Goal: Task Accomplishment & Management: Manage account settings

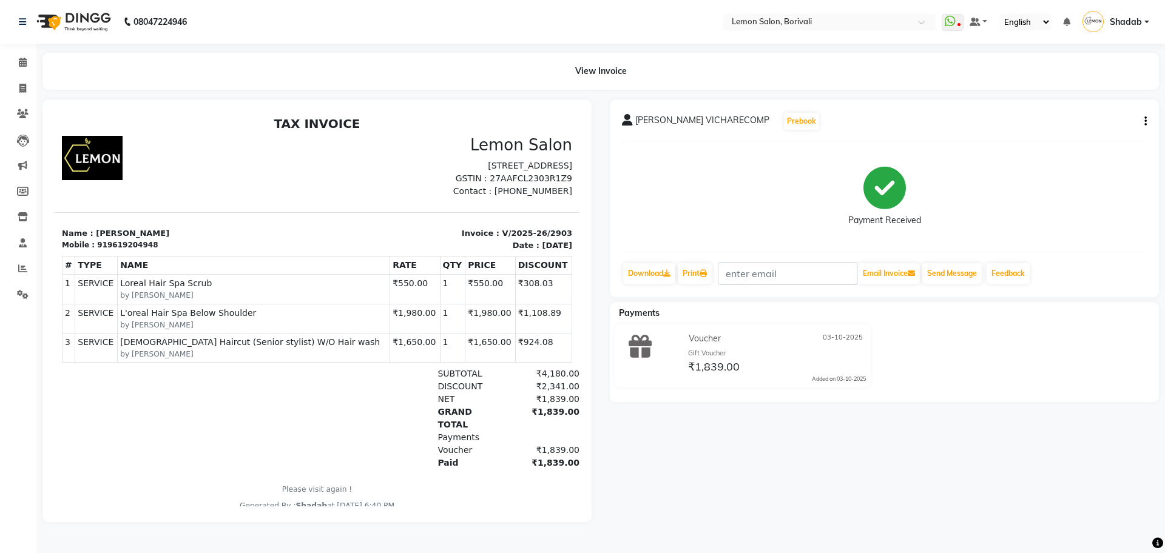
click at [303, 360] on small "by [PERSON_NAME]" at bounding box center [253, 354] width 267 height 11
click at [248, 221] on div "TAX INVOICE Lemon Salon [STREET_ADDRESS] GSTIN : 27AAFCL2303R1Z9 Contact : [PHO…" at bounding box center [317, 314] width 525 height 395
click at [822, 23] on input "text" at bounding box center [817, 23] width 176 height 12
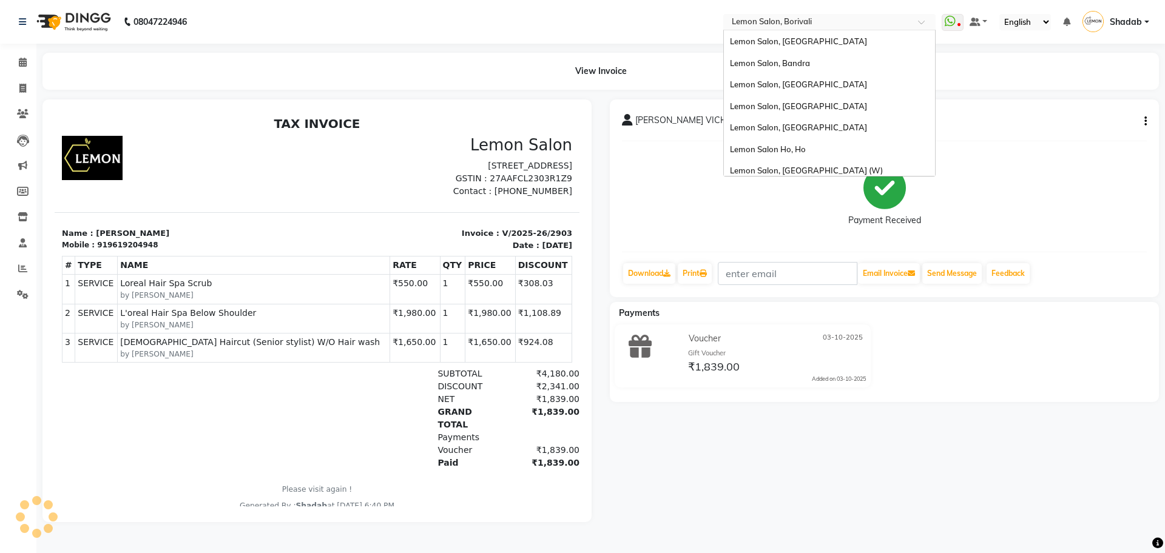
scroll to position [113, 0]
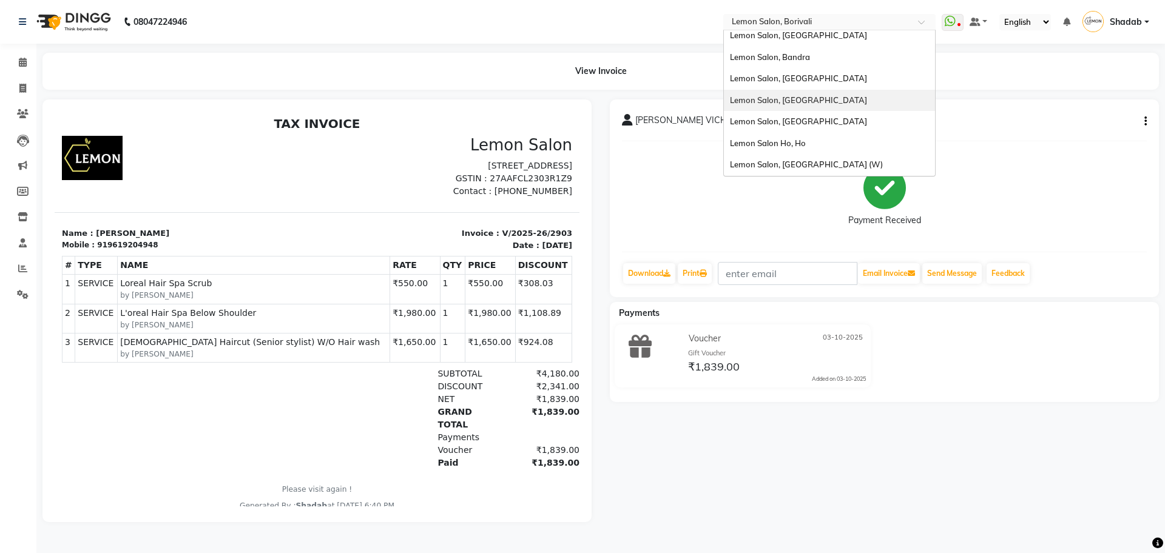
click at [799, 104] on span "Lemon Salon, [GEOGRAPHIC_DATA]" at bounding box center [798, 100] width 137 height 10
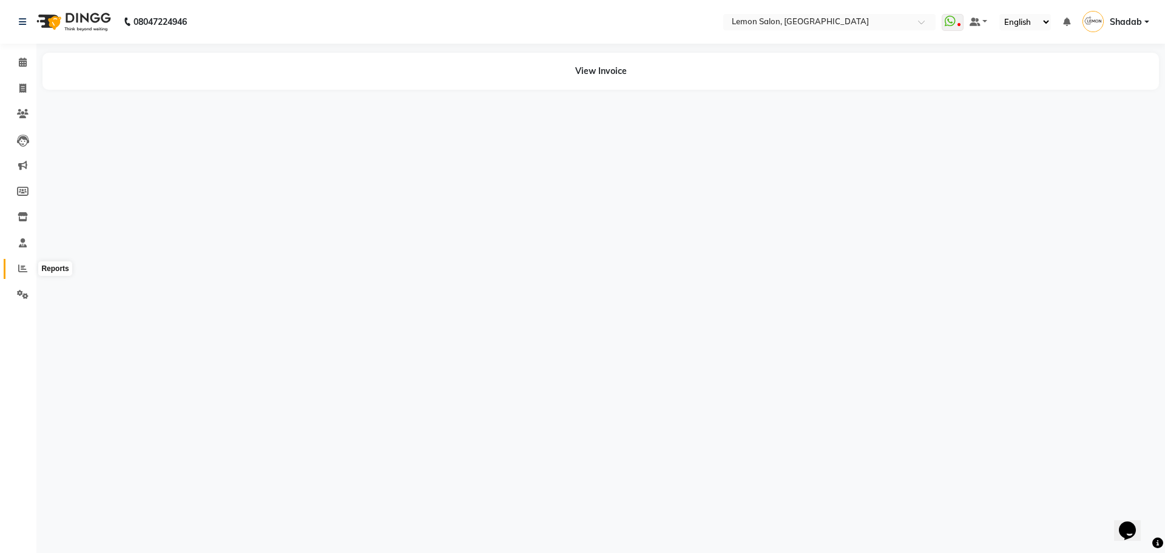
click at [18, 271] on icon at bounding box center [22, 268] width 9 height 9
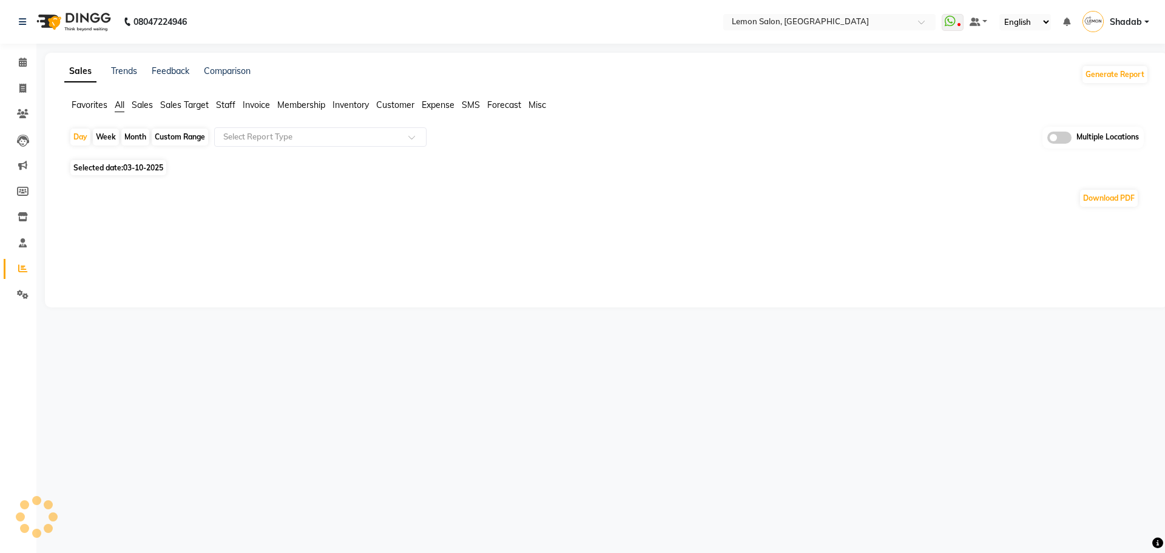
click at [132, 136] on div "Month" at bounding box center [135, 137] width 28 height 17
select select "10"
select select "2025"
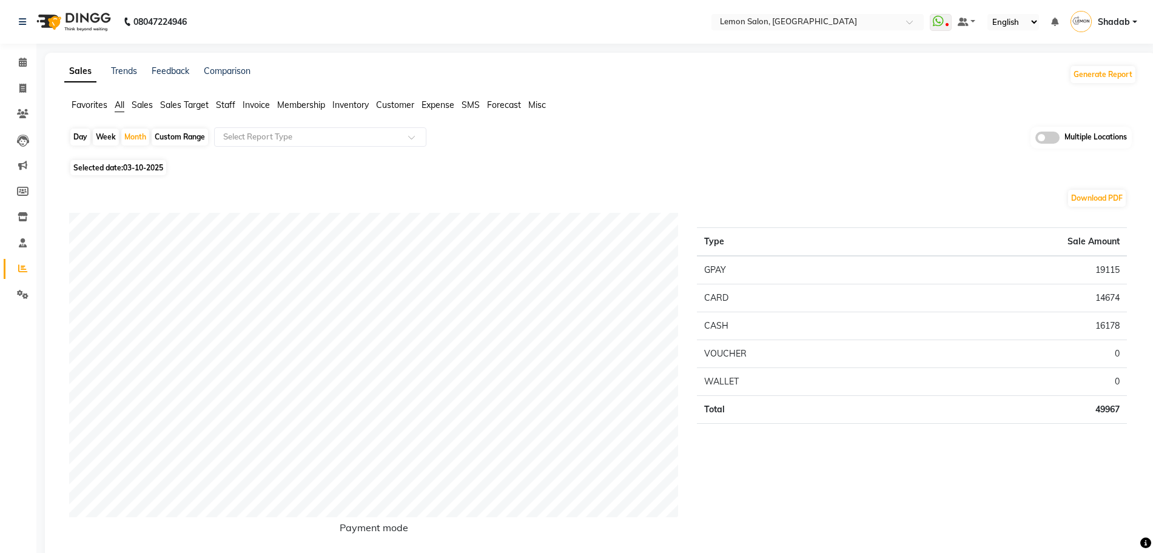
click at [137, 134] on div "Month" at bounding box center [135, 137] width 28 height 17
select select "10"
select select "2025"
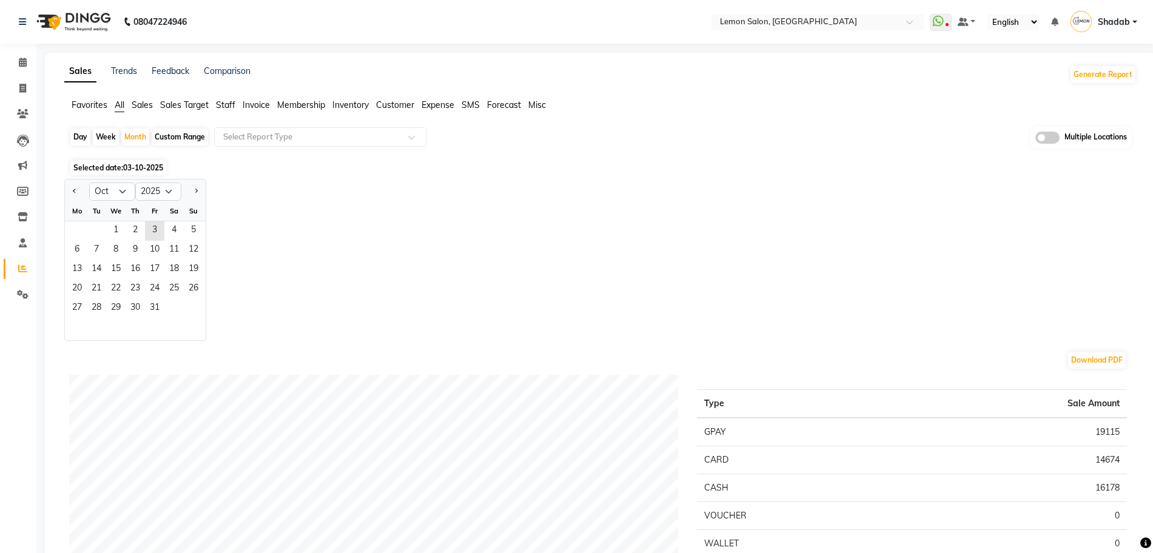
click at [66, 180] on div "Jan Feb Mar Apr May Jun Jul Aug Sep Oct Nov Dec 2015 2016 2017 2018 2019 2020 2…" at bounding box center [135, 191] width 141 height 22
click at [69, 187] on div at bounding box center [77, 191] width 24 height 19
click at [76, 193] on button "Previous month" at bounding box center [75, 191] width 10 height 19
select select "9"
click at [87, 227] on span "2" at bounding box center [96, 230] width 19 height 19
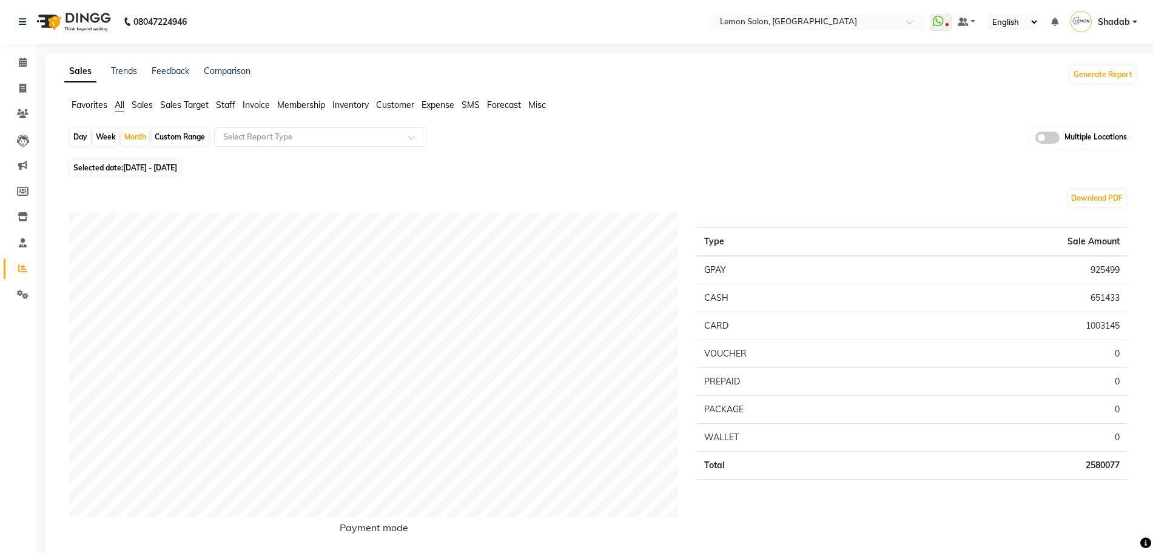
click at [1106, 468] on td "2580077" at bounding box center [1012, 465] width 232 height 28
copy td "2580077"
click at [852, 204] on div "Download PDF" at bounding box center [598, 198] width 1058 height 19
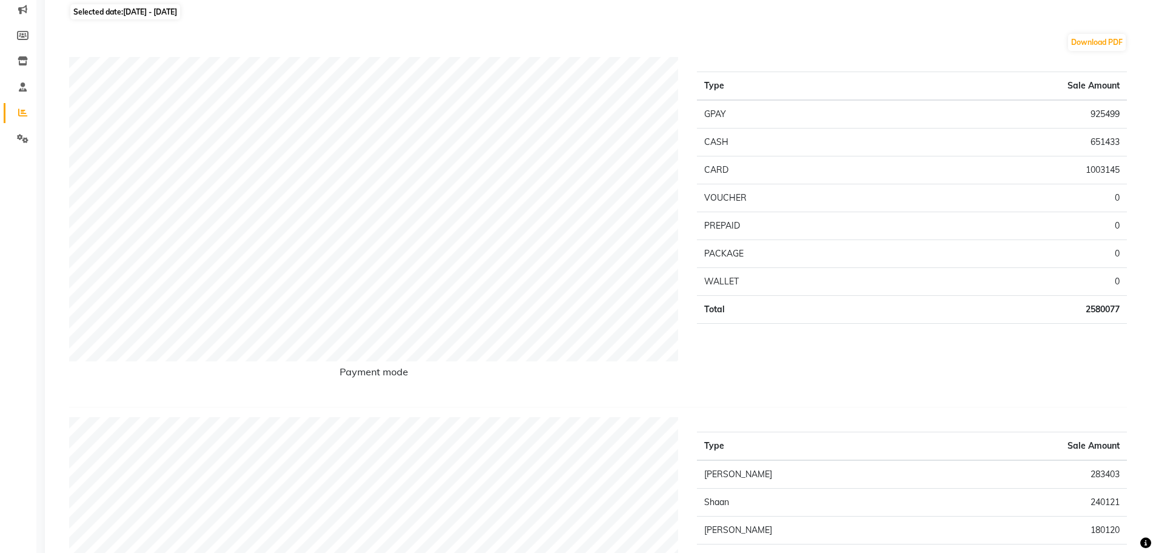
drag, startPoint x: 706, startPoint y: 239, endPoint x: 1146, endPoint y: 270, distance: 441.0
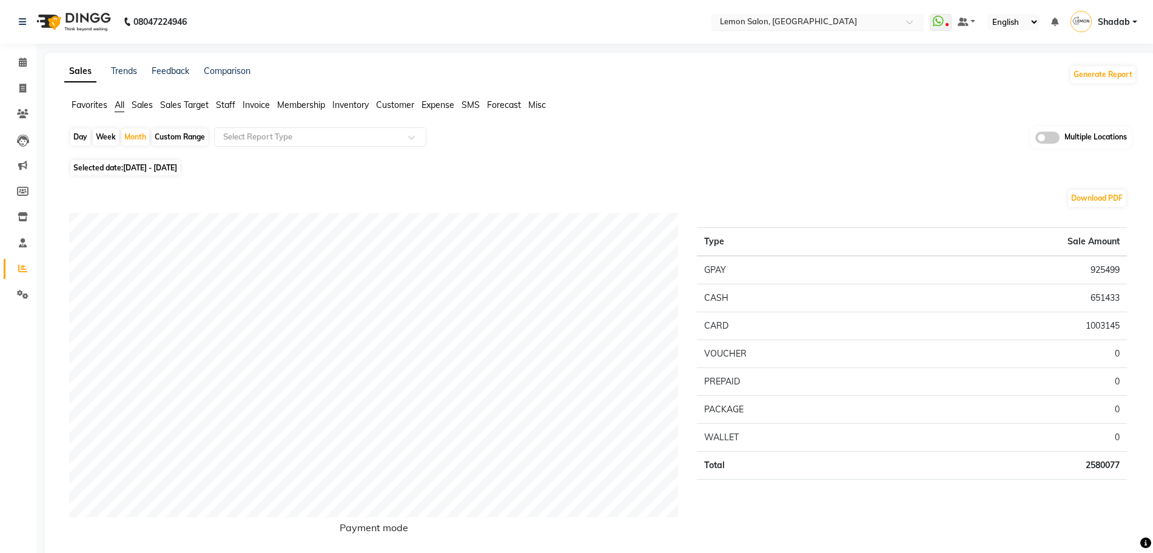
click at [786, 27] on input "text" at bounding box center [806, 23] width 176 height 12
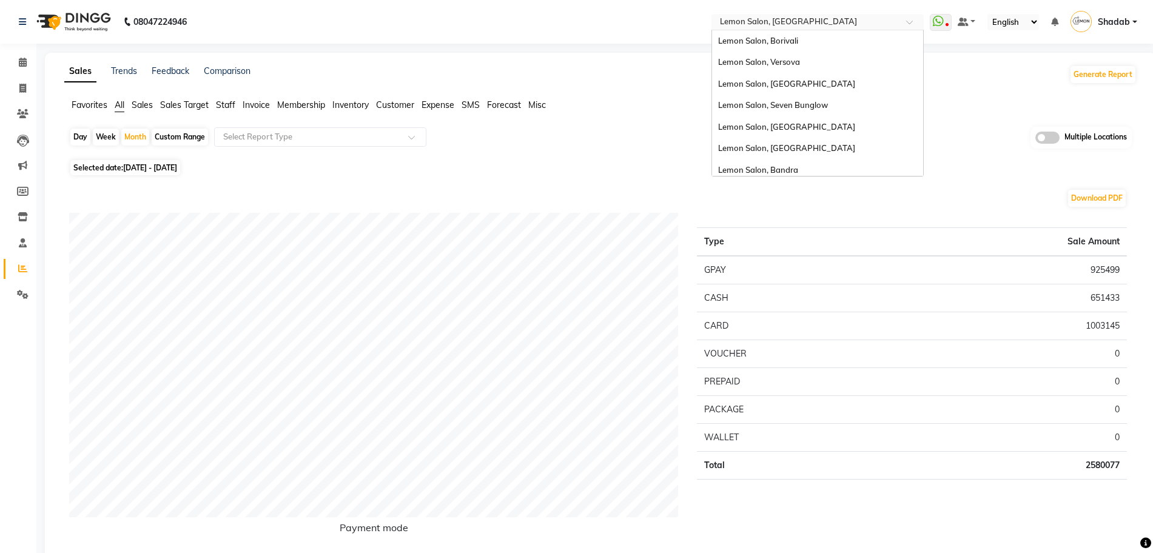
scroll to position [113, 0]
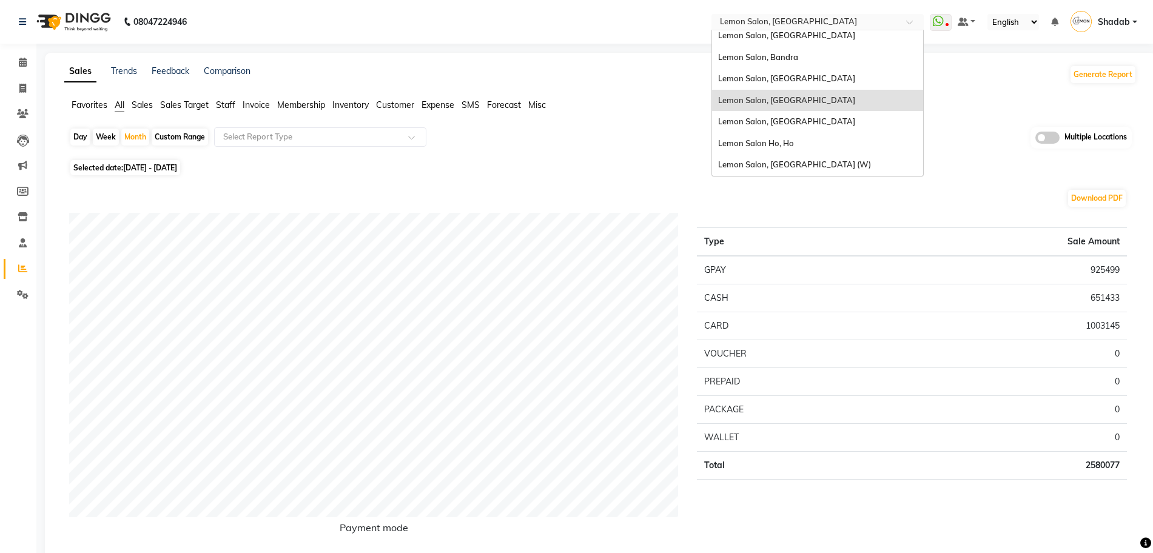
click at [782, 99] on span "Lemon Salon, [GEOGRAPHIC_DATA]" at bounding box center [786, 100] width 137 height 10
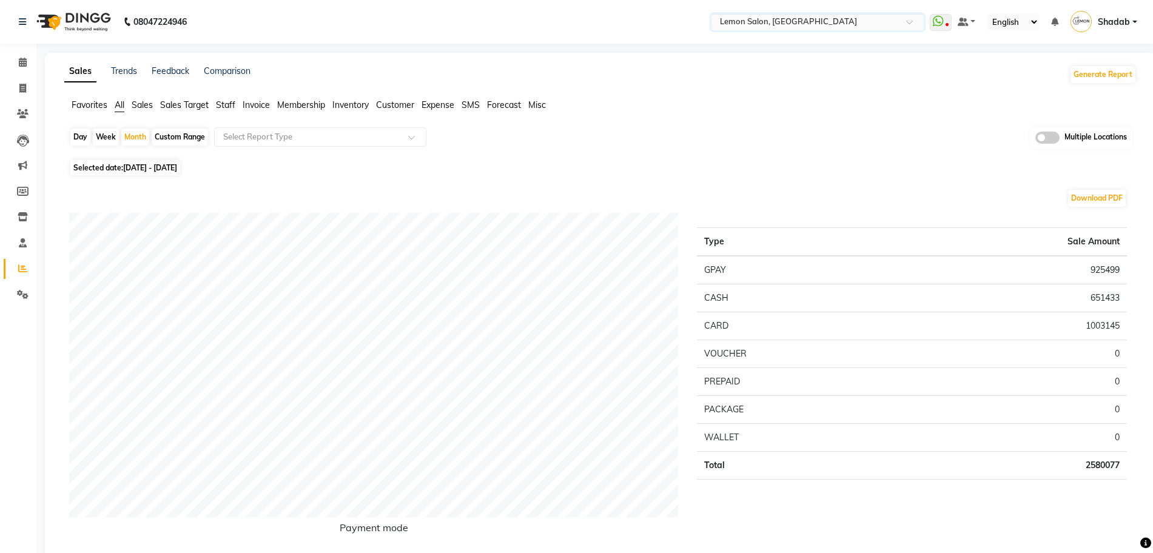
click at [601, 198] on div "Download PDF" at bounding box center [598, 198] width 1058 height 19
click at [533, 163] on div "Selected date: 01-09-2025 - 30-09-2025" at bounding box center [603, 167] width 1068 height 13
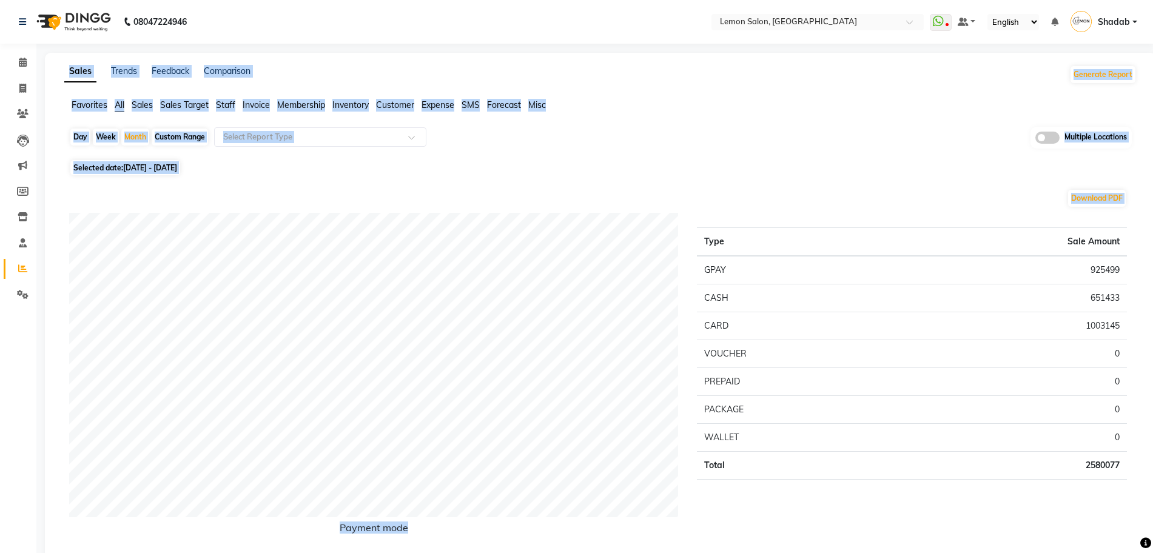
drag, startPoint x: 56, startPoint y: 61, endPoint x: 1164, endPoint y: 473, distance: 1182.4
click at [1153, 473] on html "08047224946 Select Location × Lemon Salon, Lokhandwala WhatsApp Status ✕ Status…" at bounding box center [576, 276] width 1153 height 553
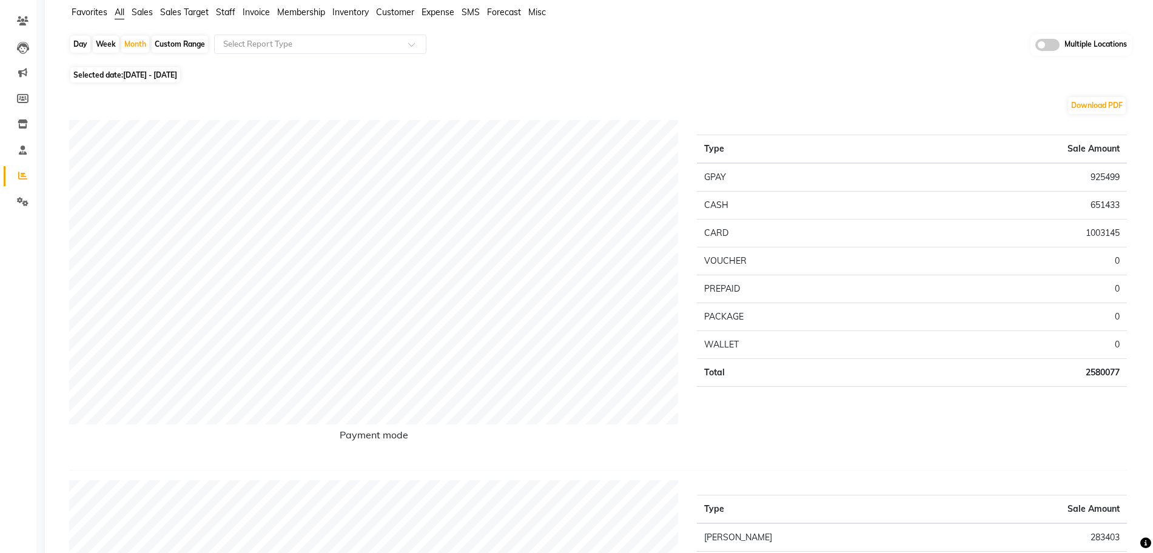
scroll to position [0, 0]
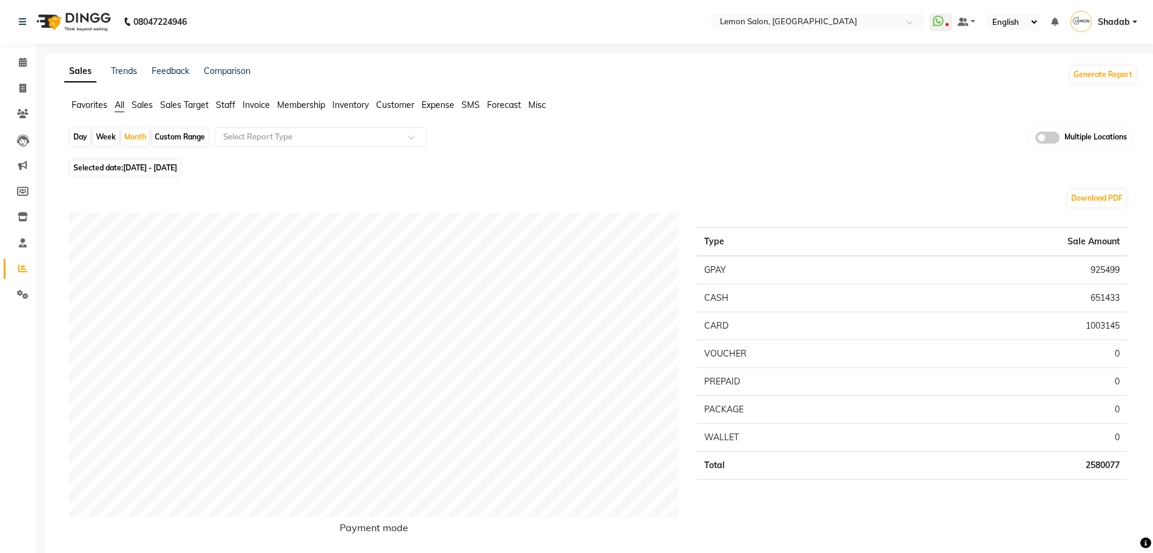
click at [700, 170] on div "Selected date: 01-09-2025 - 30-09-2025" at bounding box center [603, 167] width 1068 height 13
click at [701, 141] on div "Day Week Month Custom Range Select Report Type Multiple Locations" at bounding box center [600, 142] width 1063 height 30
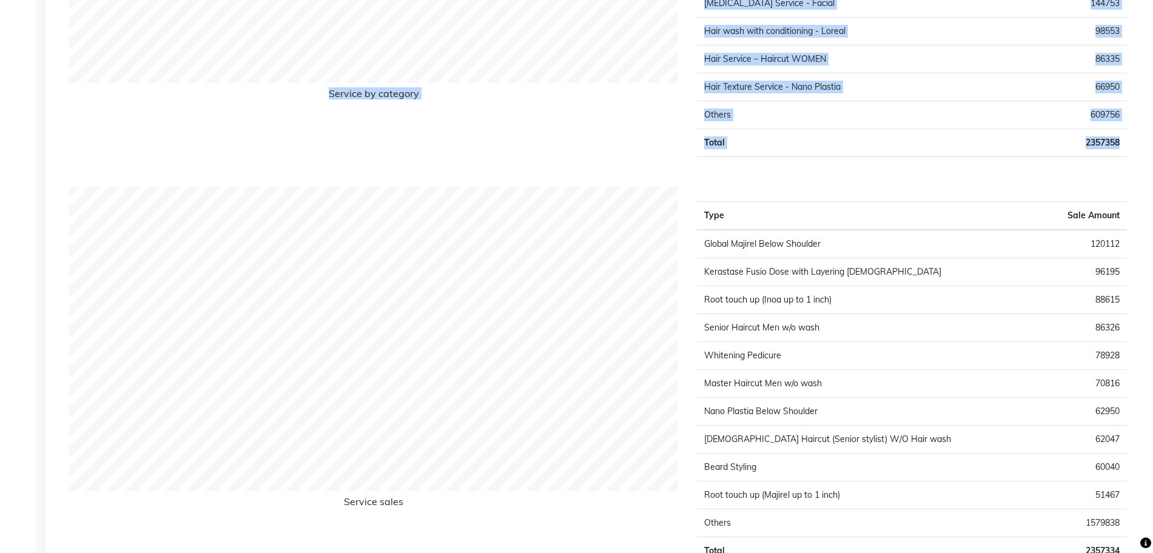
scroll to position [2006, 0]
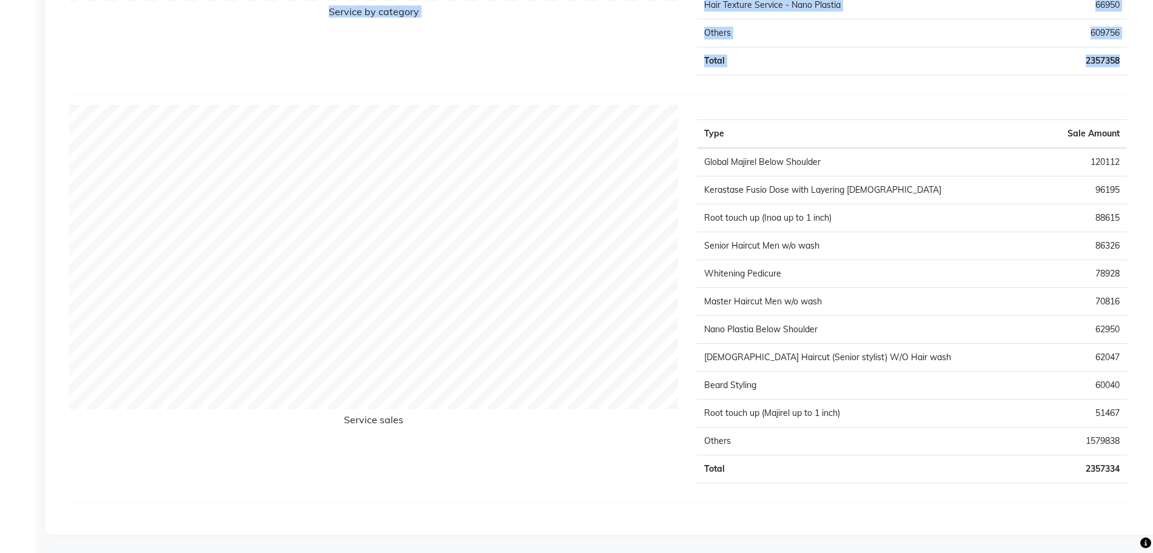
drag, startPoint x: 49, startPoint y: 59, endPoint x: 992, endPoint y: 589, distance: 1081.2
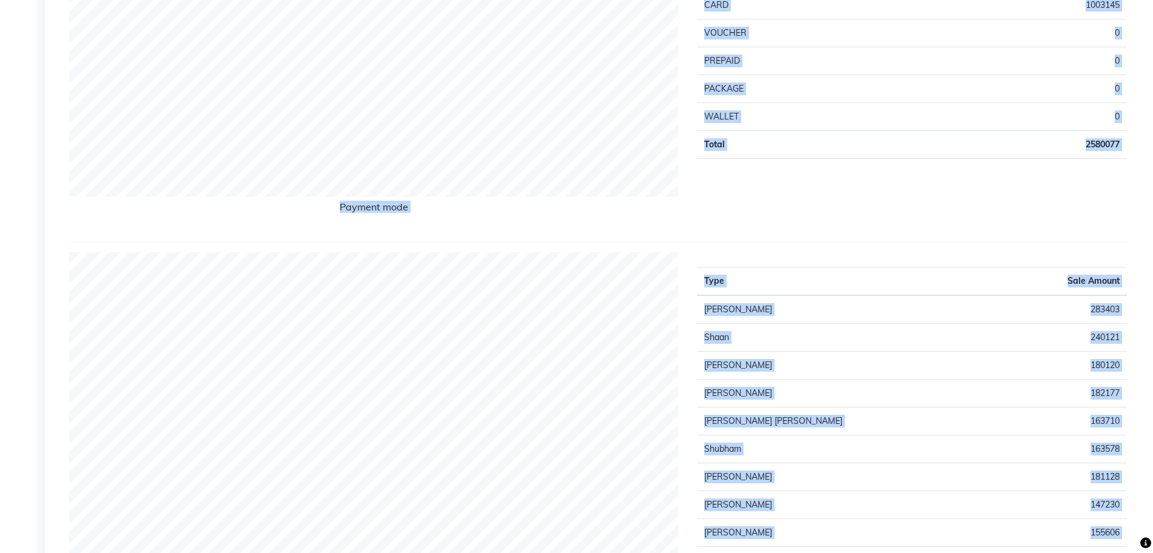
scroll to position [0, 0]
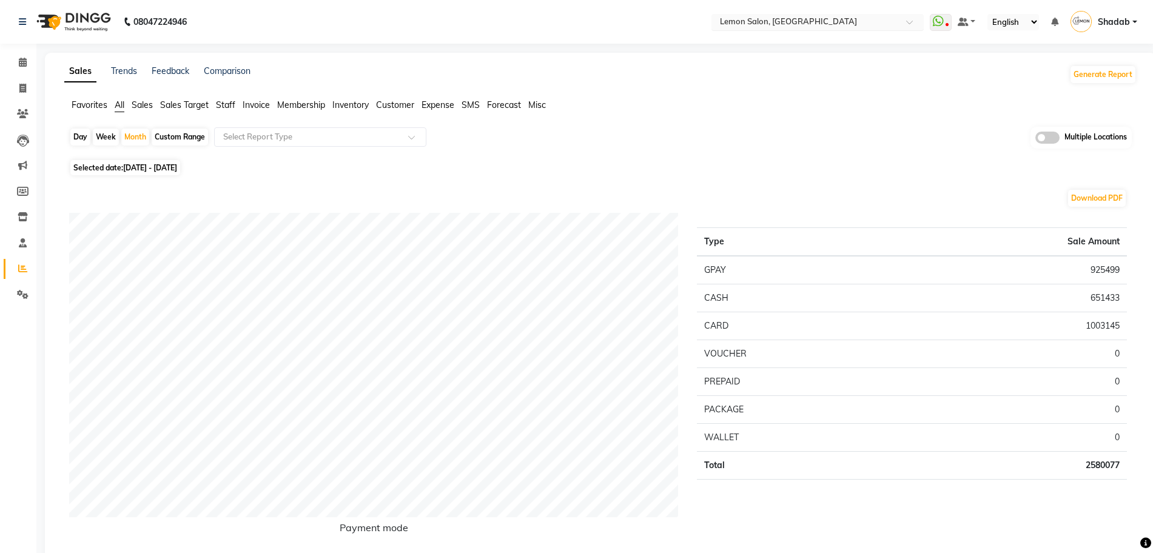
click at [800, 29] on div "Select Location × Lemon Salon, Lokhandwala" at bounding box center [818, 22] width 212 height 16
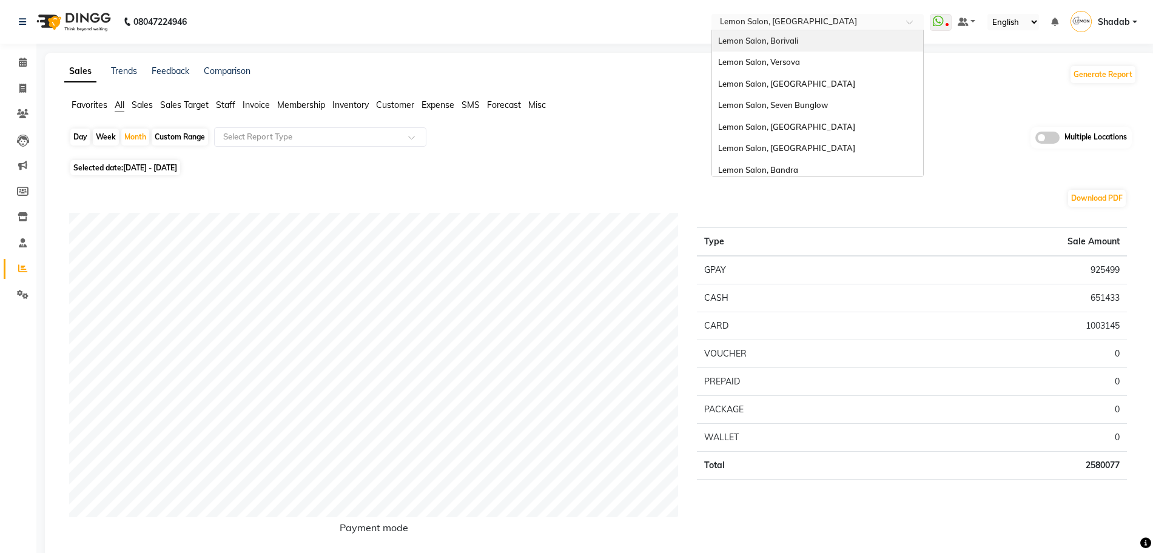
click at [838, 40] on div "Lemon Salon, Borivali" at bounding box center [817, 41] width 211 height 22
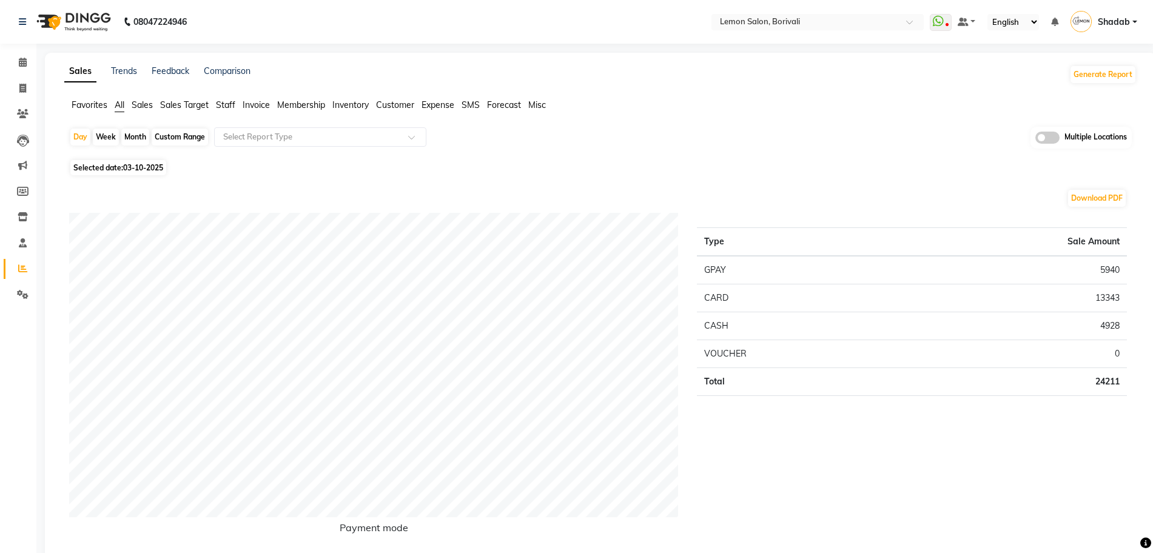
click at [144, 133] on div "Month" at bounding box center [135, 137] width 28 height 17
select select "10"
select select "2025"
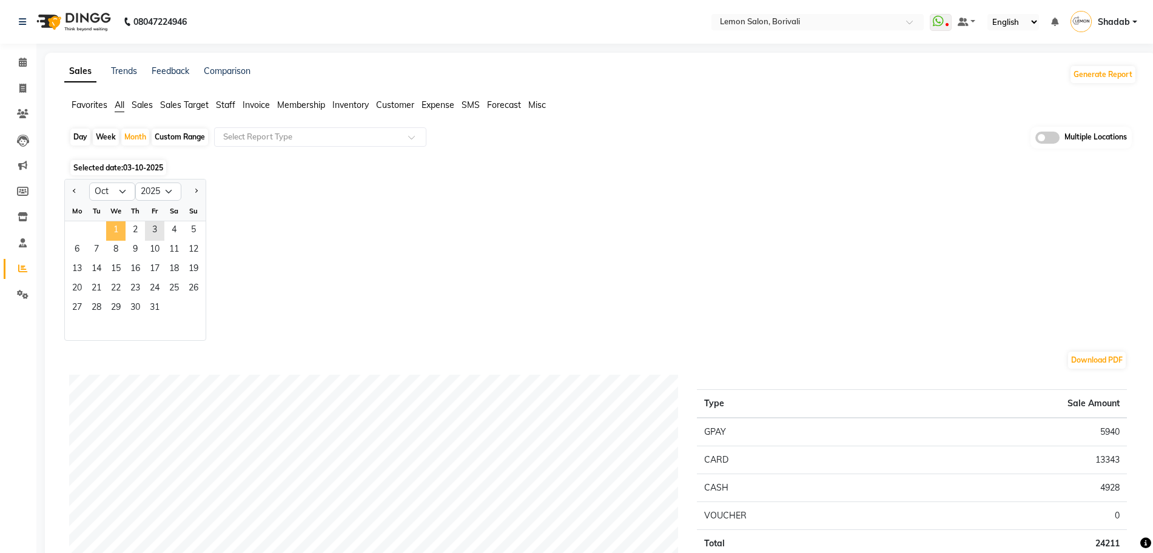
click at [120, 225] on span "1" at bounding box center [115, 230] width 19 height 19
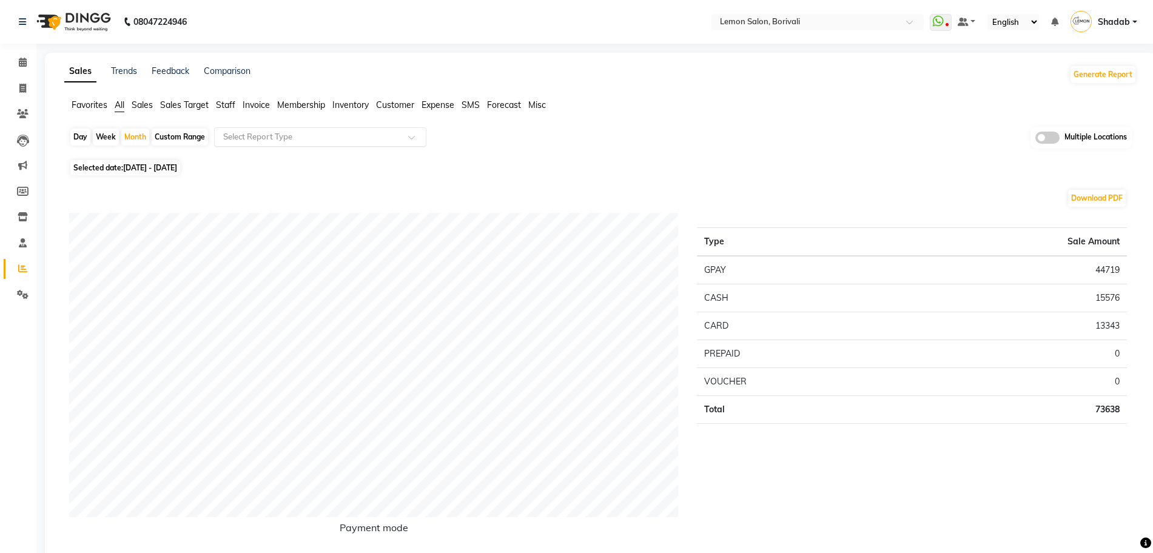
click at [265, 135] on input "text" at bounding box center [308, 137] width 175 height 12
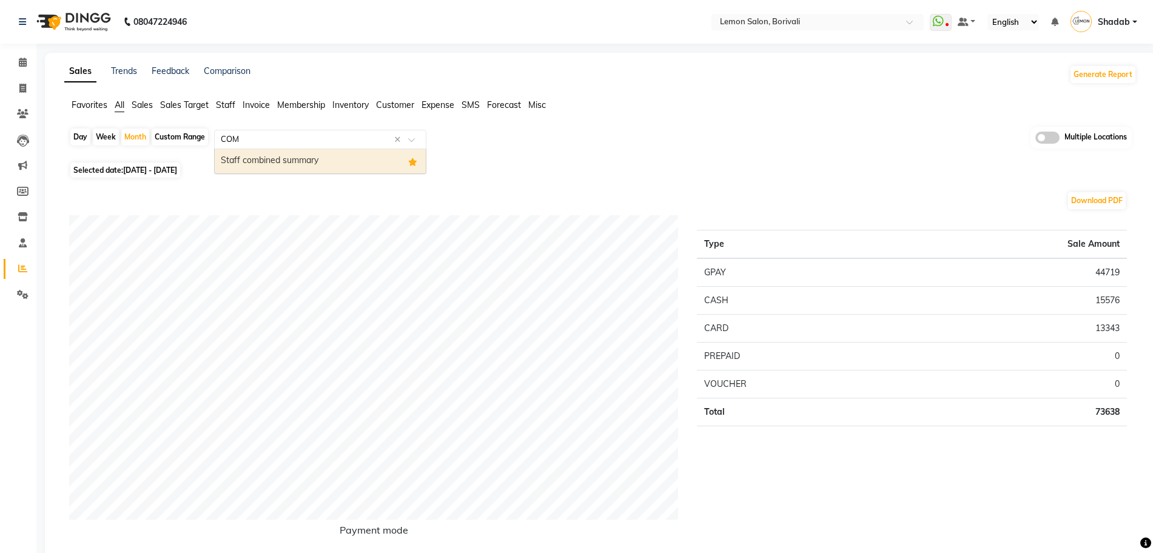
type input "COMB"
click at [265, 155] on div "Staff combined summary" at bounding box center [320, 161] width 211 height 24
select select "full_report"
select select "csv"
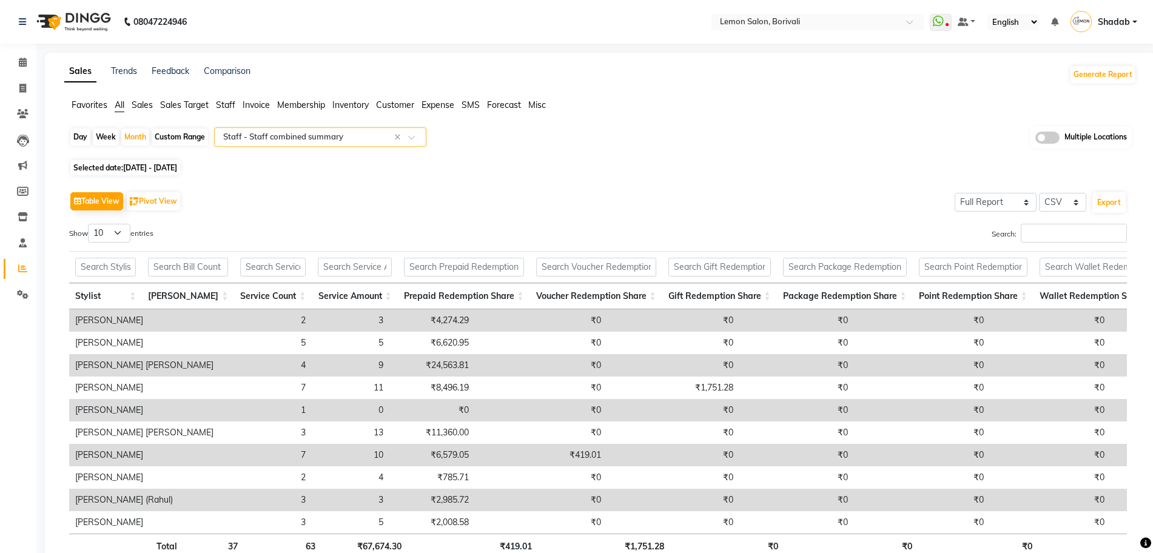
click at [1043, 137] on span at bounding box center [1048, 138] width 24 height 12
click at [1036, 140] on input "checkbox" at bounding box center [1036, 140] width 0 height 0
click at [543, 143] on span "Lemon Salon, Borivali x" at bounding box center [566, 138] width 248 height 21
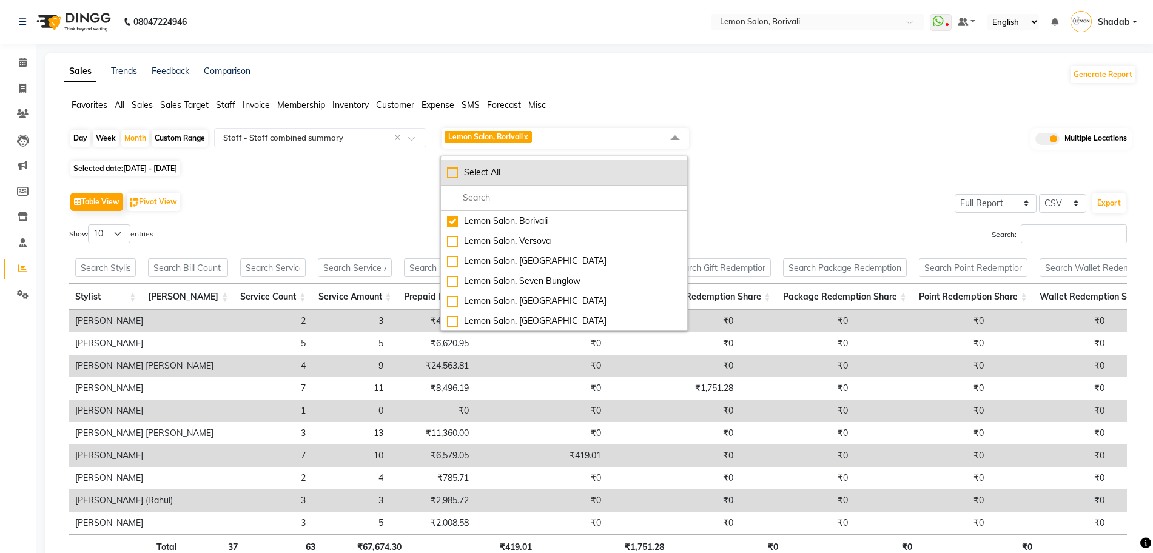
click at [484, 166] on div "Select All" at bounding box center [564, 172] width 234 height 13
checkbox input "true"
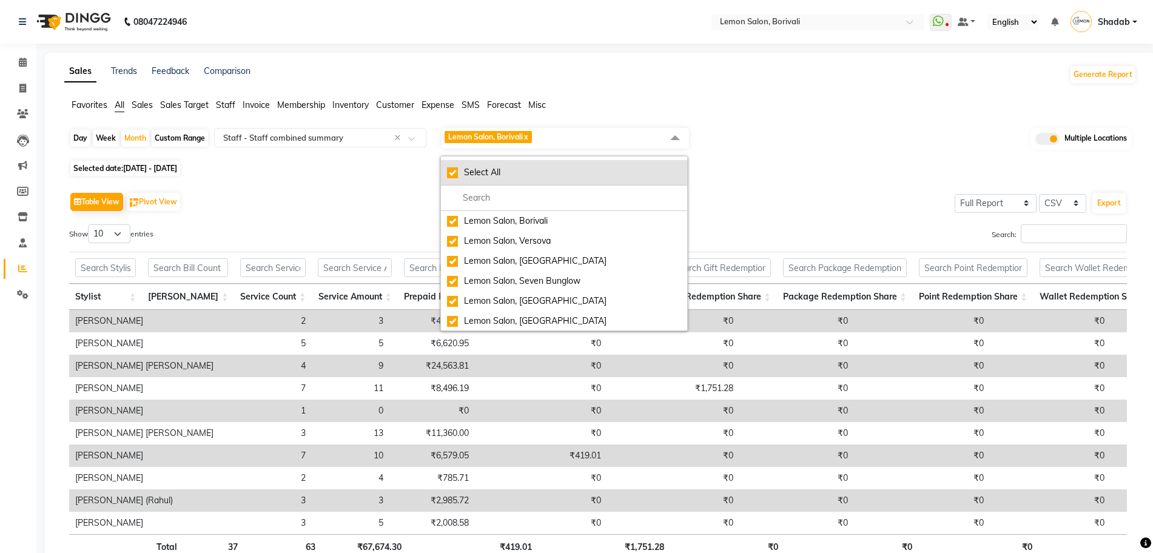
checkbox input "true"
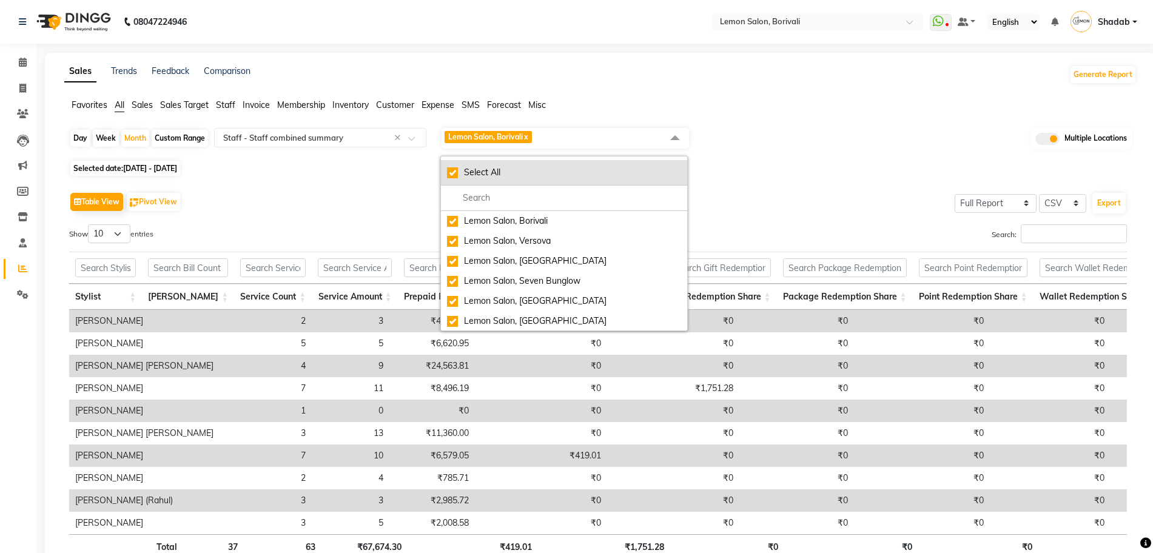
checkbox input "true"
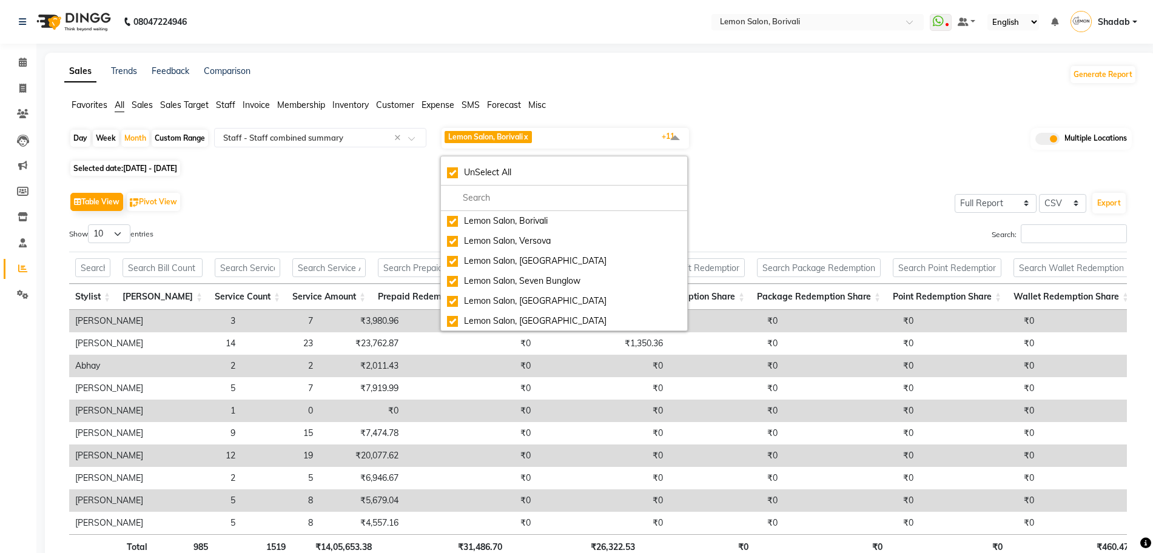
click at [591, 138] on span "Lemon Salon, Borivali x Lemon Salon, Versova x Lemon Salon, Goregaon x Lemon Sa…" at bounding box center [566, 138] width 248 height 21
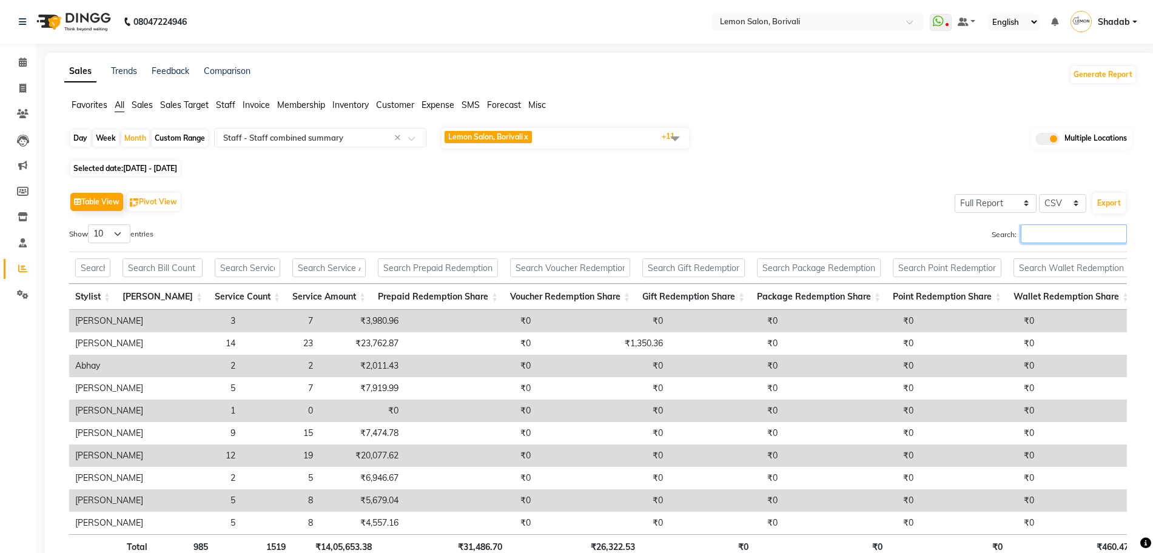
click at [1054, 237] on input "Search:" at bounding box center [1074, 234] width 106 height 19
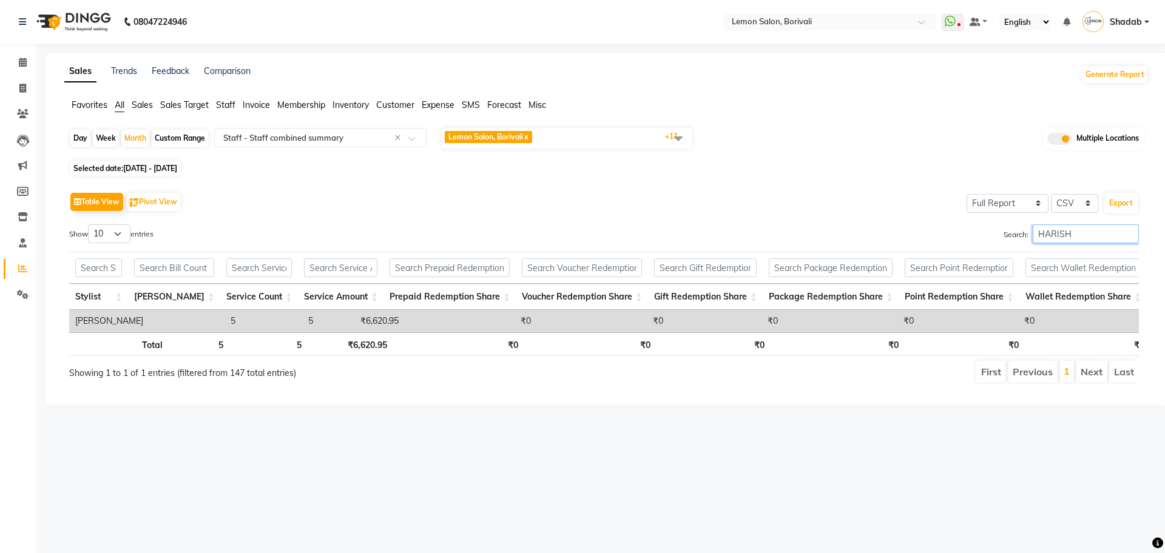
type input "HARISH"
click at [273, 223] on div "Table View Pivot View Select Full Report Filtered Report Select CSV PDF Export …" at bounding box center [604, 286] width 1070 height 195
click at [790, 21] on input "text" at bounding box center [817, 23] width 176 height 12
click at [592, 180] on div "Table View Pivot View Select Full Report Filtered Report Select CSV PDF Export …" at bounding box center [603, 287] width 1089 height 214
click at [638, 128] on span "Lemon Salon, Borivali x Lemon Salon, Versova x Lemon Salon, Goregaon x Lemon Sa…" at bounding box center [567, 138] width 251 height 21
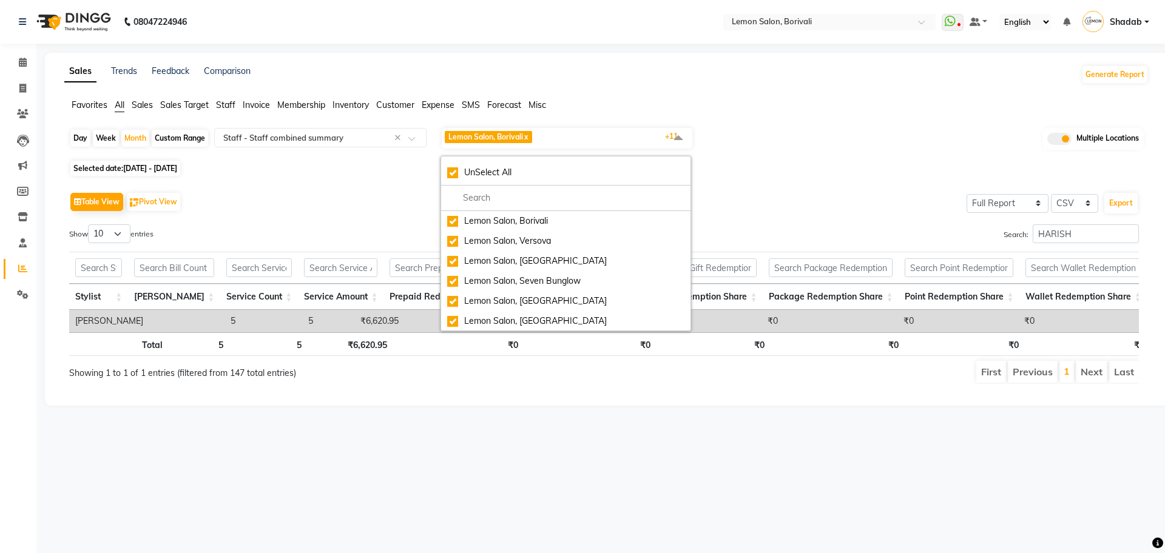
click at [807, 172] on div "Selected date: 01-10-2025 - 31-10-2025" at bounding box center [608, 168] width 1079 height 13
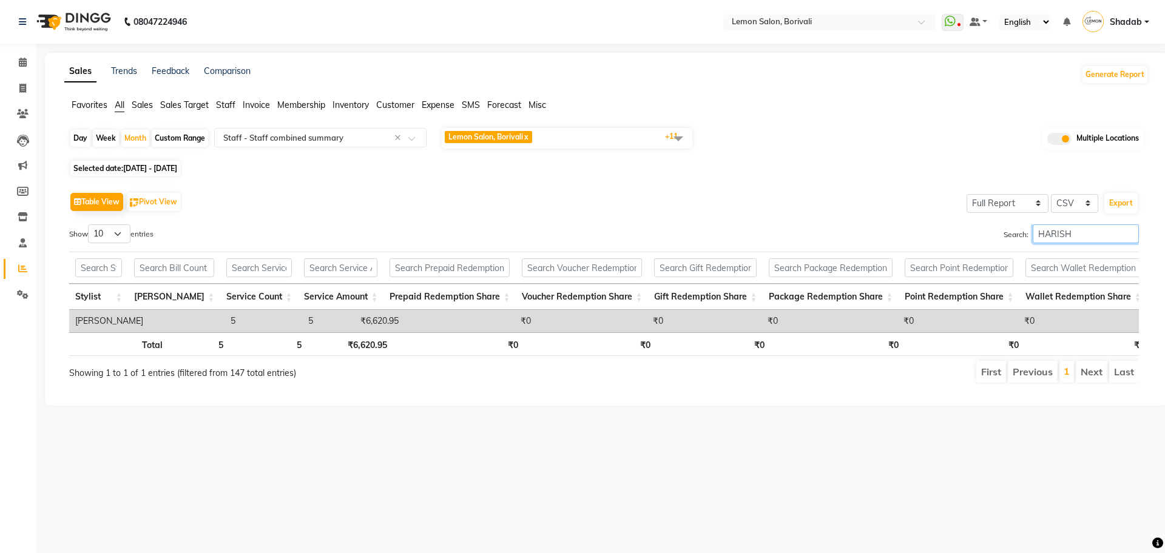
click at [1038, 235] on input "HARISH" at bounding box center [1086, 234] width 106 height 19
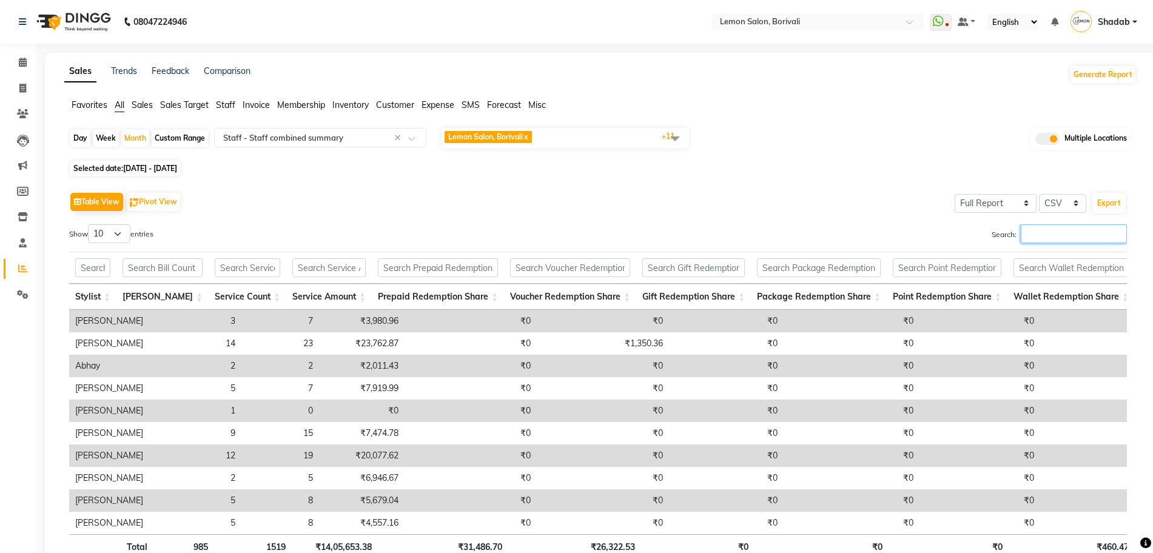
type input "M"
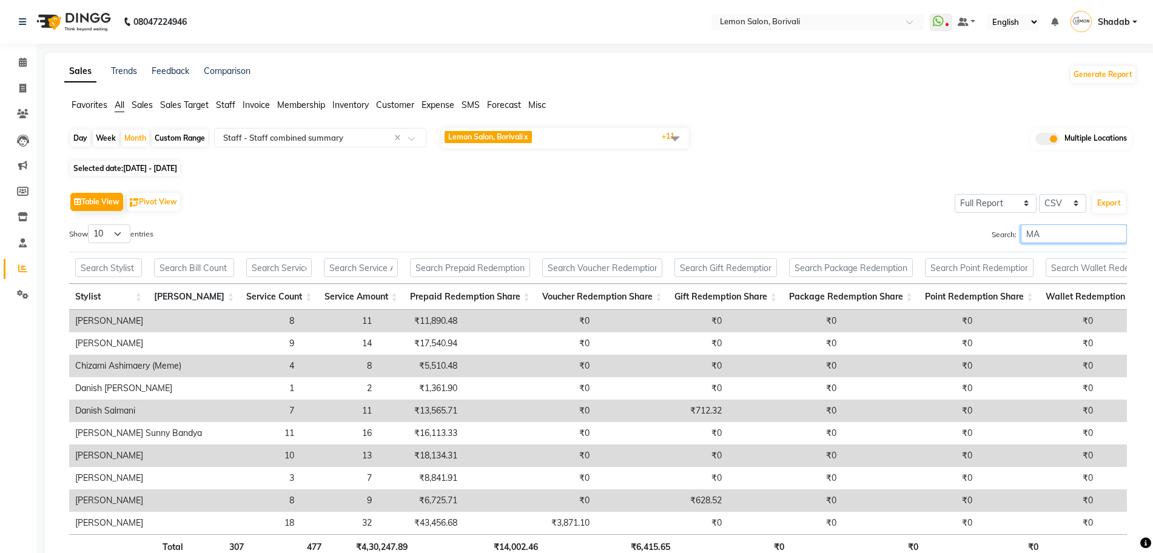
type input "M"
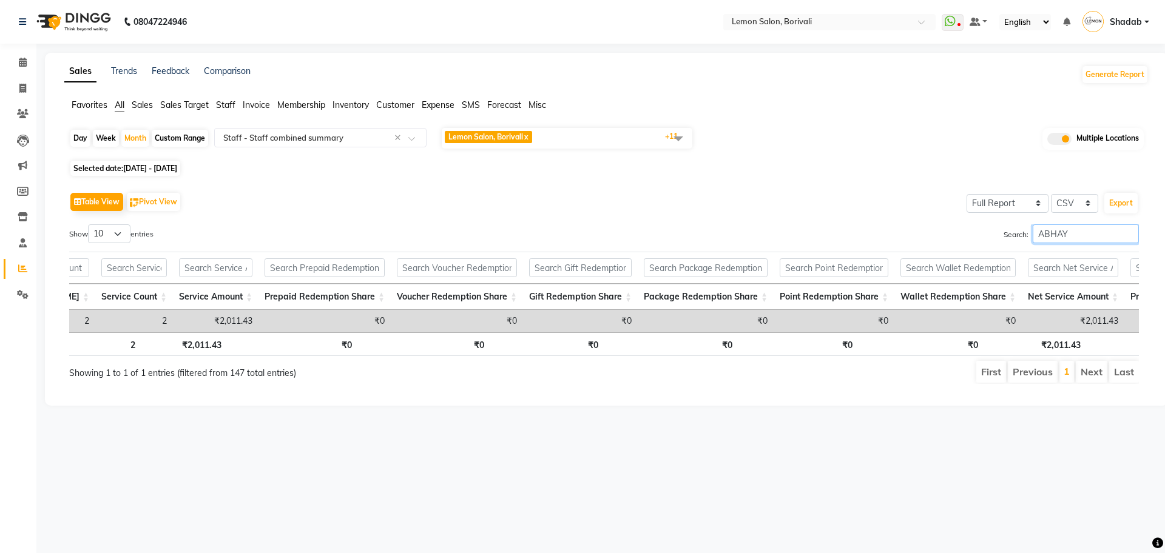
scroll to position [0, 172]
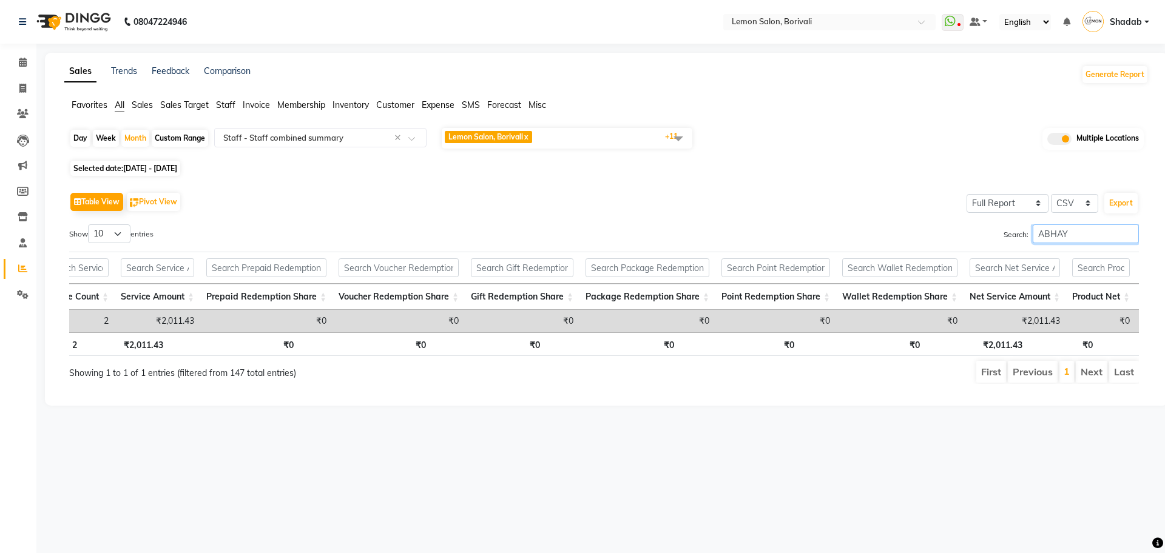
type input "ABHAY"
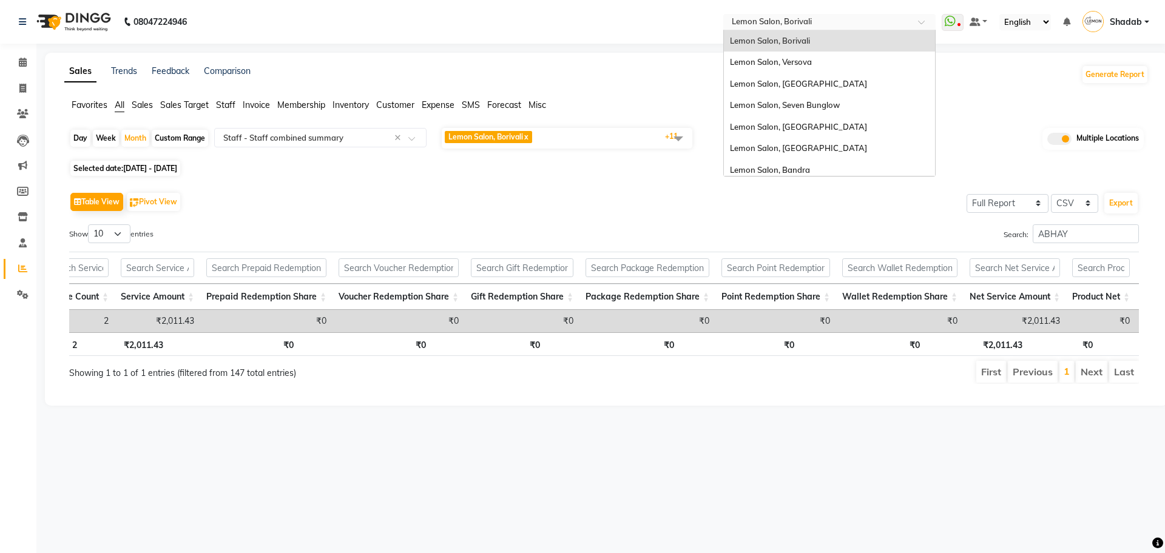
click at [775, 18] on input "text" at bounding box center [817, 23] width 176 height 12
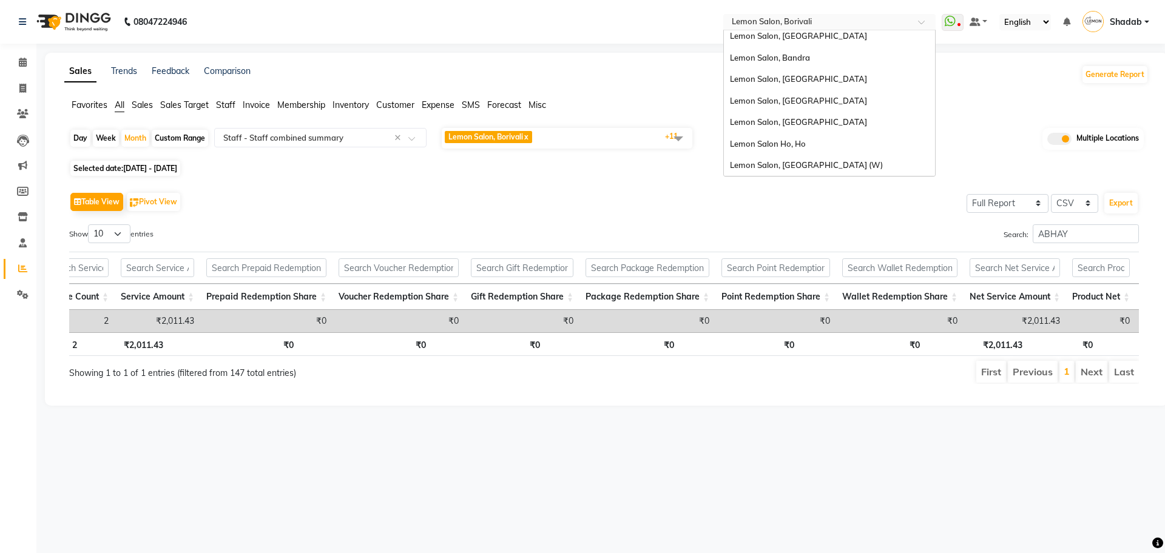
scroll to position [113, 0]
click at [820, 127] on div "Lemon Salon, [GEOGRAPHIC_DATA]" at bounding box center [829, 122] width 211 height 22
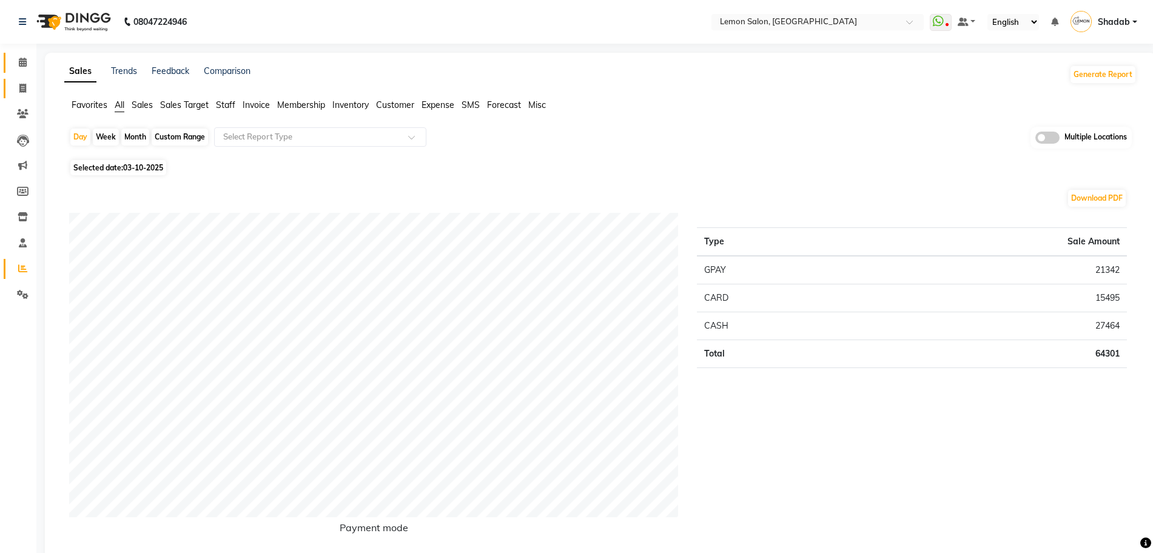
click at [23, 61] on icon at bounding box center [23, 62] width 8 height 9
click at [19, 91] on icon at bounding box center [22, 88] width 7 height 9
select select "service"
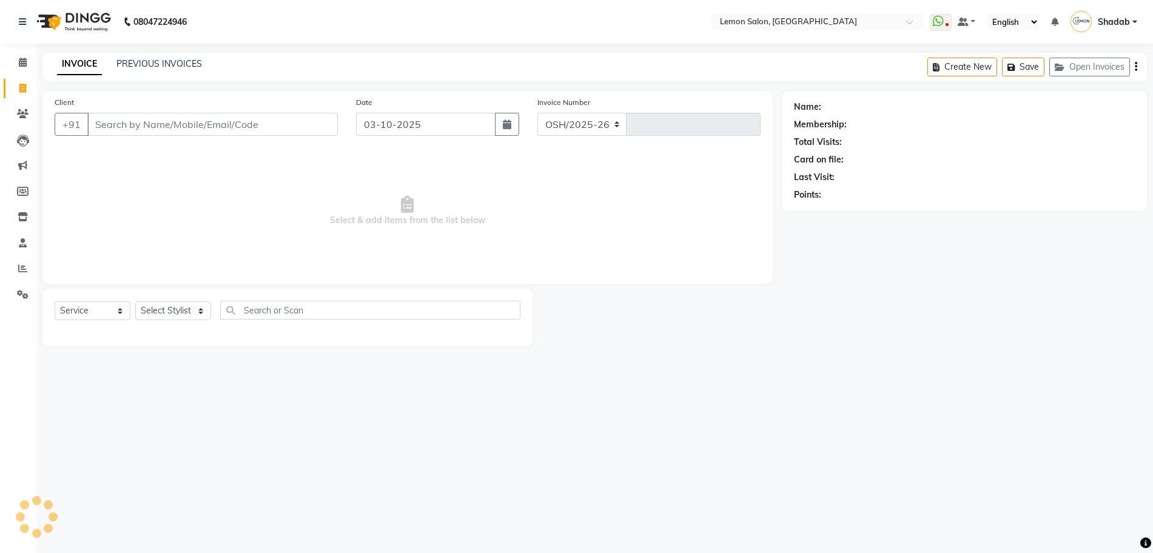
select select "566"
type input "6736"
click at [814, 32] on nav "08047224946 Select Location × [GEOGRAPHIC_DATA], Oshiwara WhatsApp Status ✕ Sta…" at bounding box center [582, 22] width 1165 height 44
click at [808, 16] on span "Lemon Salon, [GEOGRAPHIC_DATA]" at bounding box center [800, 21] width 137 height 10
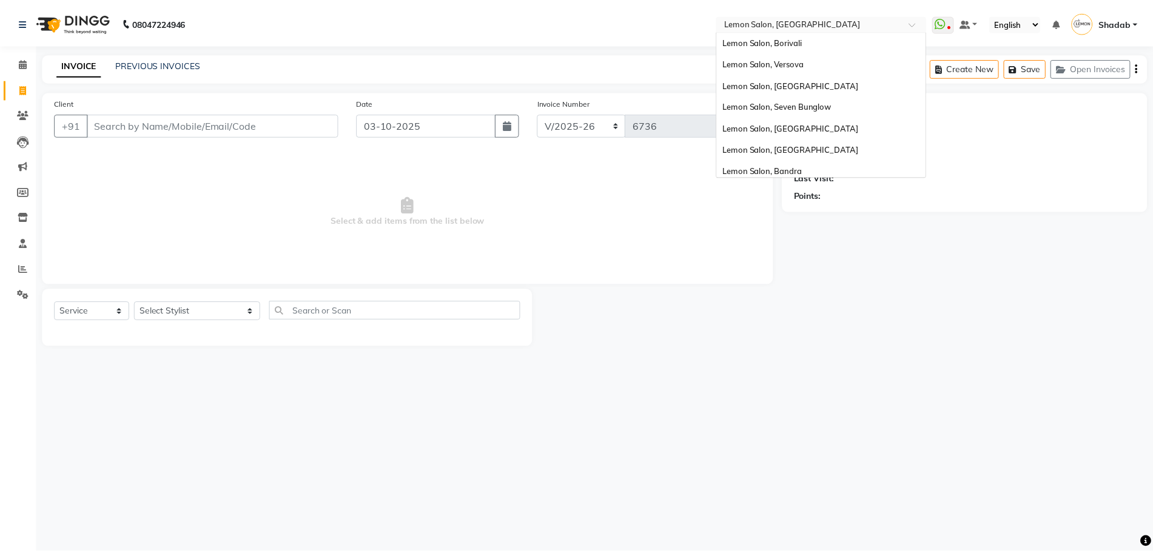
scroll to position [113, 0]
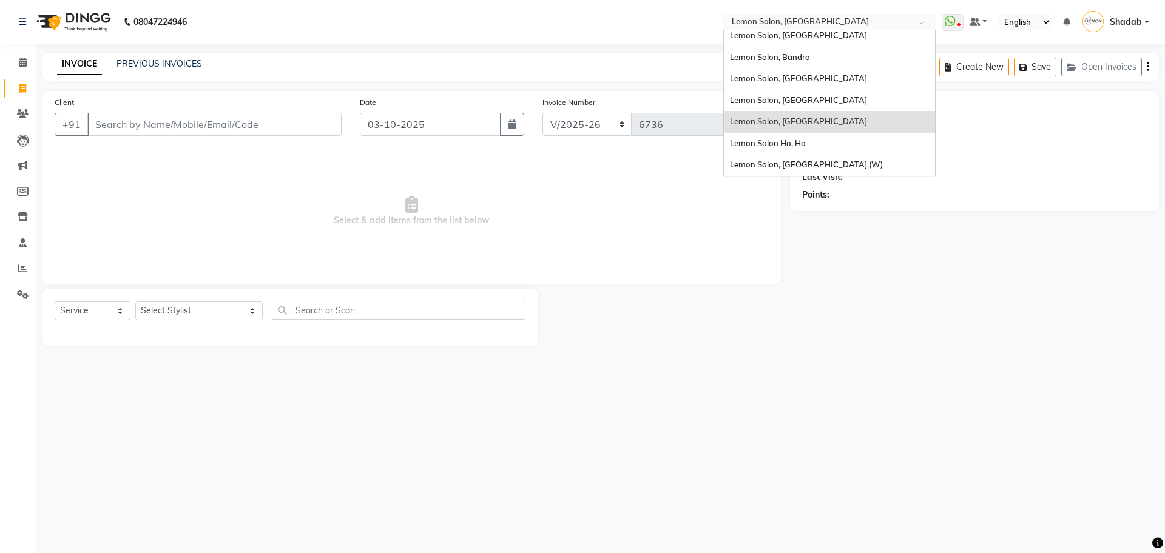
click at [808, 16] on span "Lemon Salon, [GEOGRAPHIC_DATA]" at bounding box center [800, 21] width 137 height 10
click at [818, 23] on input "text" at bounding box center [817, 23] width 176 height 12
click at [578, 59] on div "INVOICE PREVIOUS INVOICES Create New Save Open Invoices" at bounding box center [600, 67] width 1116 height 29
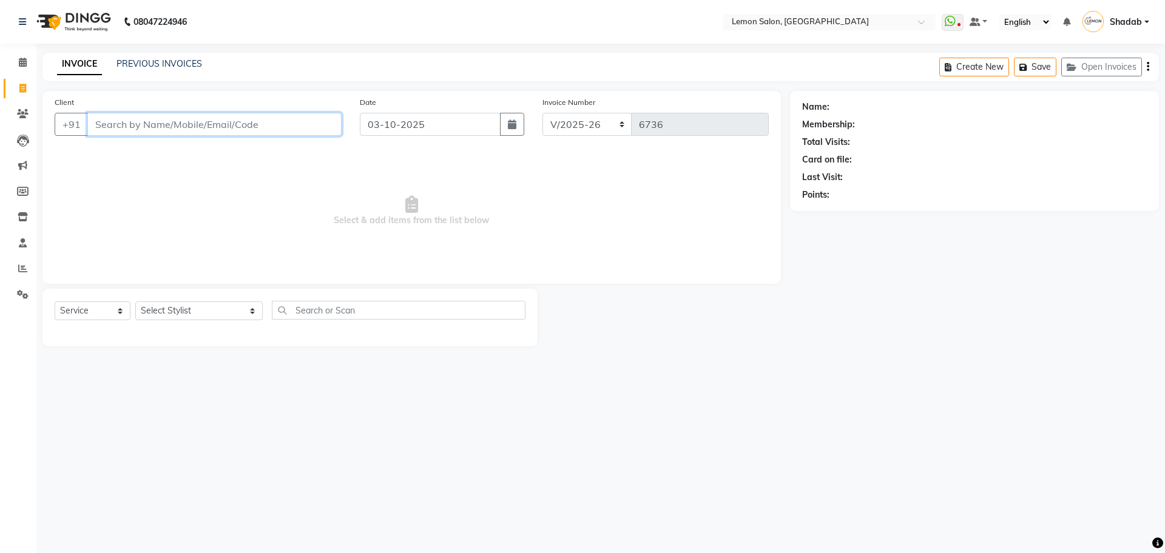
click at [248, 127] on input "Client" at bounding box center [214, 124] width 254 height 23
type input "9167768428"
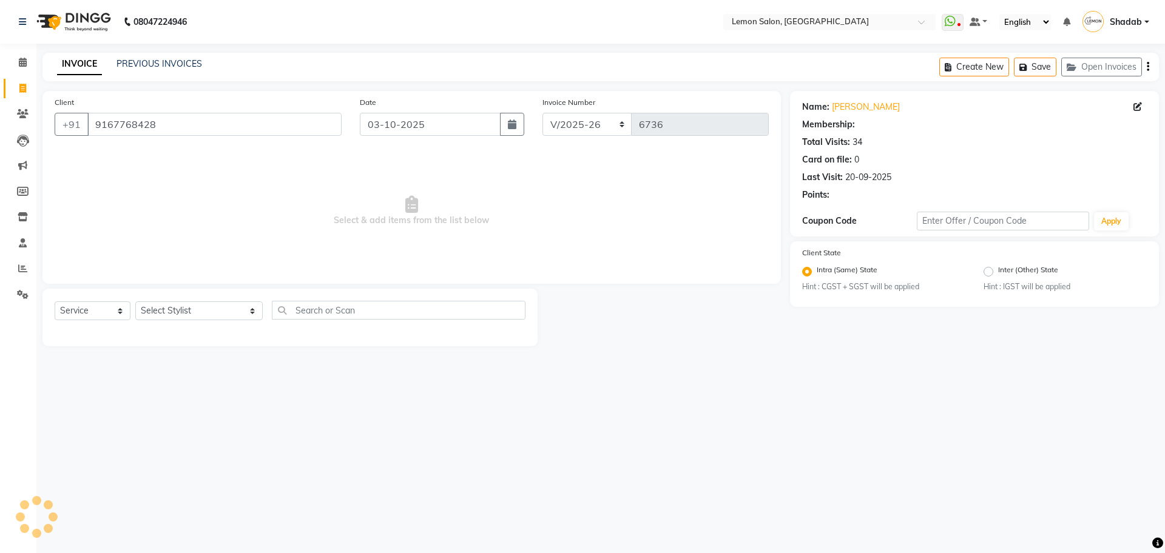
select select "1: Object"
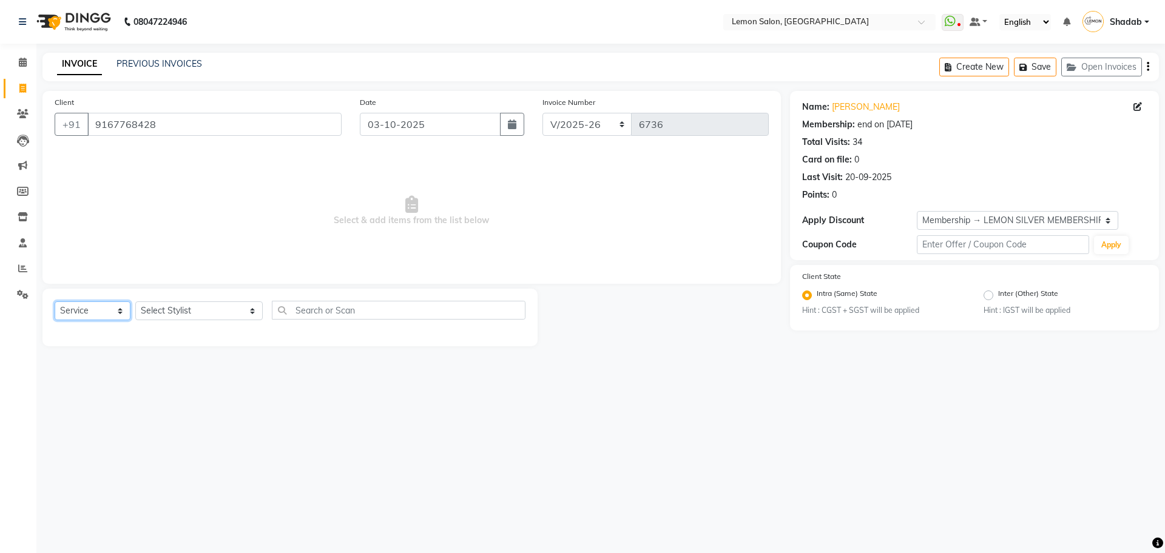
click at [107, 306] on select "Select Service Product Membership Package Voucher Prepaid Gift Card" at bounding box center [93, 311] width 76 height 19
click at [175, 309] on select "Select Stylist [PERSON_NAME] [PERSON_NAME] DC [PERSON_NAME] [PERSON_NAME] ([PER…" at bounding box center [198, 311] width 127 height 19
click at [83, 316] on select "Select Service Product Membership Package Voucher Prepaid Gift Card" at bounding box center [93, 311] width 76 height 19
select select "product"
click at [55, 302] on select "Select Service Product Membership Package Voucher Prepaid Gift Card" at bounding box center [93, 311] width 76 height 19
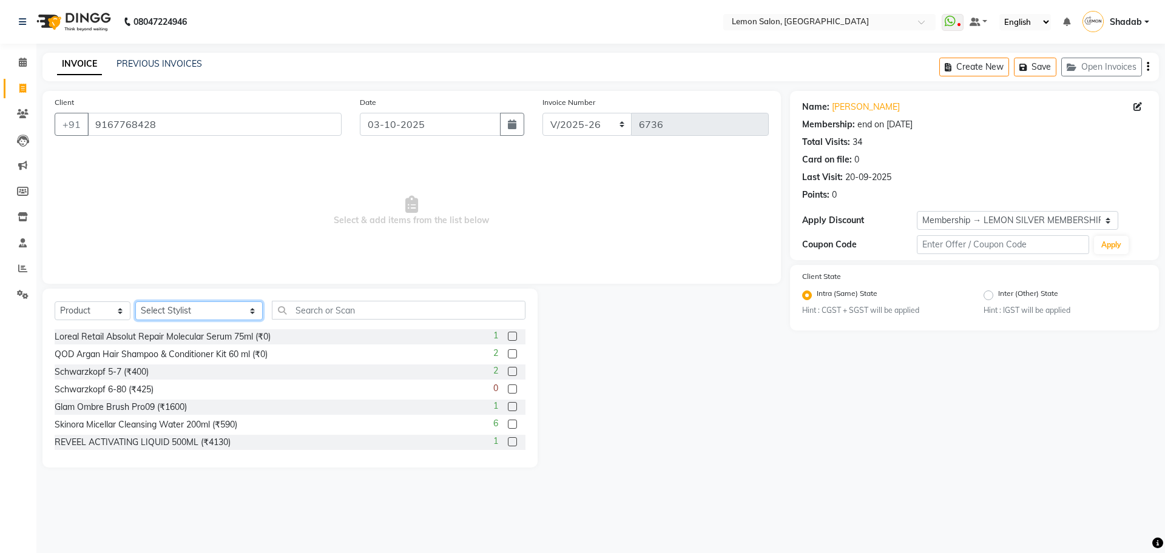
click at [180, 312] on select "Select Stylist [PERSON_NAME] [PERSON_NAME] DC [PERSON_NAME] [PERSON_NAME] ([PER…" at bounding box center [198, 311] width 127 height 19
select select "7884"
click at [135, 302] on select "Select Stylist [PERSON_NAME] [PERSON_NAME] DC [PERSON_NAME] [PERSON_NAME] ([PER…" at bounding box center [198, 311] width 127 height 19
click at [363, 313] on input "text" at bounding box center [399, 310] width 254 height 19
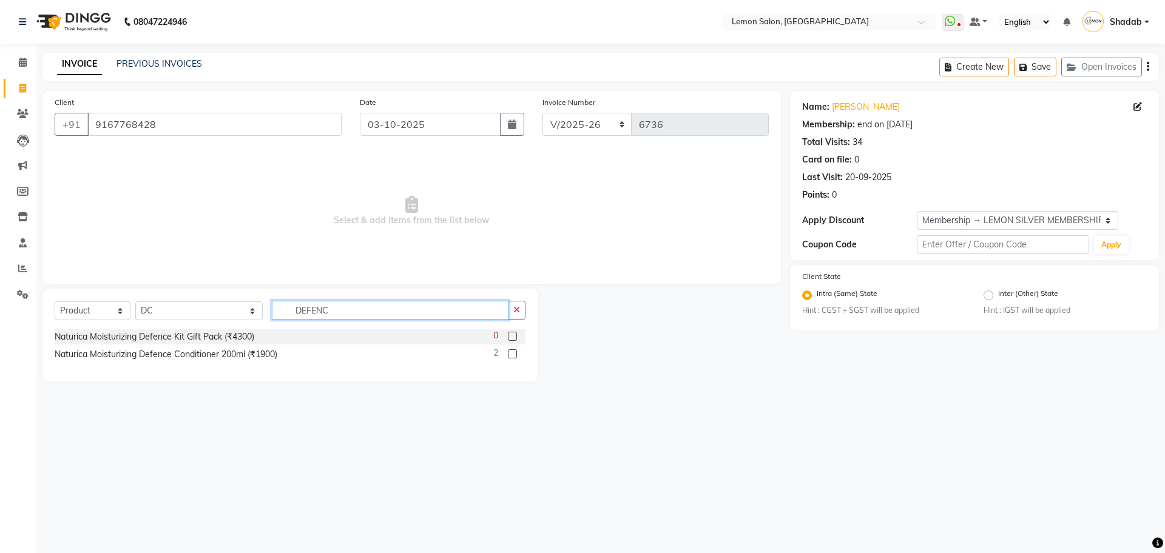
click at [387, 315] on input "DEFENC" at bounding box center [390, 310] width 237 height 19
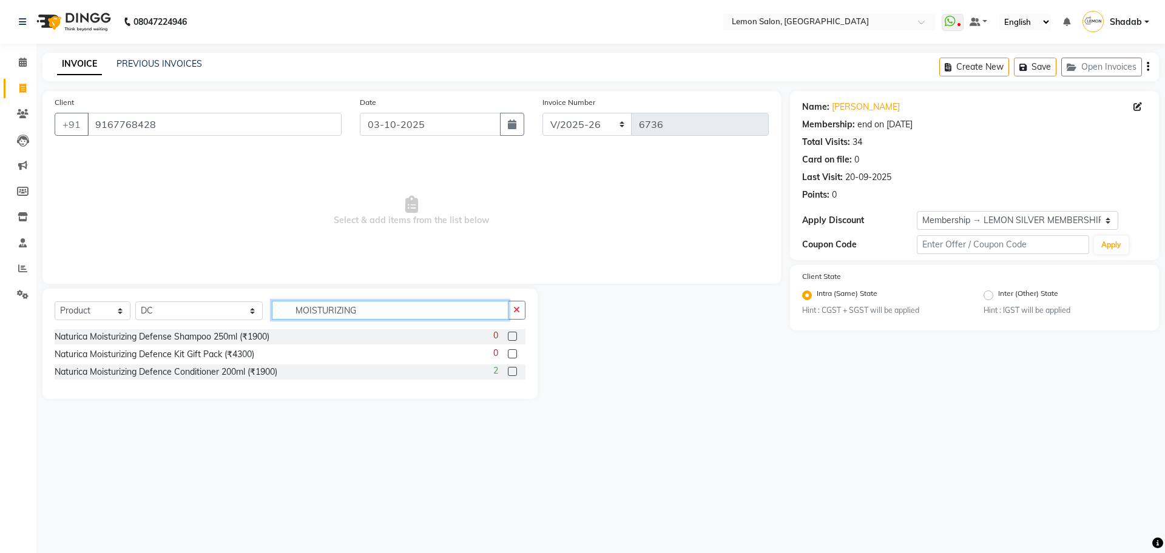
type input "MOISTURIZING"
click at [513, 336] on label at bounding box center [512, 336] width 9 height 9
click at [513, 336] on input "checkbox" at bounding box center [512, 337] width 8 height 8
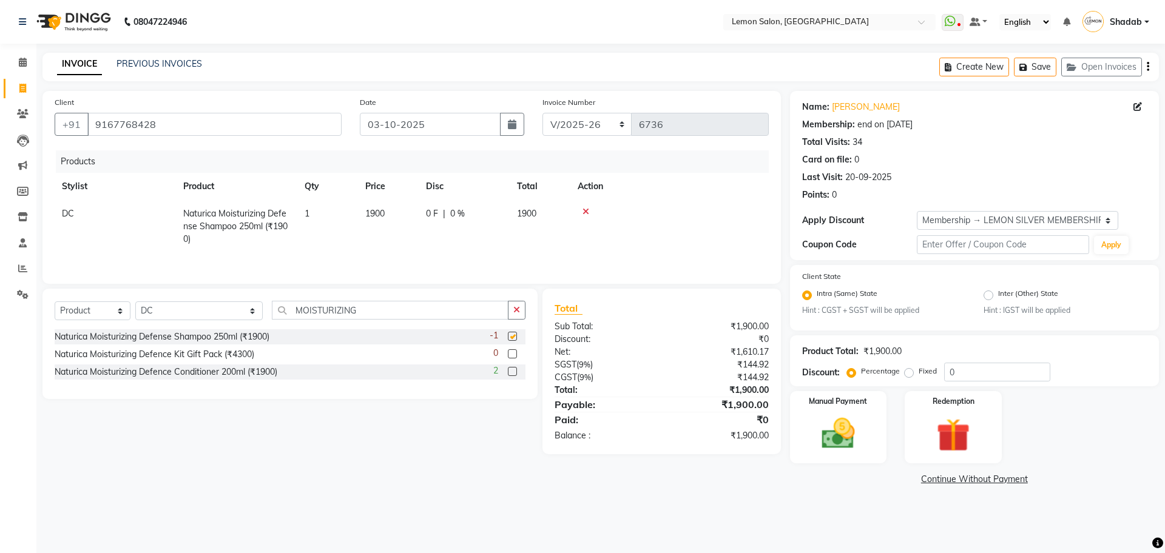
checkbox input "false"
click at [513, 376] on label at bounding box center [512, 371] width 9 height 9
click at [513, 376] on input "checkbox" at bounding box center [512, 372] width 8 height 8
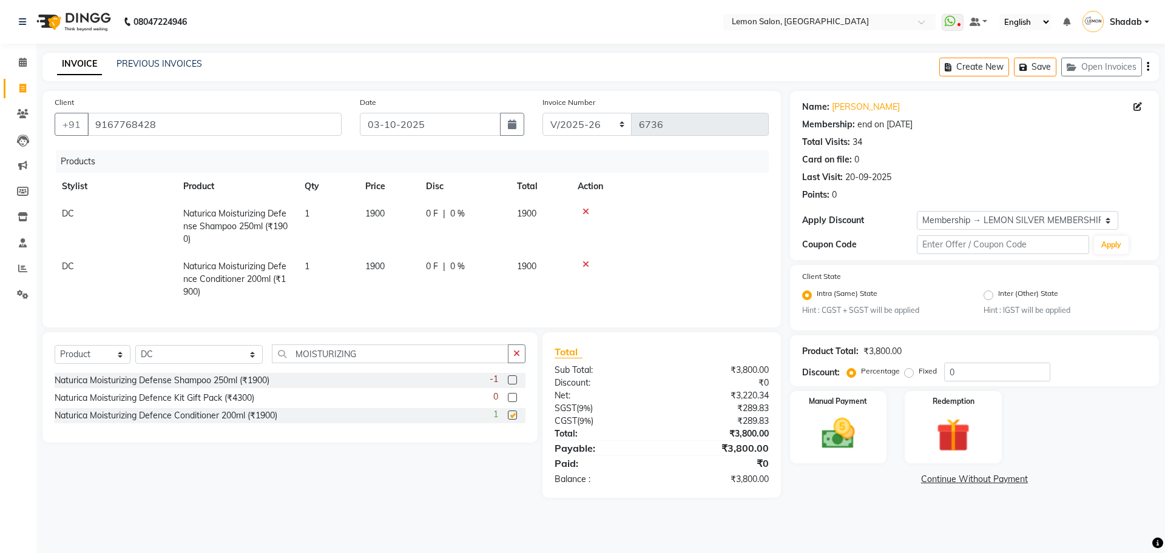
checkbox input "false"
click at [89, 363] on select "Select Service Product Membership Package Voucher Prepaid Gift Card" at bounding box center [93, 354] width 76 height 19
select select "service"
click at [55, 357] on select "Select Service Product Membership Package Voucher Prepaid Gift Card" at bounding box center [93, 354] width 76 height 19
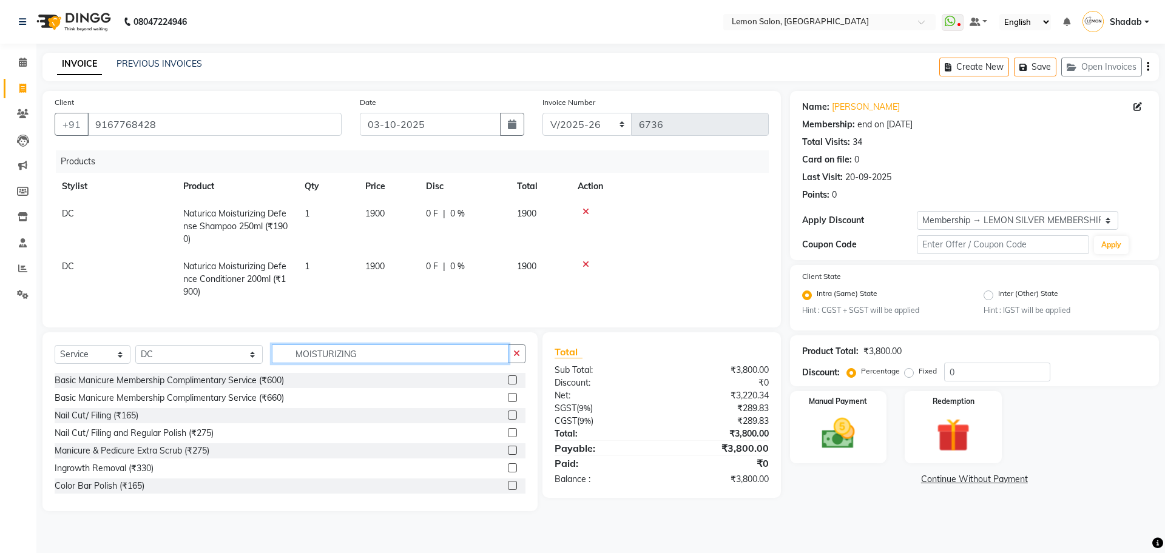
click at [321, 363] on input "MOISTURIZING" at bounding box center [390, 354] width 237 height 19
type input "S"
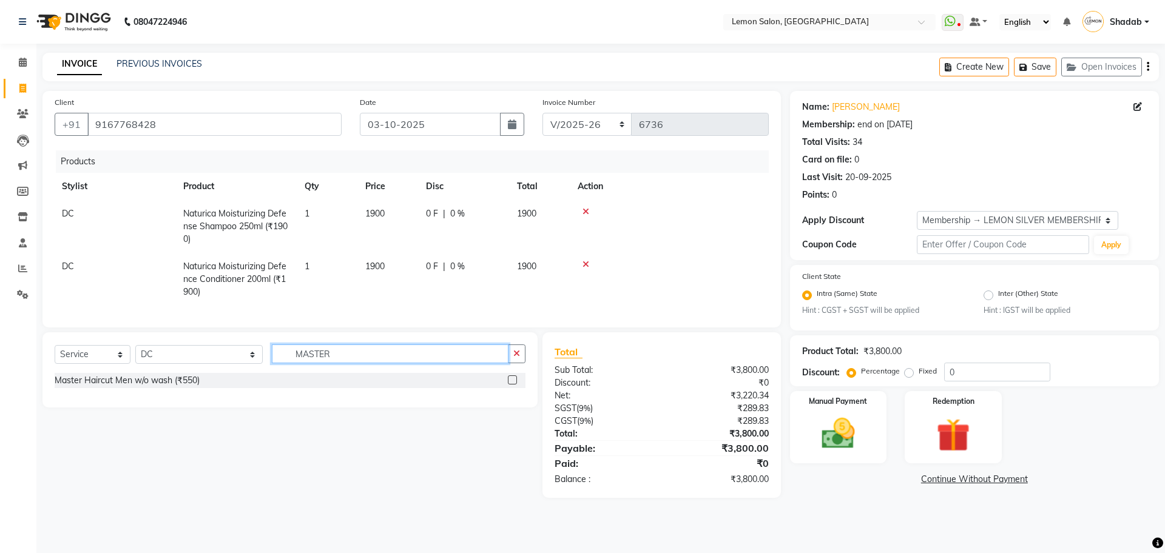
type input "MASTER"
click at [512, 385] on label at bounding box center [512, 380] width 9 height 9
click at [512, 385] on input "checkbox" at bounding box center [512, 381] width 8 height 8
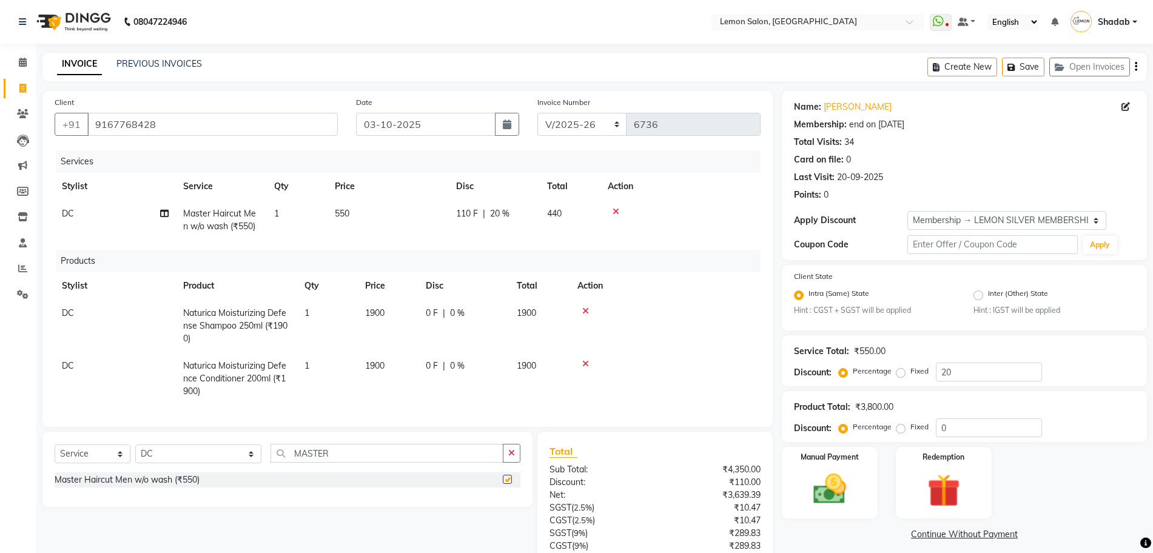
scroll to position [112, 0]
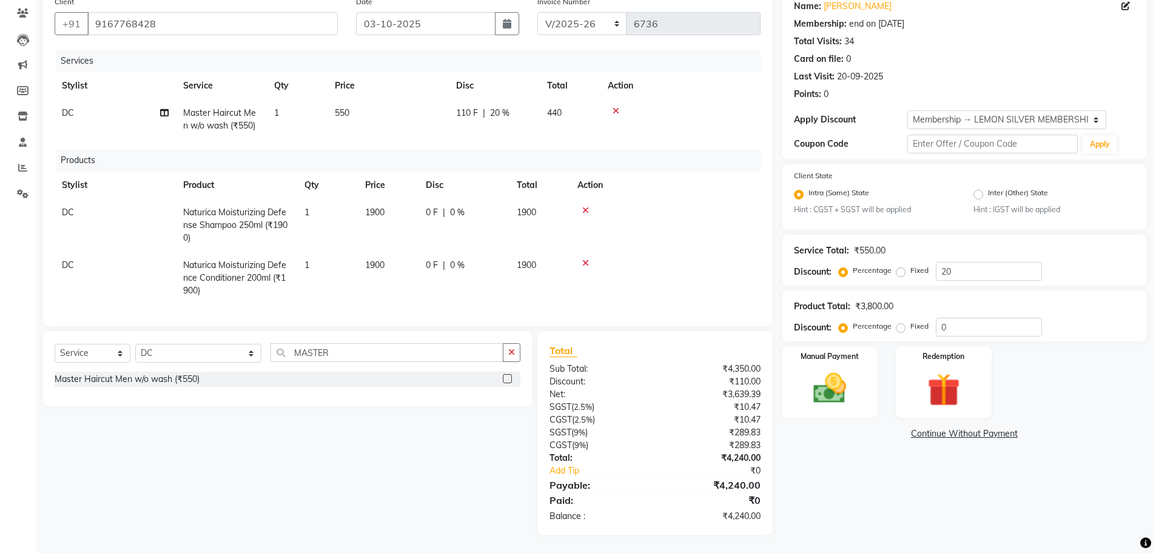
checkbox input "false"
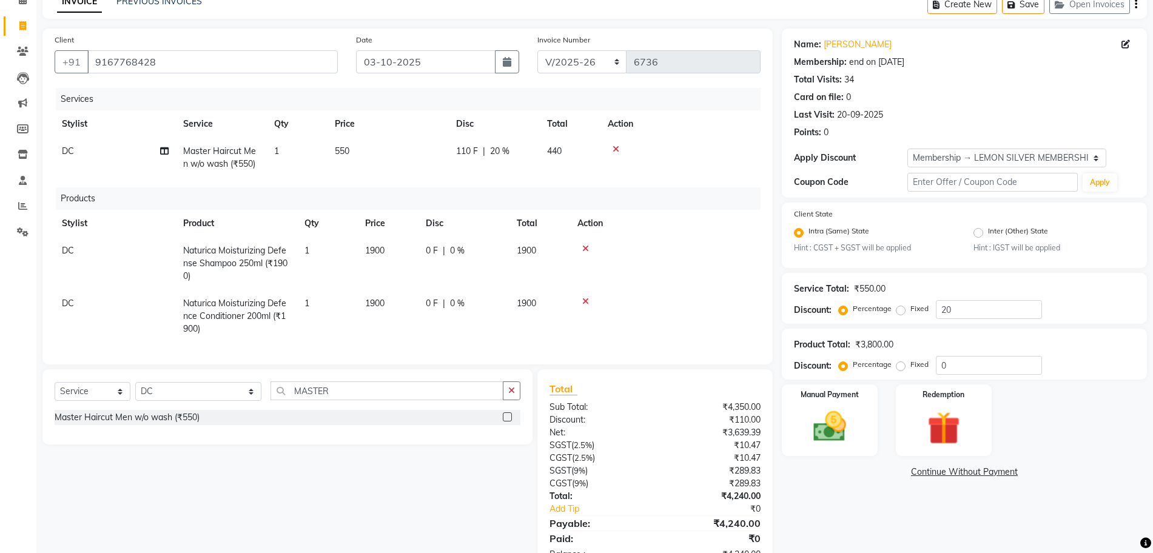
scroll to position [36, 0]
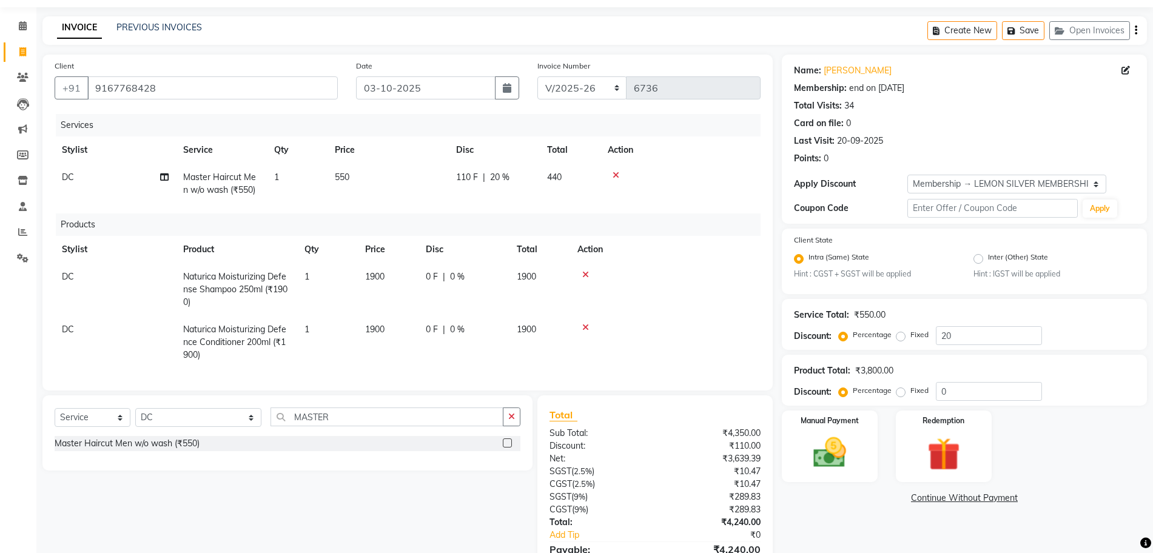
click at [496, 181] on span "20 %" at bounding box center [499, 177] width 19 height 13
select select "7884"
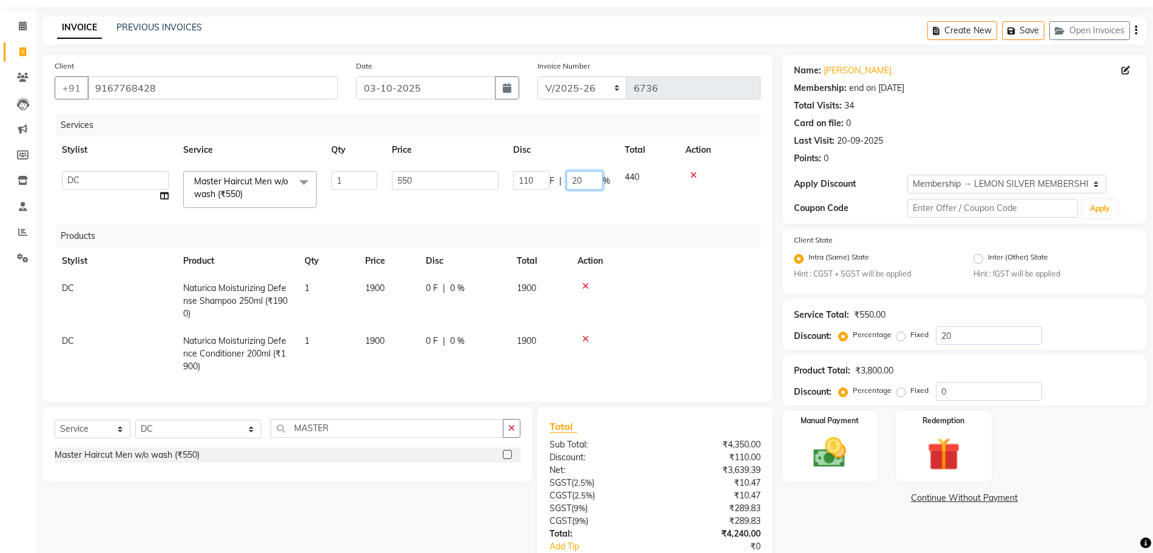
click at [572, 186] on input "20" at bounding box center [585, 180] width 36 height 19
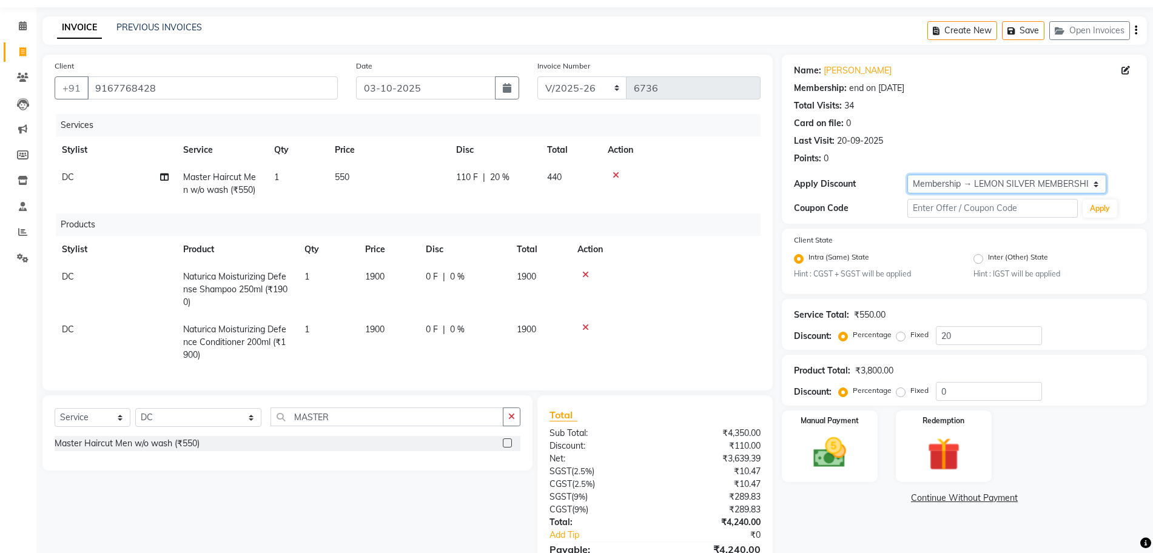
click at [1016, 188] on select "Select Membership → LEMON SILVER MEMBERSHIP Coupon → Abc" at bounding box center [1007, 184] width 199 height 19
click at [627, 206] on div "Services Stylist Service Qty Price Disc Total Action DC Master Haircut Men w/o …" at bounding box center [408, 246] width 706 height 265
click at [1081, 183] on select "Select Membership → LEMON SILVER MEMBERSHIP Coupon → Abc" at bounding box center [1007, 184] width 199 height 19
click at [601, 215] on div "Products" at bounding box center [413, 225] width 714 height 22
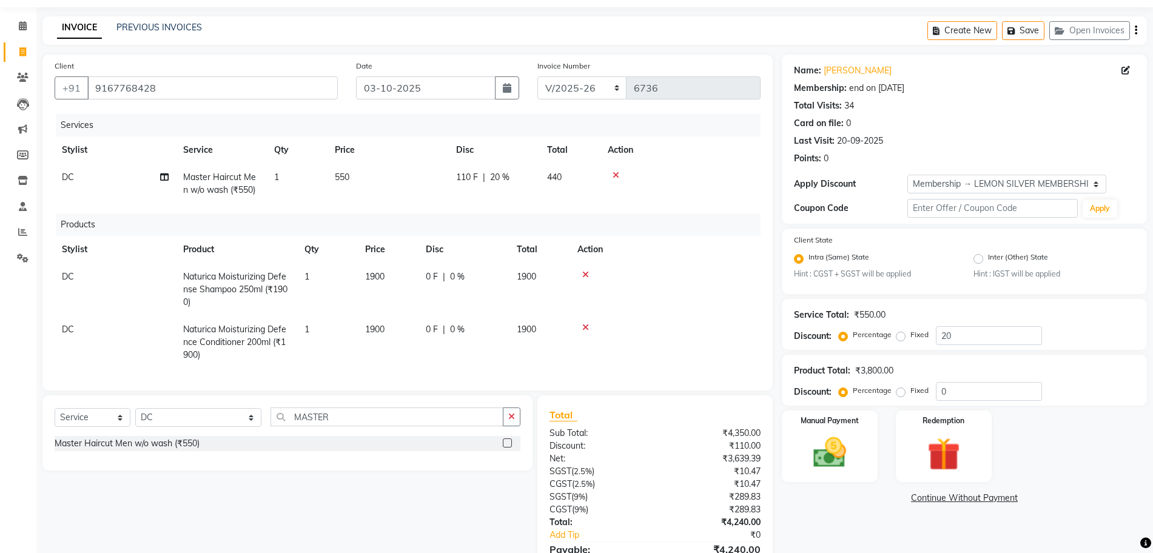
click at [525, 174] on div "110 F | 20 %" at bounding box center [494, 177] width 76 height 13
select select "7884"
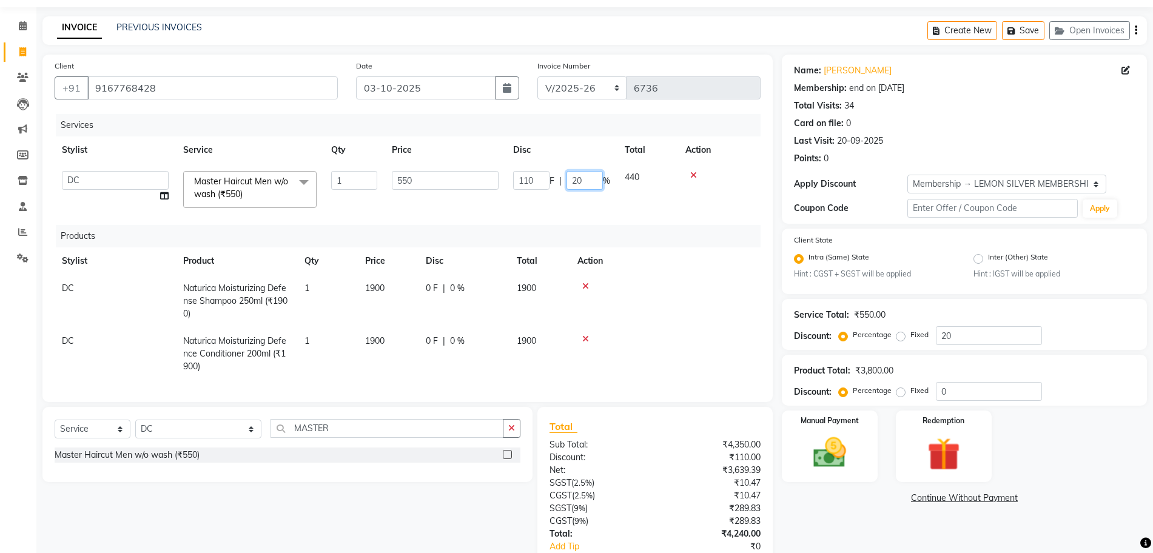
click at [584, 180] on input "20" at bounding box center [585, 180] width 36 height 19
click at [585, 178] on input "20" at bounding box center [585, 180] width 36 height 19
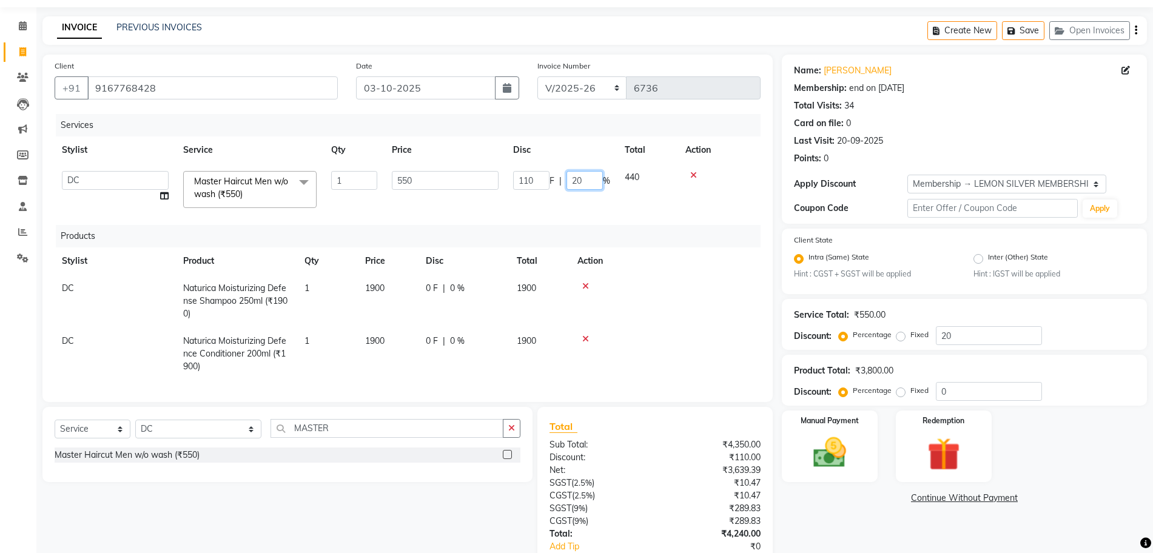
click at [576, 186] on input "20" at bounding box center [585, 180] width 36 height 19
type input "30"
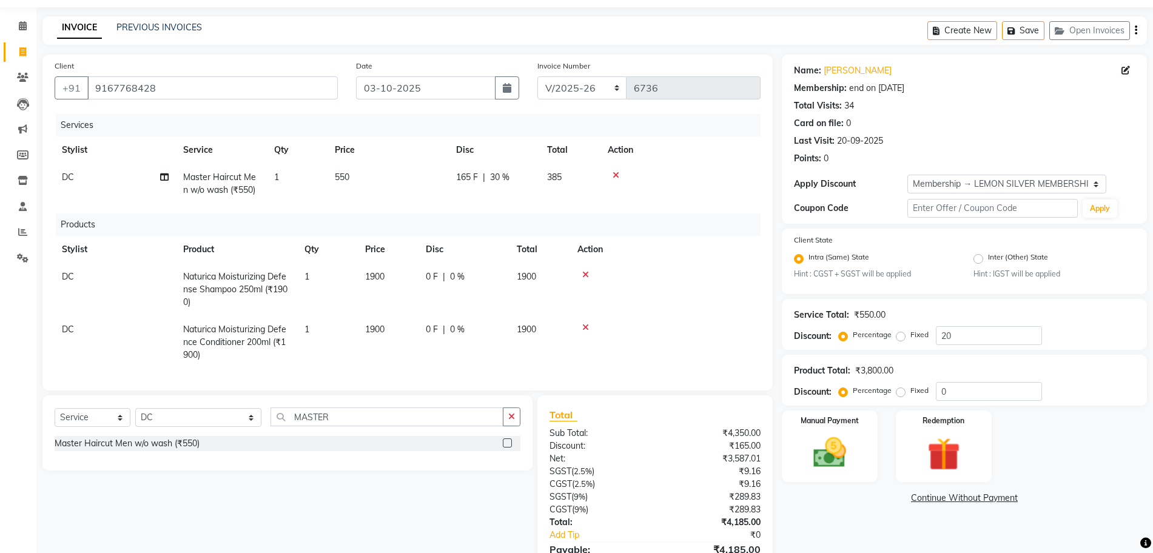
click at [596, 217] on div "Services Stylist Service Qty Price Disc Total Action DC Master Haircut Men w/o …" at bounding box center [408, 246] width 706 height 265
click at [837, 539] on div "Name: [PERSON_NAME] Membership: end on [DATE] Total Visits: 34 Card on file: 0 …" at bounding box center [969, 327] width 374 height 545
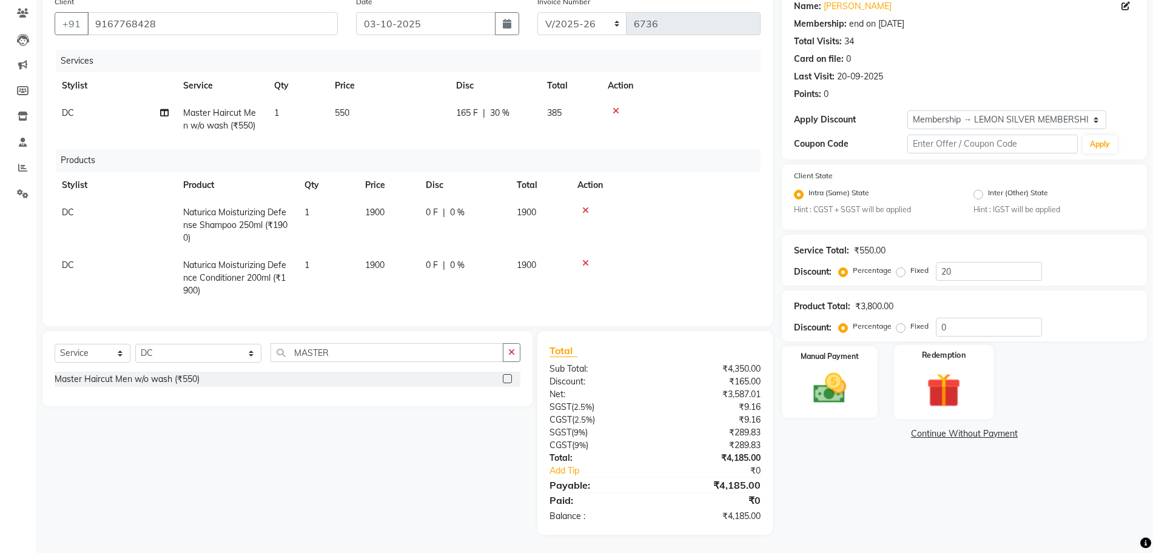
scroll to position [112, 0]
click at [845, 376] on img at bounding box center [830, 389] width 56 height 39
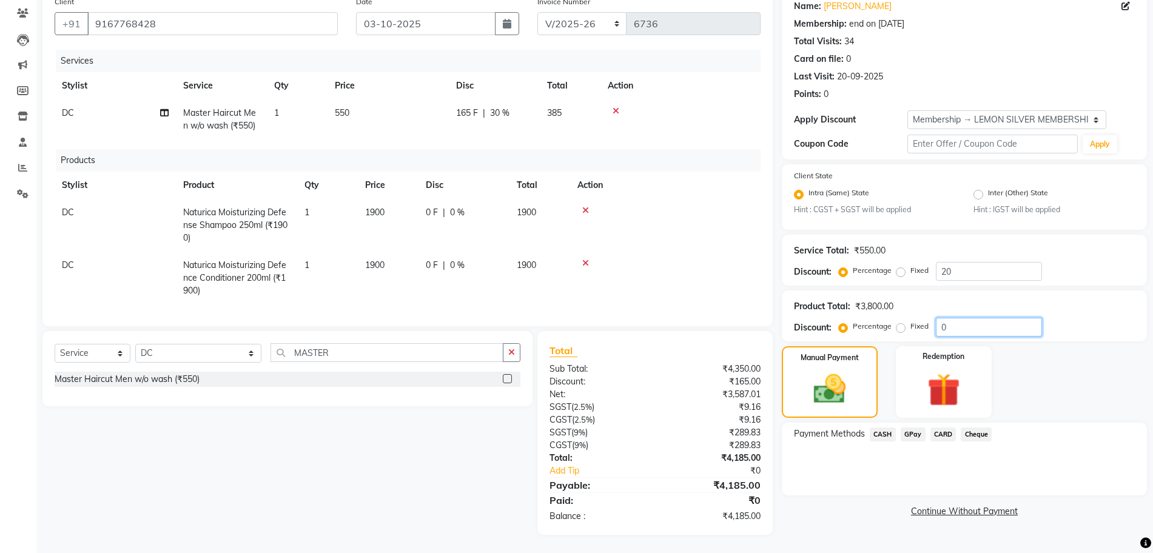
drag, startPoint x: 953, startPoint y: 316, endPoint x: 902, endPoint y: 303, distance: 52.5
click at [927, 318] on div "Percentage Fixed 0" at bounding box center [942, 327] width 201 height 19
type input "5"
click at [828, 488] on div "Name: [PERSON_NAME] Membership: end on [DATE] Total Visits: 34 Card on file: 0 …" at bounding box center [969, 262] width 374 height 545
click at [911, 265] on label "Fixed" at bounding box center [920, 270] width 18 height 11
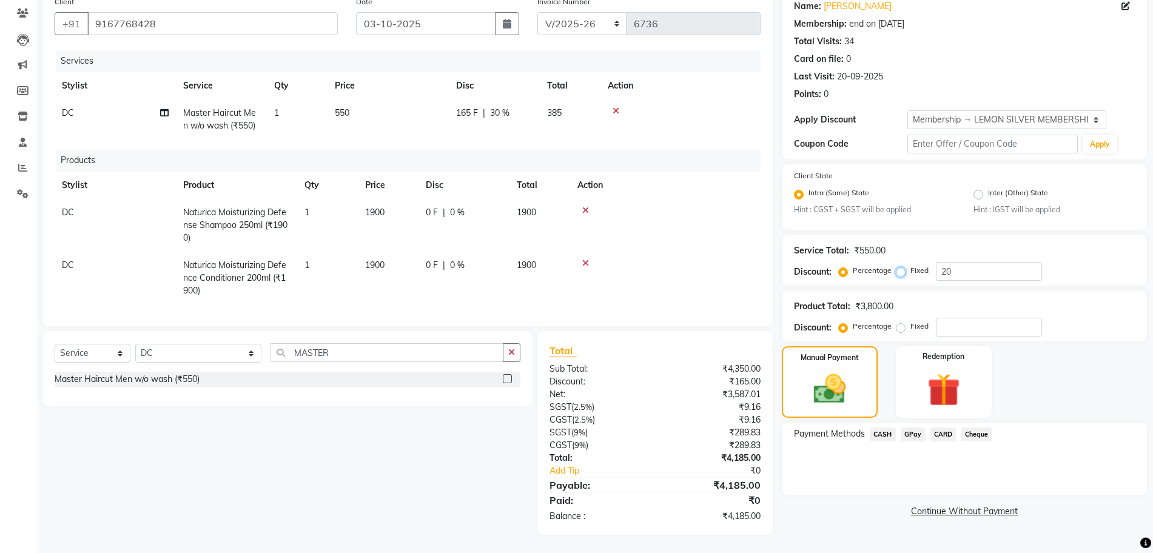
click at [902, 266] on input "Fixed" at bounding box center [903, 270] width 8 height 8
radio input "true"
drag, startPoint x: 902, startPoint y: 251, endPoint x: 872, endPoint y: 245, distance: 30.9
click at [879, 248] on div "Service Total: ₹550.00 Discount: Percentage Fixed 20" at bounding box center [964, 260] width 341 height 41
click at [853, 265] on label "Percentage" at bounding box center [872, 270] width 39 height 11
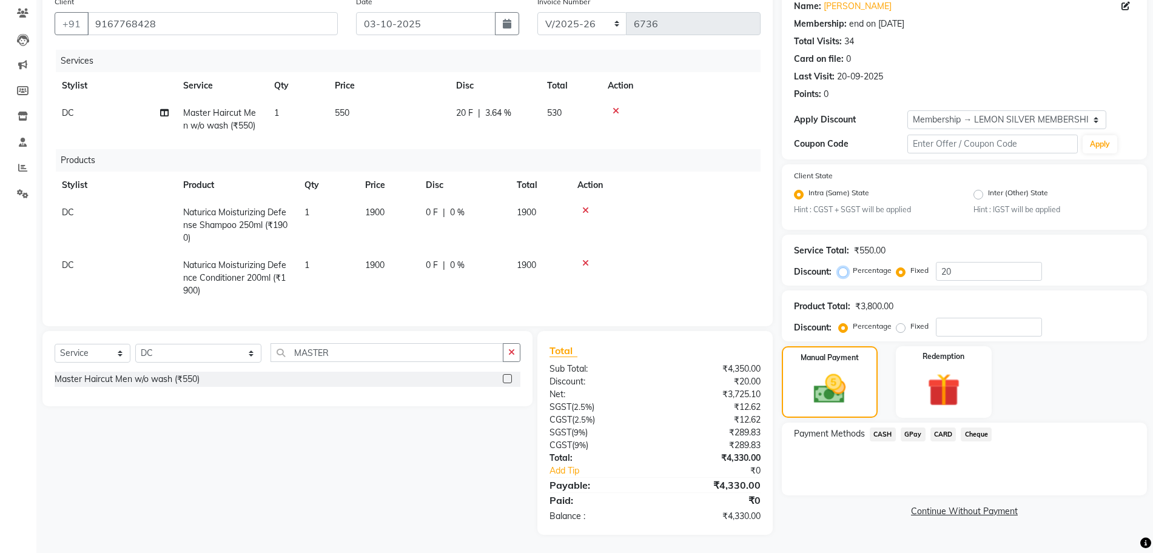
click at [842, 266] on input "Percentage" at bounding box center [846, 270] width 8 height 8
radio input "true"
click at [988, 262] on input "20" at bounding box center [989, 271] width 106 height 19
click at [911, 265] on label "Fixed" at bounding box center [920, 270] width 18 height 11
click at [901, 266] on input "Fixed" at bounding box center [903, 270] width 8 height 8
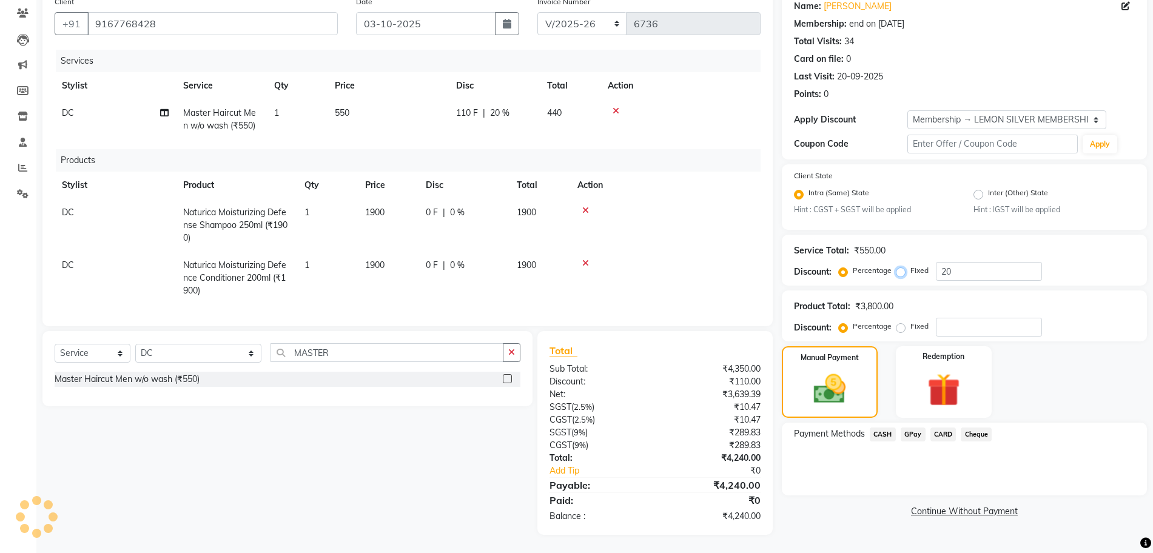
radio input "true"
drag, startPoint x: 950, startPoint y: 257, endPoint x: 899, endPoint y: 251, distance: 50.7
click at [925, 262] on div "Percentage Fixed 20" at bounding box center [942, 271] width 201 height 19
type input "198"
click at [816, 505] on link "Continue Without Payment" at bounding box center [965, 511] width 360 height 13
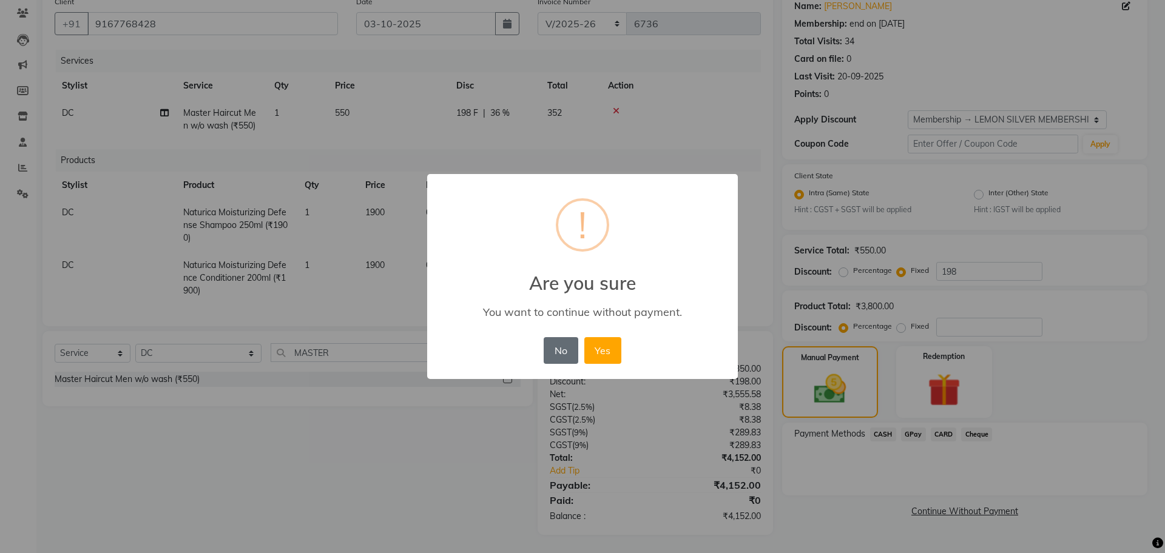
click at [570, 350] on button "No" at bounding box center [561, 350] width 34 height 27
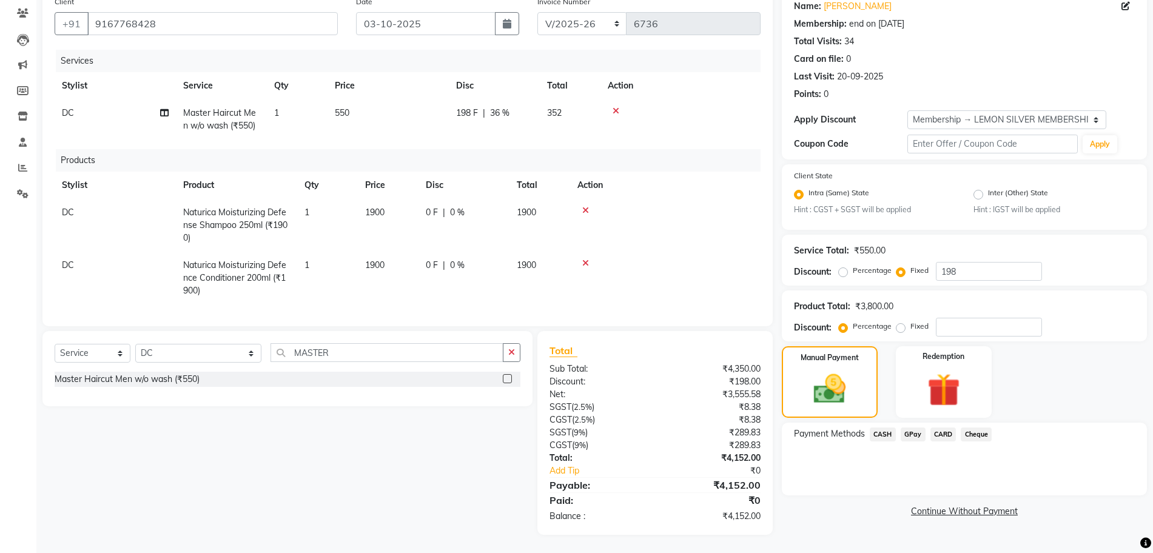
click at [456, 456] on div "Select Service Product Membership Package Voucher Prepaid Gift Card Select Styl…" at bounding box center [282, 433] width 499 height 204
click at [911, 428] on span "GPay" at bounding box center [913, 435] width 25 height 14
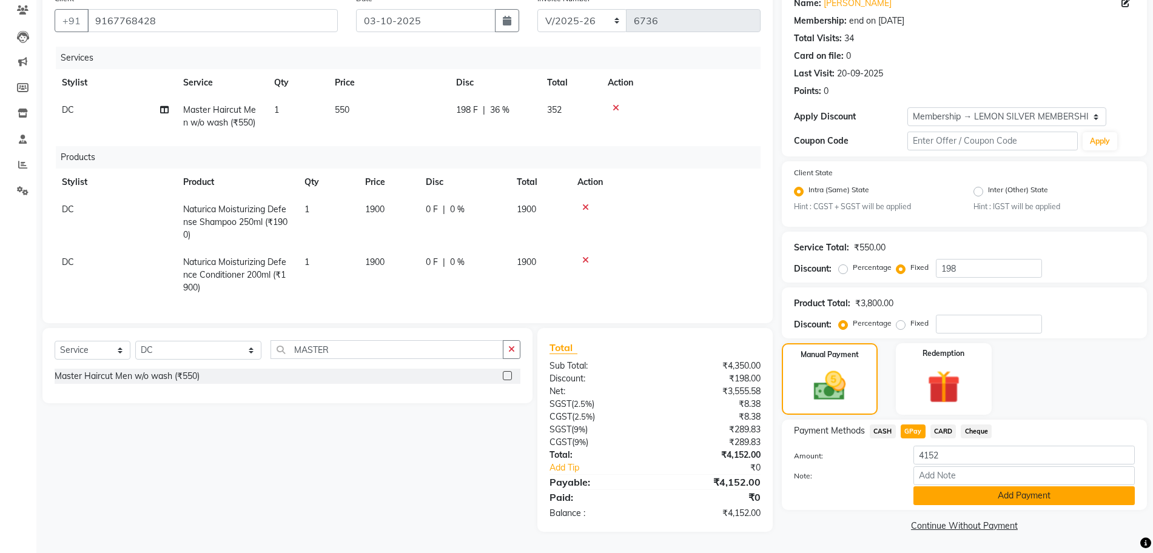
click at [928, 487] on button "Add Payment" at bounding box center [1024, 496] width 221 height 19
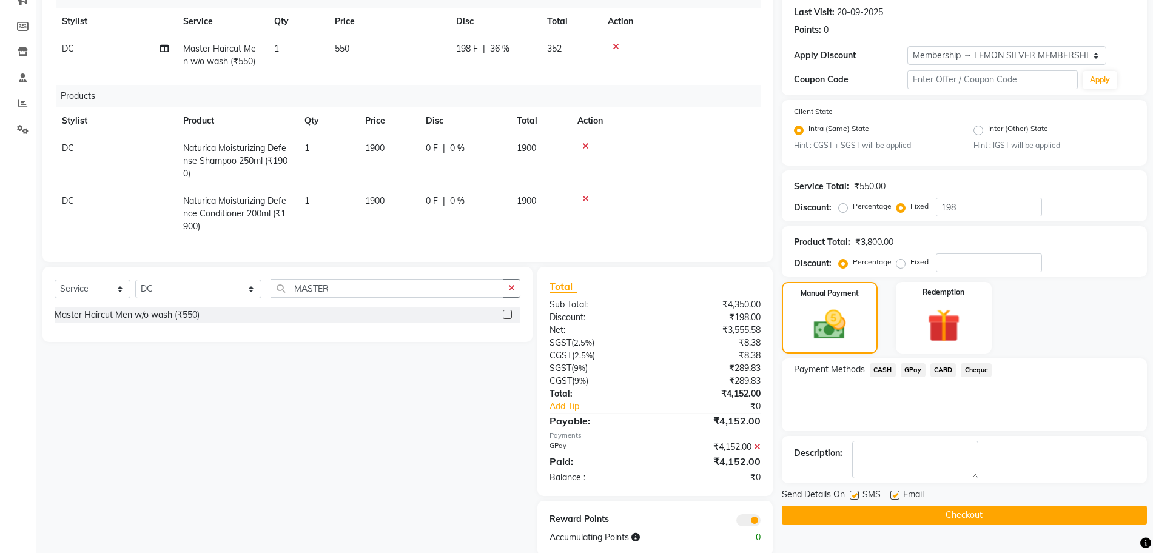
scroll to position [198, 0]
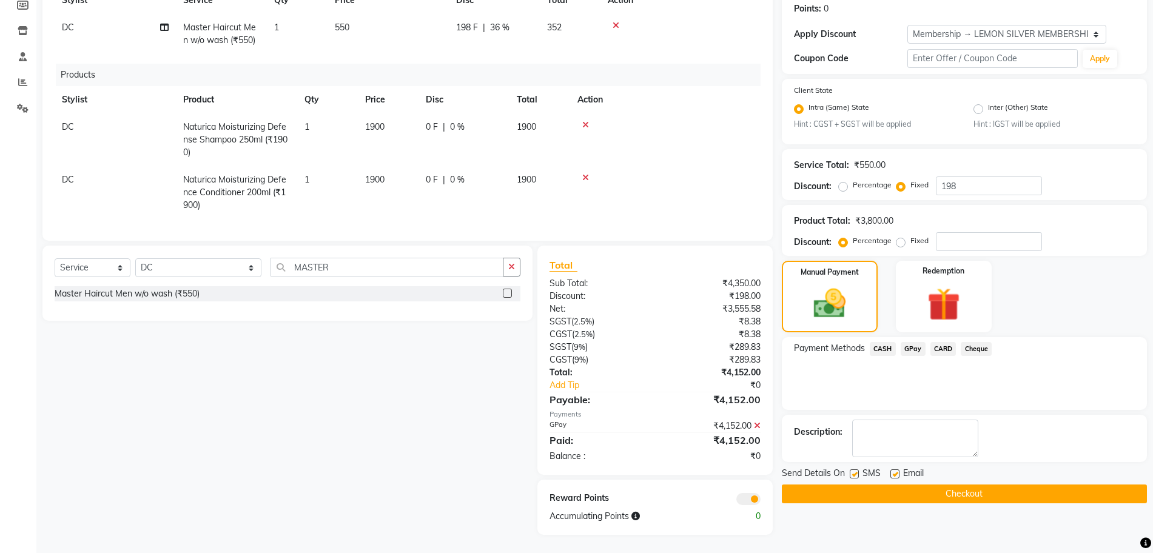
click at [883, 490] on button "Checkout" at bounding box center [964, 494] width 365 height 19
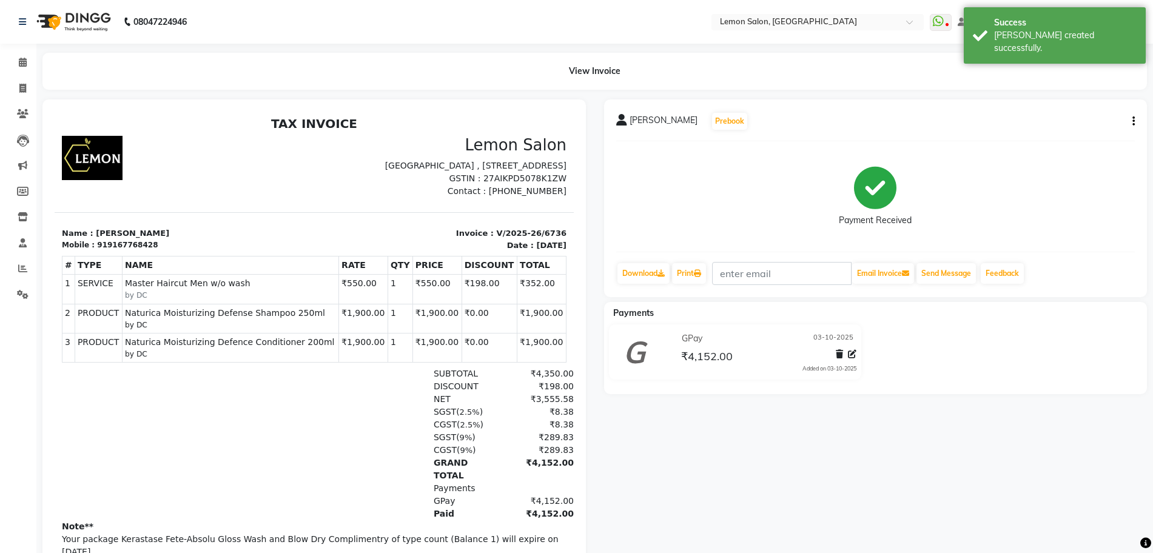
click at [108, 251] on div "919167768428" at bounding box center [127, 245] width 61 height 11
drag, startPoint x: 108, startPoint y: 254, endPoint x: 380, endPoint y: 241, distance: 272.8
click at [362, 238] on section "Name : [PERSON_NAME] Mobile : 919167768428 Invoice : V/2025-26/6736 Date : [DAT…" at bounding box center [314, 231] width 519 height 39
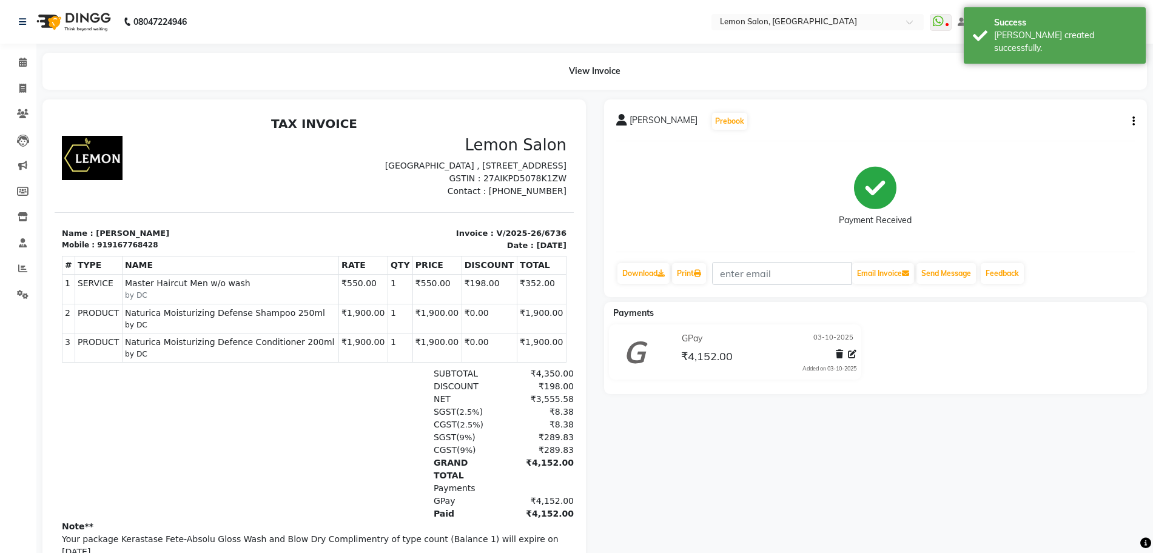
click at [477, 236] on section "Name : [PERSON_NAME] Mobile : 919167768428 Invoice : V/2025-26/6736 Date : [DAT…" at bounding box center [314, 231] width 519 height 39
drag, startPoint x: 547, startPoint y: 248, endPoint x: 446, endPoint y: 243, distance: 100.8
click at [446, 243] on div "Invoice : V/2025-26/6736 Date : [DATE]" at bounding box center [444, 240] width 260 height 24
copy p "Invoice : V/2025-26/6736"
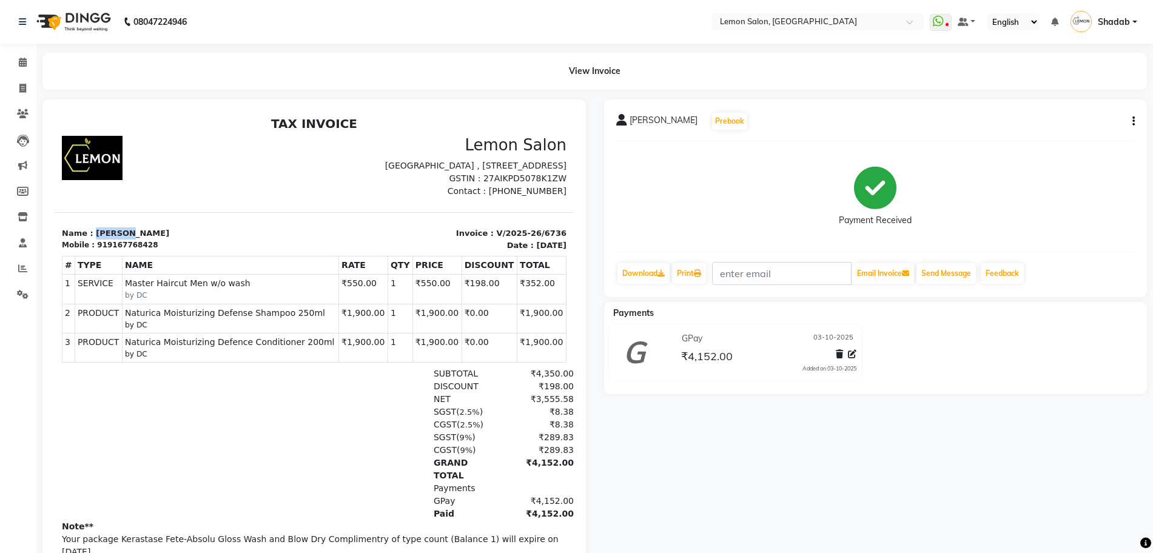
drag, startPoint x: 127, startPoint y: 246, endPoint x: 91, endPoint y: 246, distance: 36.4
click at [91, 240] on p "Name : [PERSON_NAME]" at bounding box center [184, 234] width 245 height 12
copy p "[PERSON_NAME]"
click at [498, 240] on p "Invoice : V/2025-26/6736" at bounding box center [444, 234] width 245 height 12
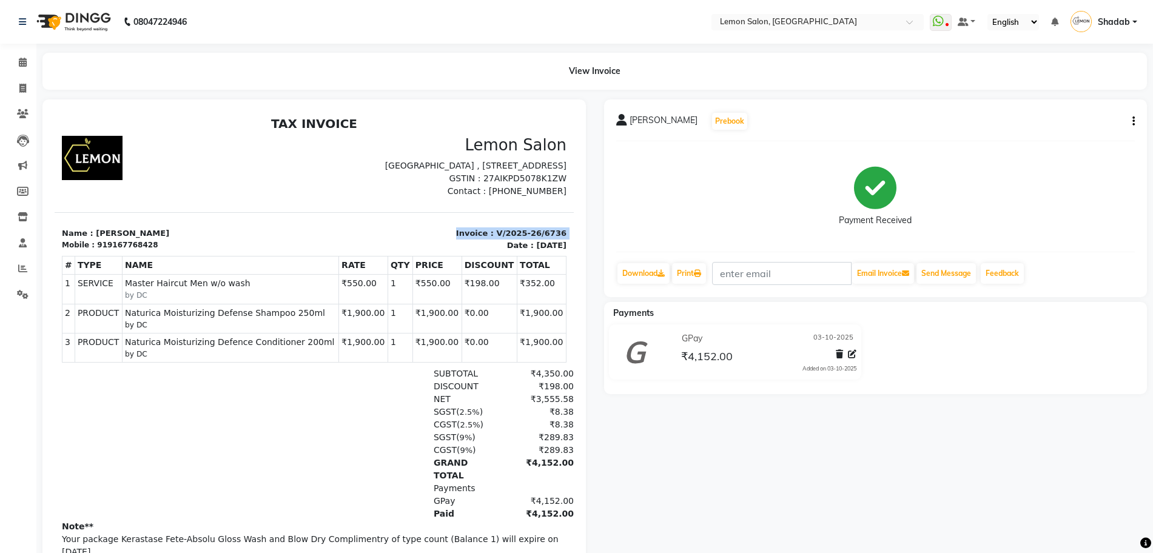
click at [498, 240] on p "Invoice : V/2025-26/6736" at bounding box center [444, 234] width 245 height 12
copy div "Invoice : V/2025-26/6736"
click at [29, 63] on span at bounding box center [22, 63] width 21 height 14
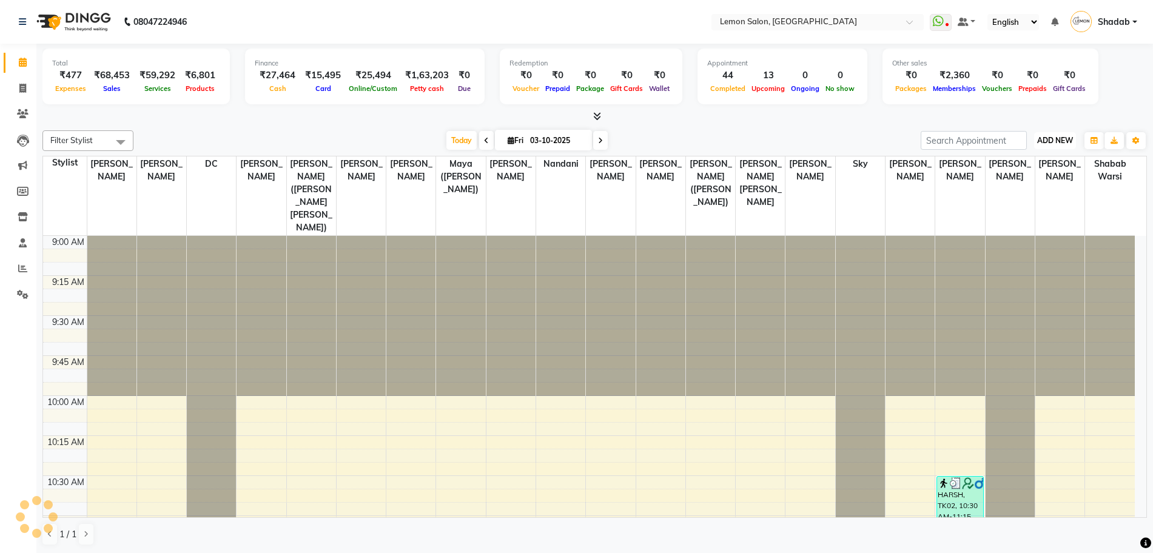
click at [1059, 141] on span "ADD NEW" at bounding box center [1056, 140] width 36 height 9
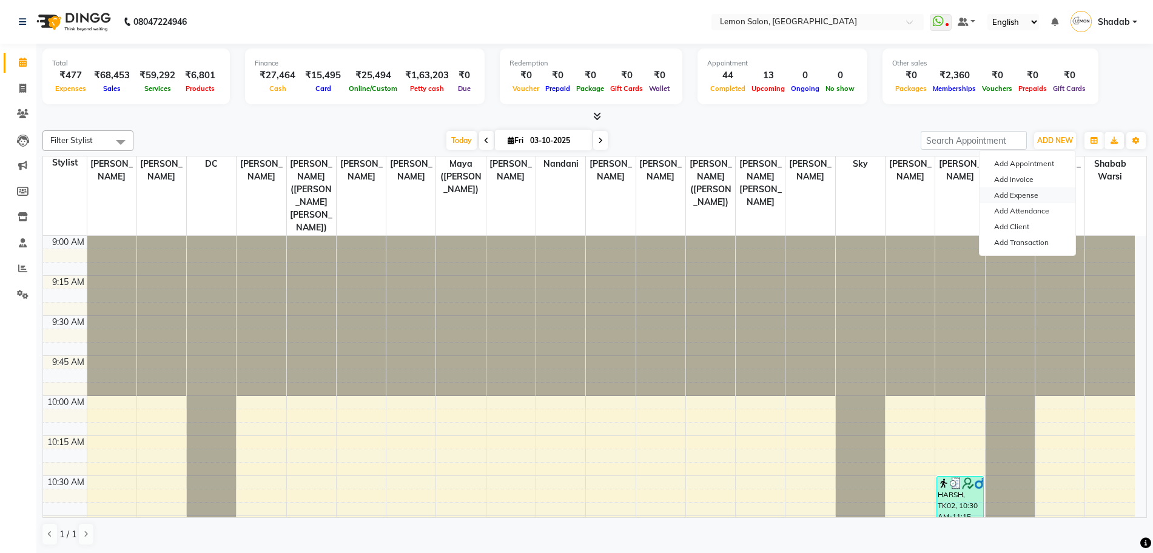
click at [1028, 198] on link "Add Expense" at bounding box center [1028, 195] width 96 height 16
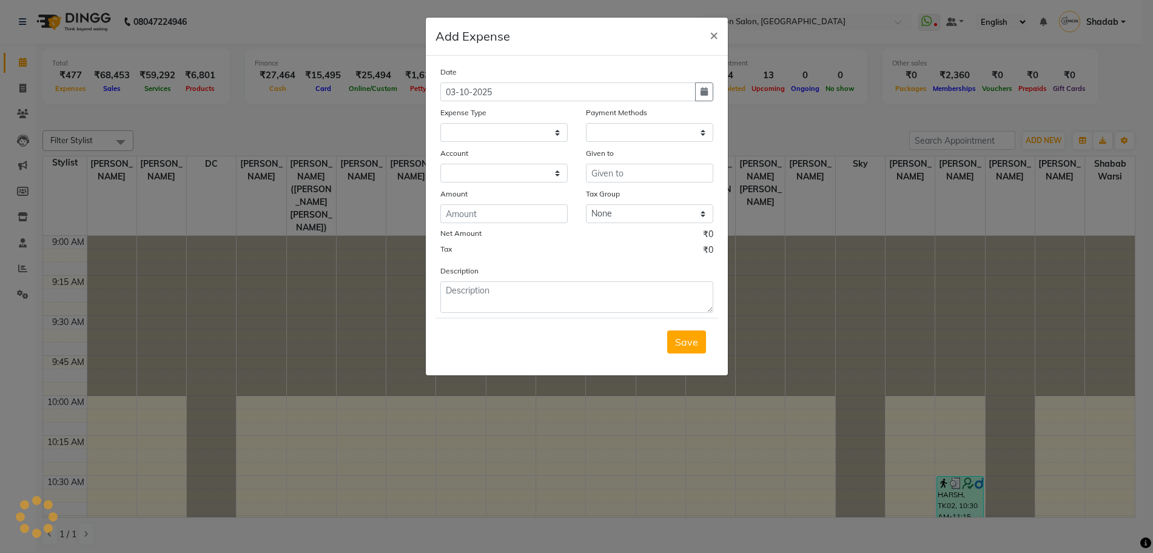
select select
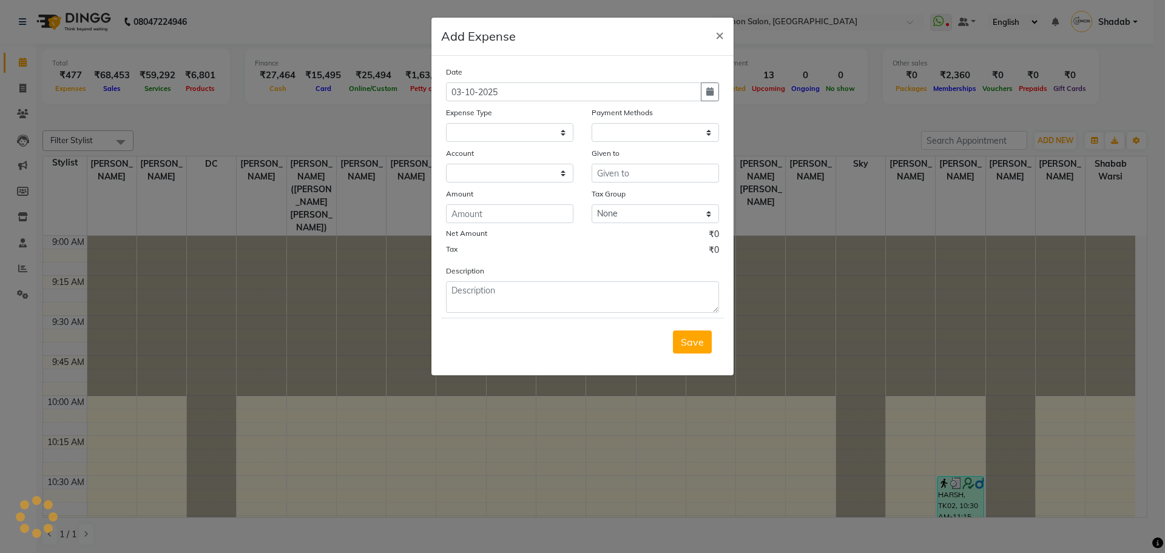
select select "1"
select select "2543"
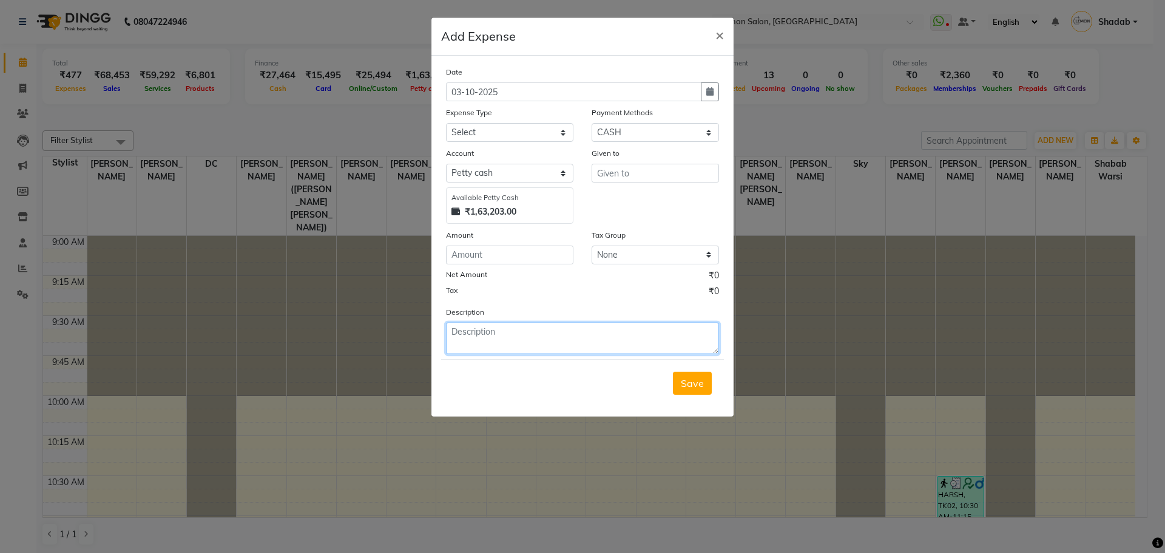
click at [559, 338] on textarea at bounding box center [582, 339] width 273 height 32
paste textarea "Invoice : V/2025-26/6736"
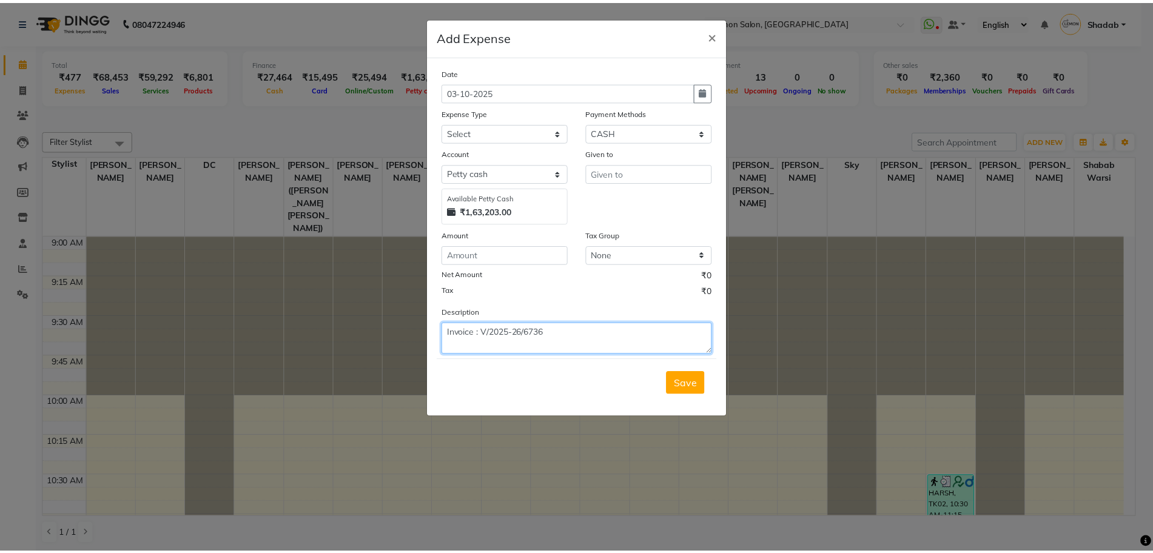
scroll to position [9, 0]
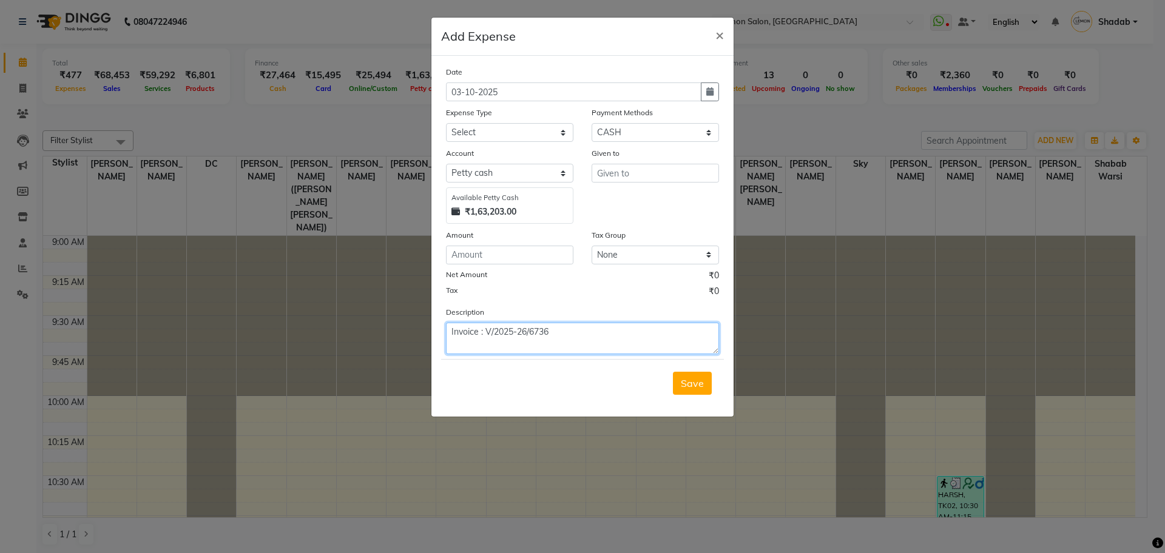
type textarea "Invoice : V/2025-26/6736"
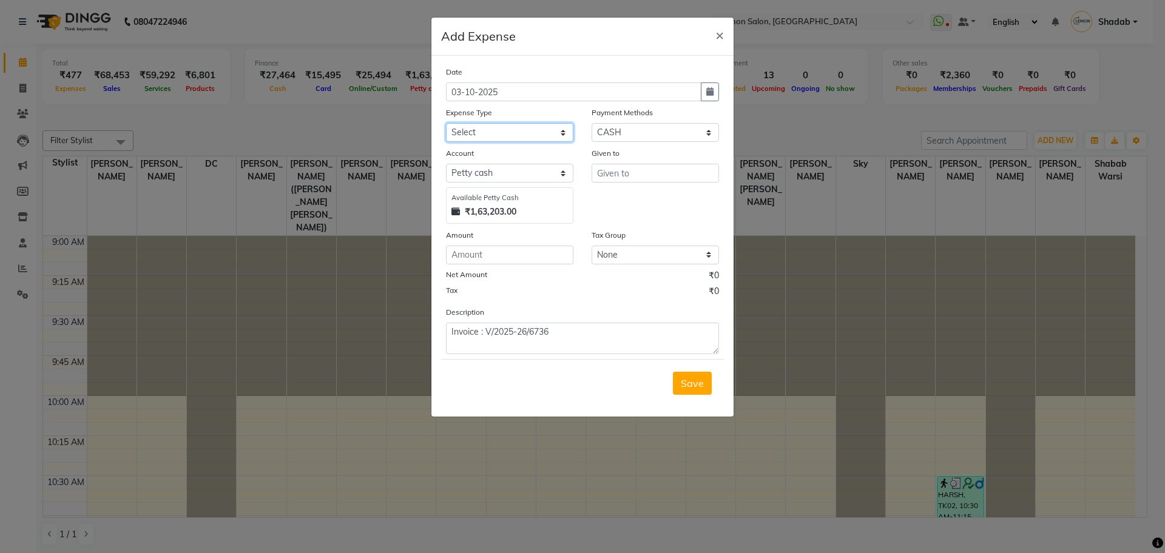
click at [505, 130] on select "Select Advance Cash transfer to hub Laundry Loan Membership Milk Miscellaneous …" at bounding box center [509, 132] width 127 height 19
select select "2685"
click at [446, 123] on select "Select Advance Cash transfer to hub Laundry Loan Membership Milk Miscellaneous …" at bounding box center [509, 132] width 127 height 19
click at [612, 171] on input "text" at bounding box center [655, 173] width 127 height 19
type input "[PERSON_NAME]"
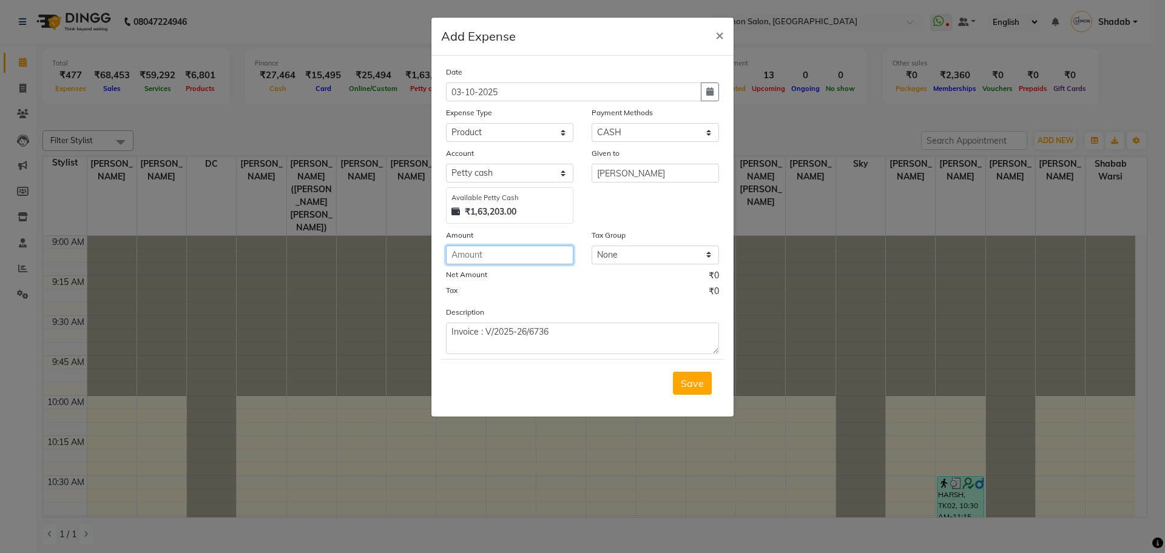
click at [510, 258] on input "number" at bounding box center [509, 255] width 127 height 19
type input "161"
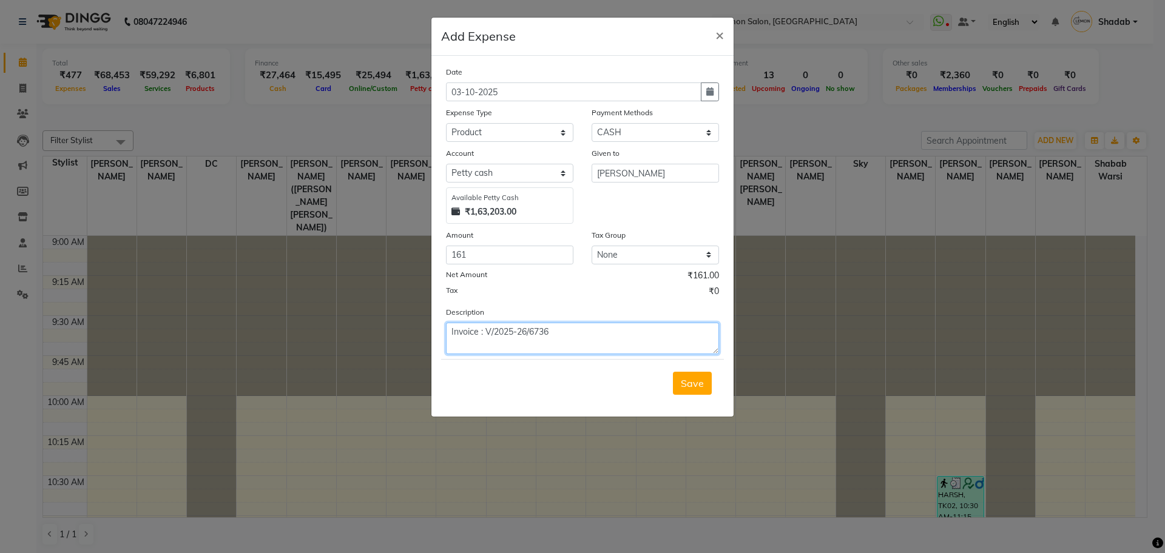
click at [533, 333] on textarea "Invoice : V/2025-26/6736" at bounding box center [582, 339] width 273 height 32
click at [704, 381] on button "Save" at bounding box center [692, 383] width 39 height 23
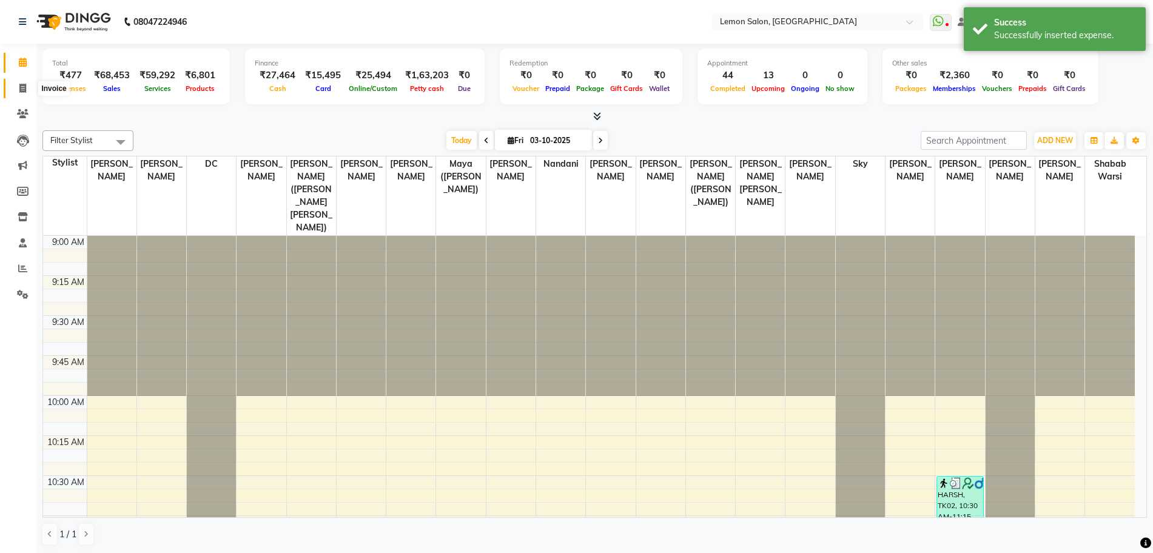
click at [19, 84] on icon at bounding box center [22, 88] width 7 height 9
select select "service"
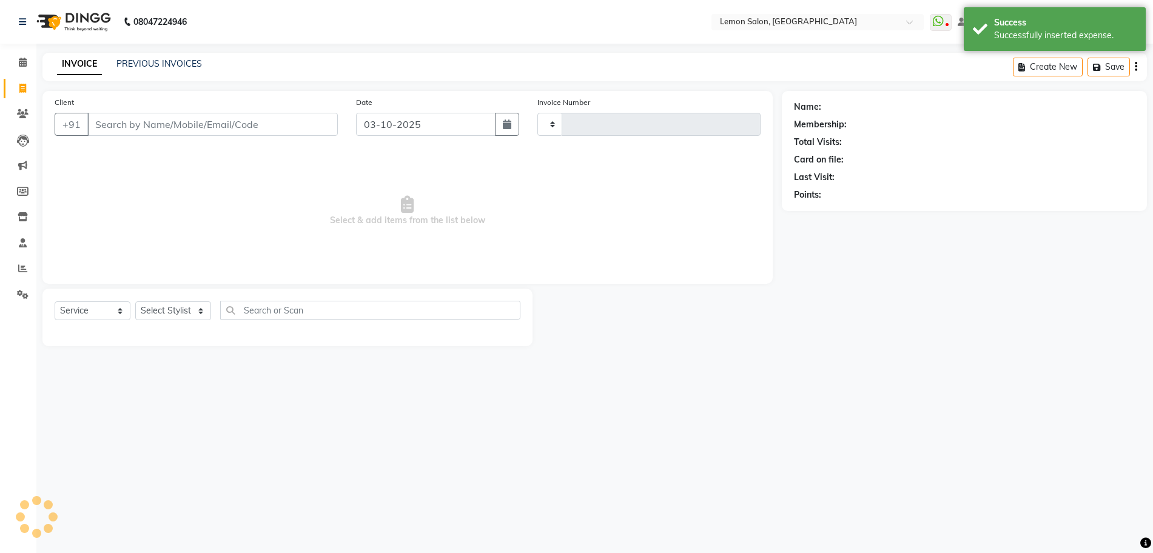
type input "6737"
select select "566"
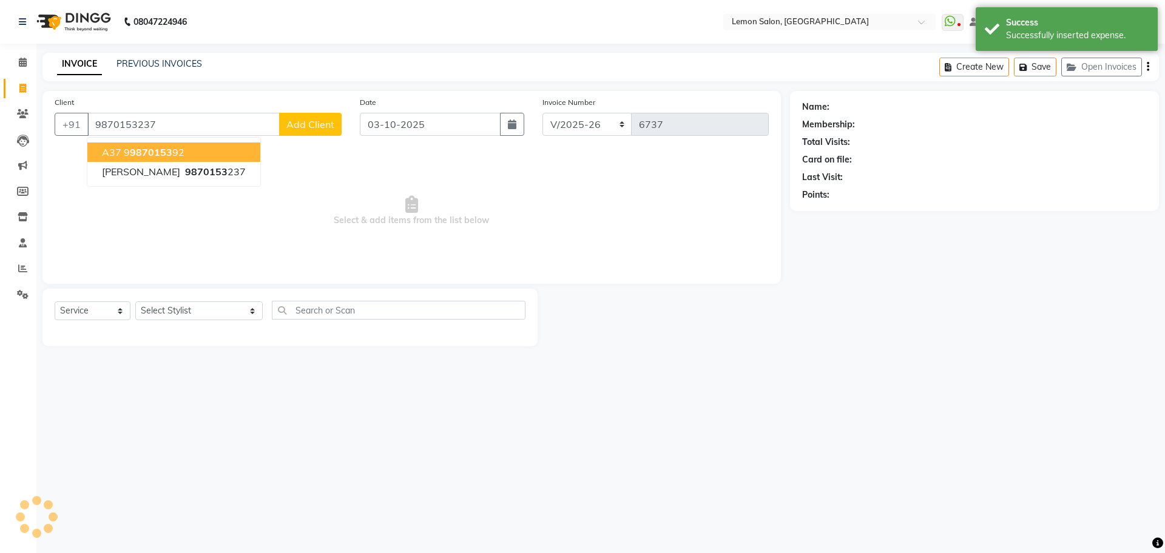
type input "9870153237"
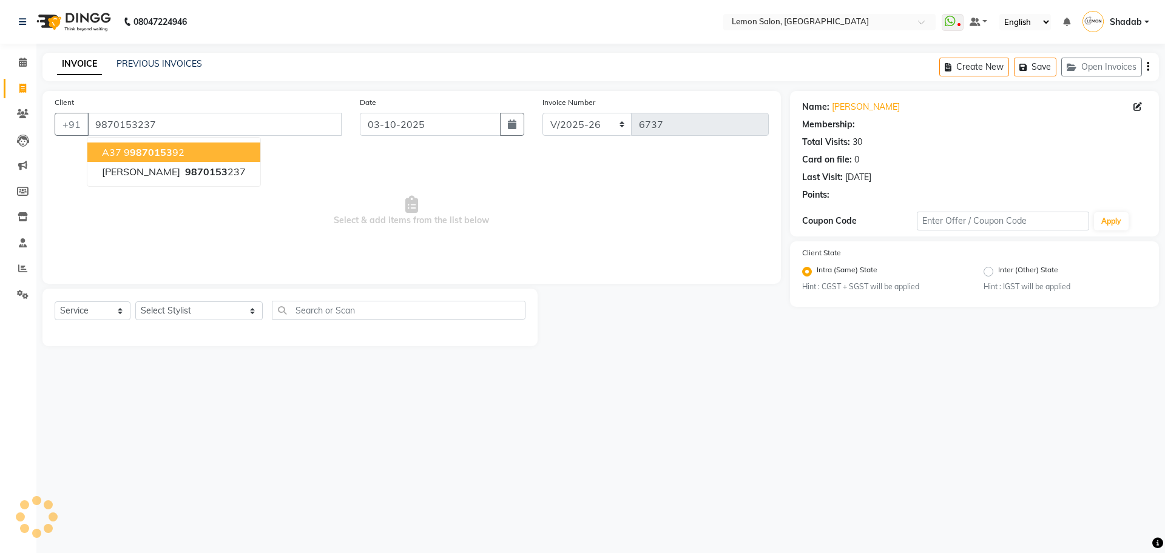
select select "1: Object"
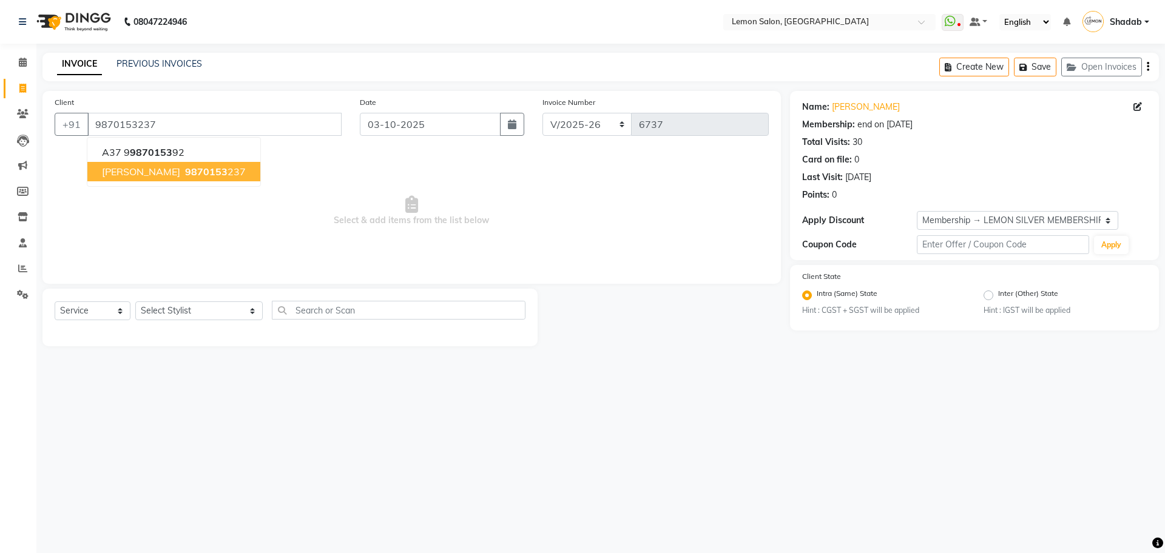
click at [222, 166] on ngb-highlight "9870153 237" at bounding box center [214, 172] width 63 height 12
select select "1: Object"
click at [206, 322] on div "Select Service Product Membership Package Voucher Prepaid Gift Card Select Styl…" at bounding box center [290, 315] width 471 height 29
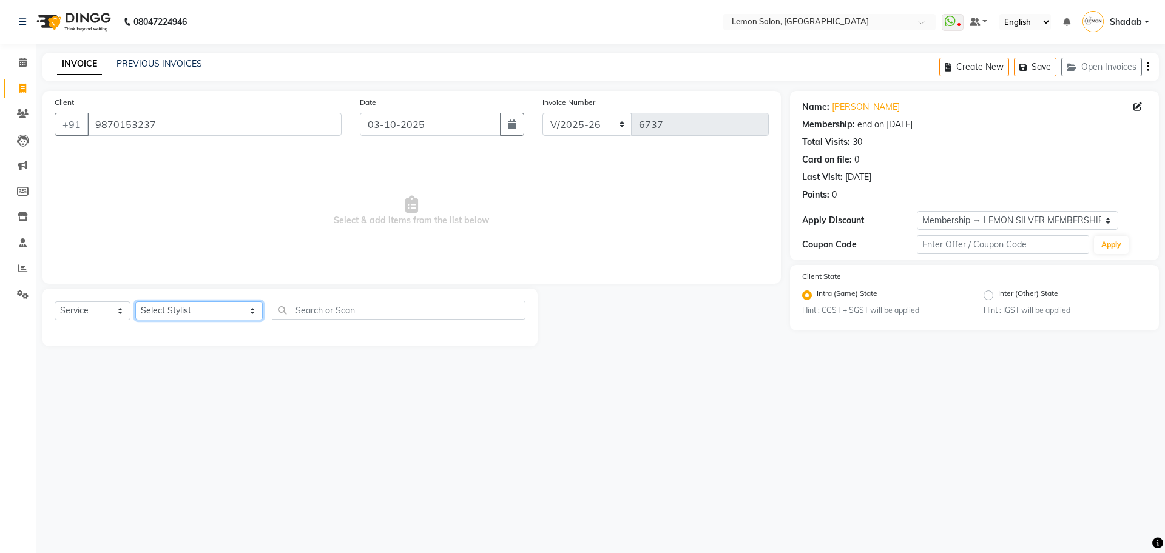
click at [198, 310] on select "Select Stylist [PERSON_NAME] [PERSON_NAME] DC [PERSON_NAME] [PERSON_NAME] ([PER…" at bounding box center [198, 311] width 127 height 19
select select "7884"
click at [135, 302] on select "Select Stylist [PERSON_NAME] [PERSON_NAME] DC [PERSON_NAME] [PERSON_NAME] ([PER…" at bounding box center [198, 311] width 127 height 19
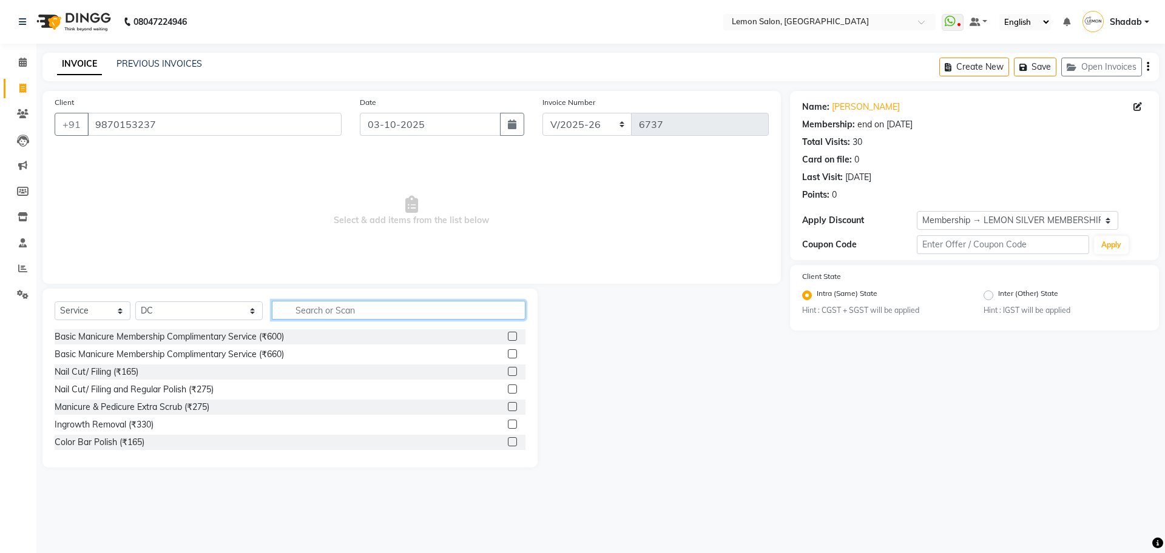
click at [402, 309] on input "text" at bounding box center [399, 310] width 254 height 19
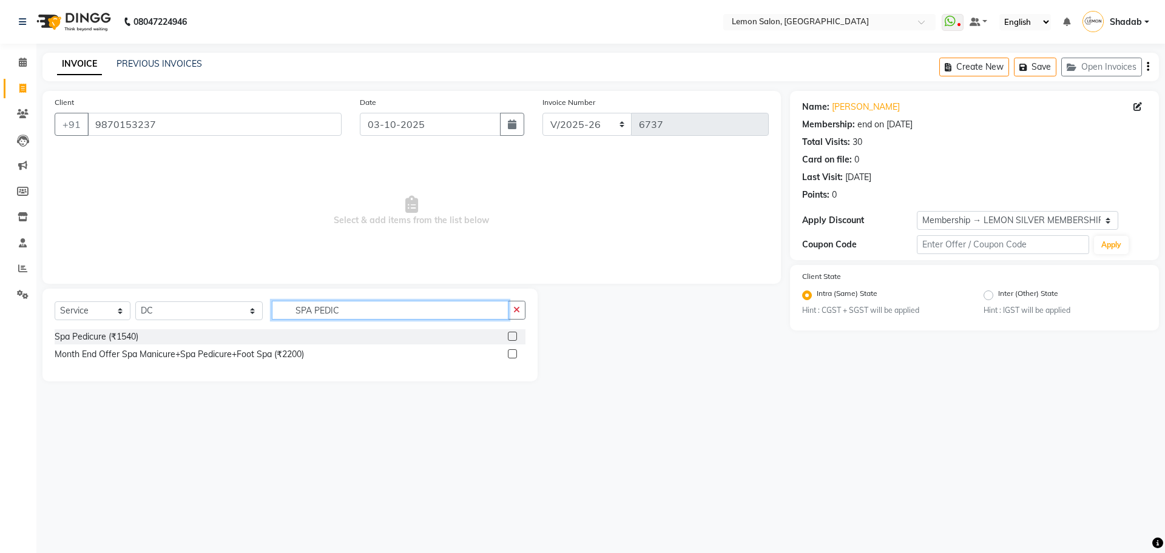
type input "SPA PEDIC"
click at [512, 337] on label at bounding box center [512, 336] width 9 height 9
click at [512, 337] on input "checkbox" at bounding box center [512, 337] width 8 height 8
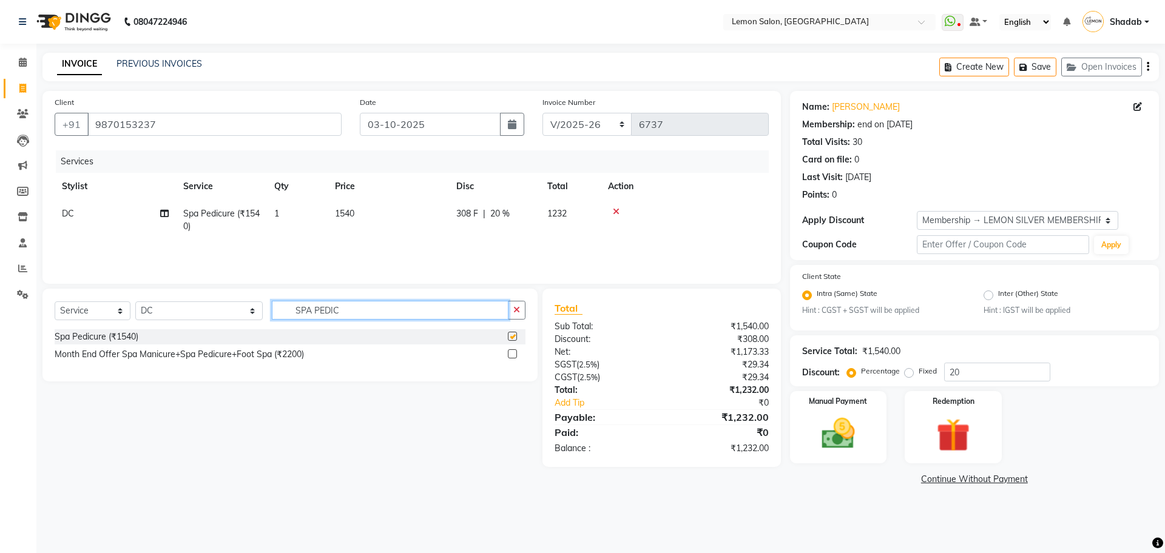
click at [380, 308] on input "SPA PEDIC" at bounding box center [390, 310] width 237 height 19
checkbox input "false"
click at [380, 308] on input "SPA PEDIC" at bounding box center [390, 310] width 237 height 19
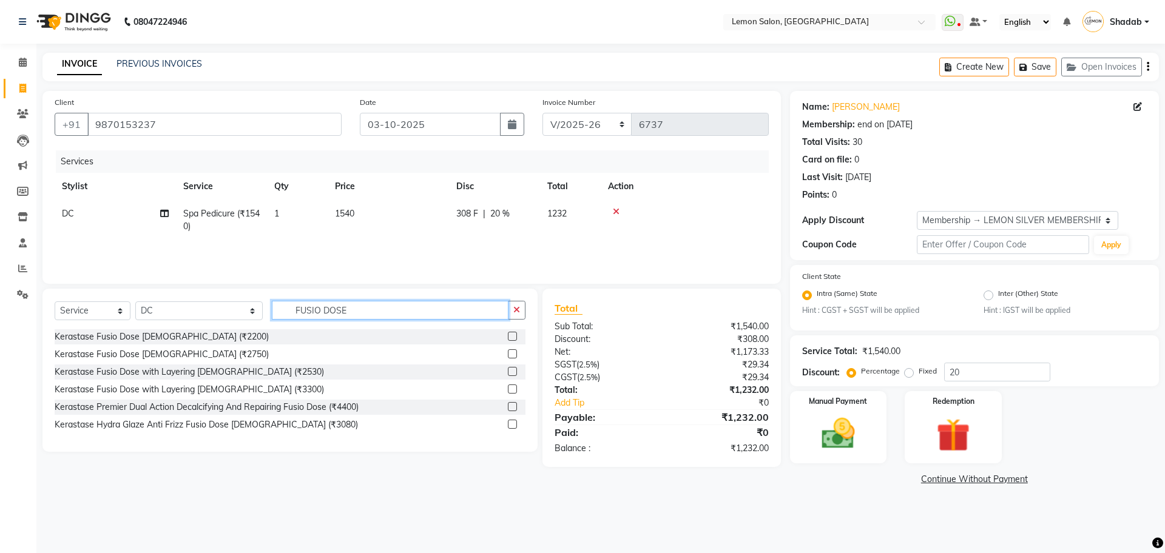
type input "FUSIO DOSE"
click at [515, 386] on label at bounding box center [512, 389] width 9 height 9
click at [515, 386] on input "checkbox" at bounding box center [512, 390] width 8 height 8
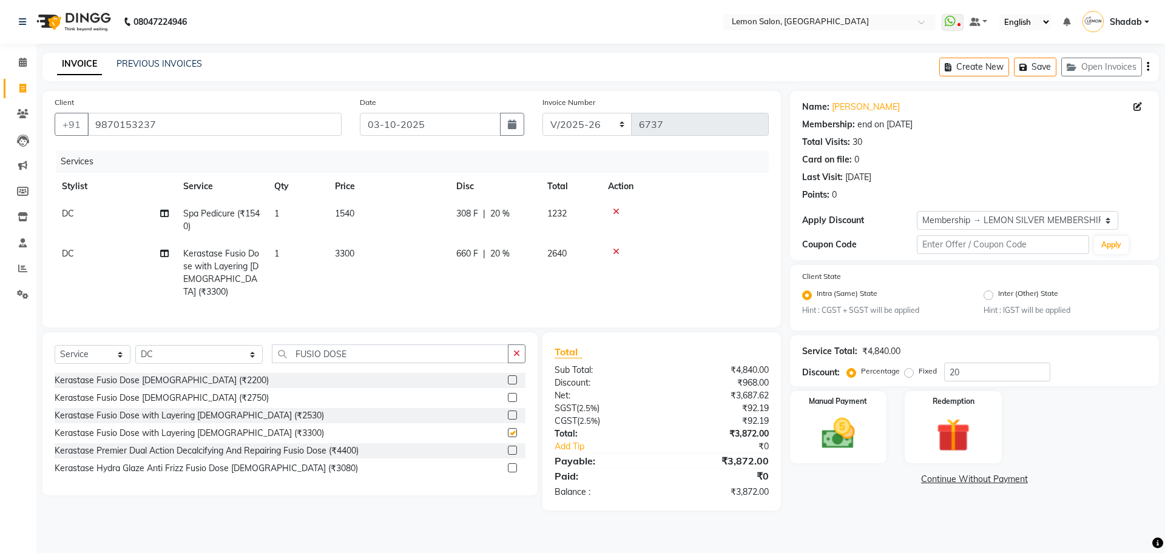
checkbox input "false"
click at [283, 350] on input "FUSIO DOSE" at bounding box center [390, 354] width 237 height 19
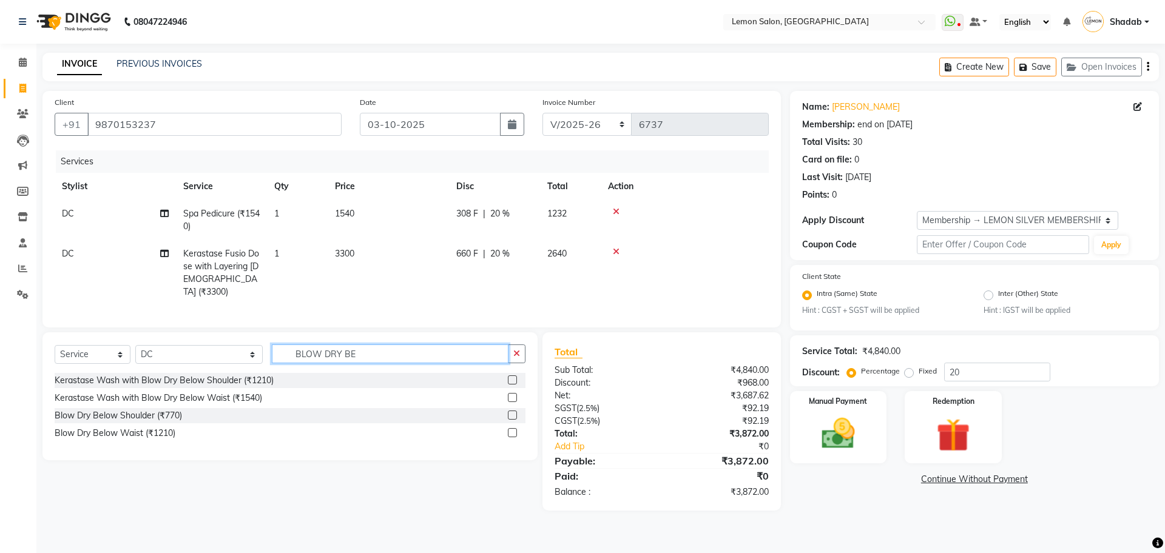
type input "BLOW DRY BE"
click at [515, 414] on label at bounding box center [512, 415] width 9 height 9
click at [515, 414] on input "checkbox" at bounding box center [512, 416] width 8 height 8
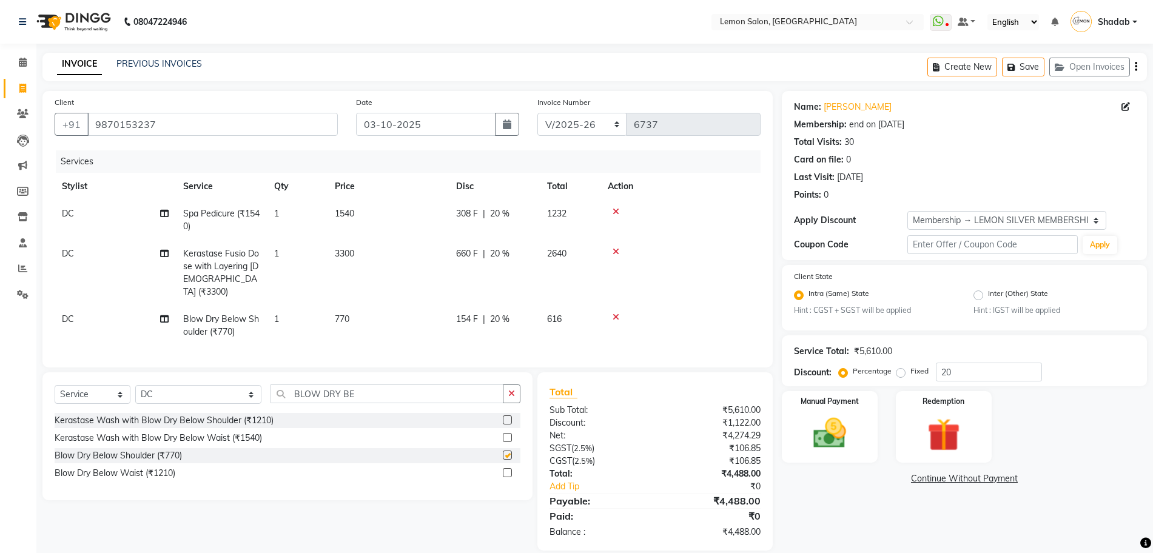
checkbox input "false"
drag, startPoint x: 313, startPoint y: 394, endPoint x: 199, endPoint y: 401, distance: 114.3
click at [203, 401] on div "Select Service Product Membership Package Voucher Prepaid Gift Card Select Styl…" at bounding box center [288, 399] width 466 height 29
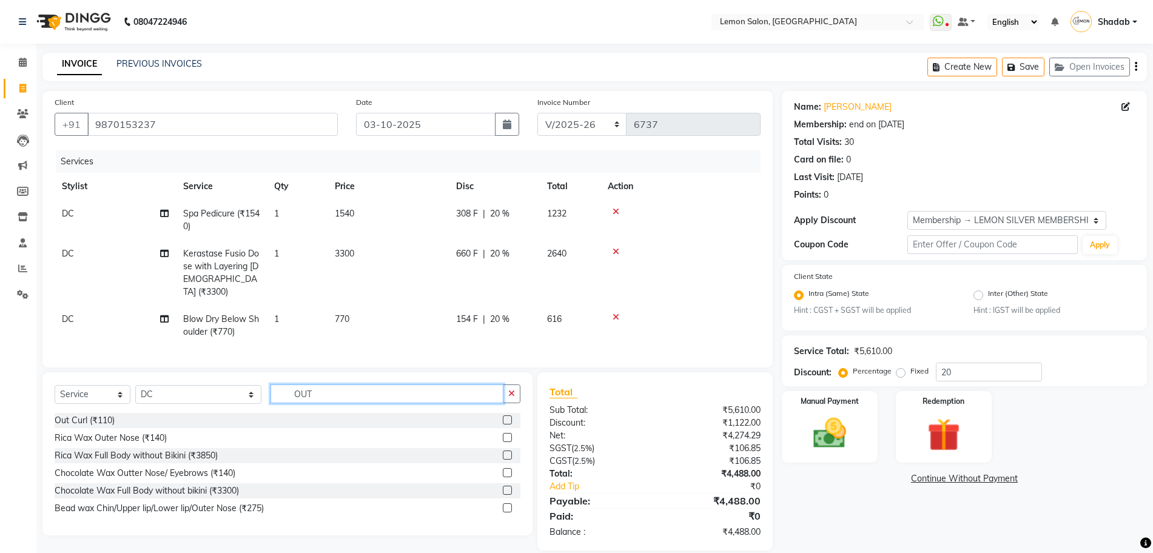
type input "OUT"
click at [505, 419] on label at bounding box center [507, 420] width 9 height 9
click at [505, 419] on input "checkbox" at bounding box center [507, 421] width 8 height 8
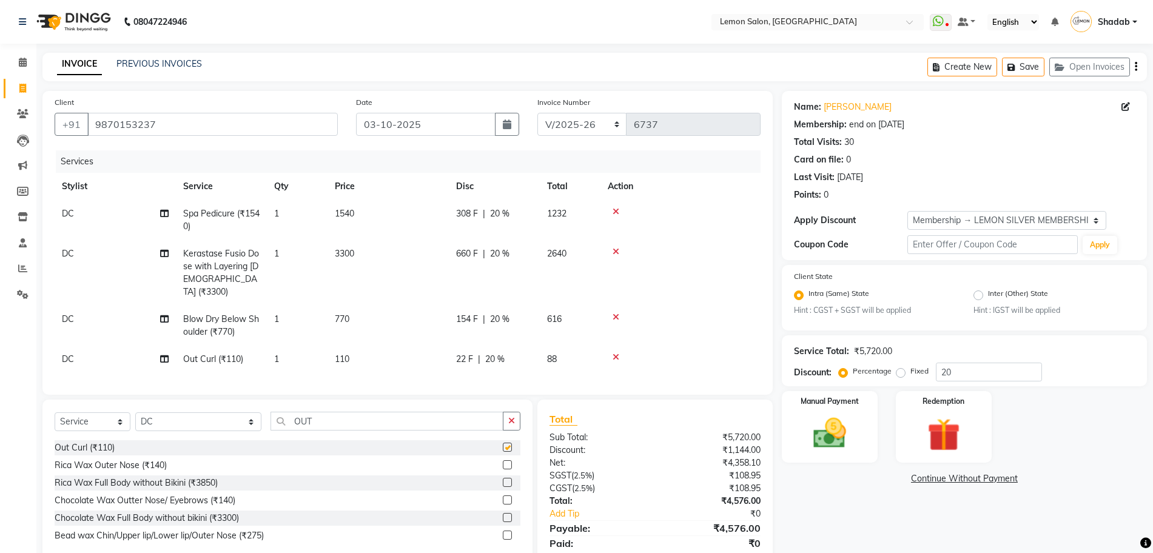
checkbox input "false"
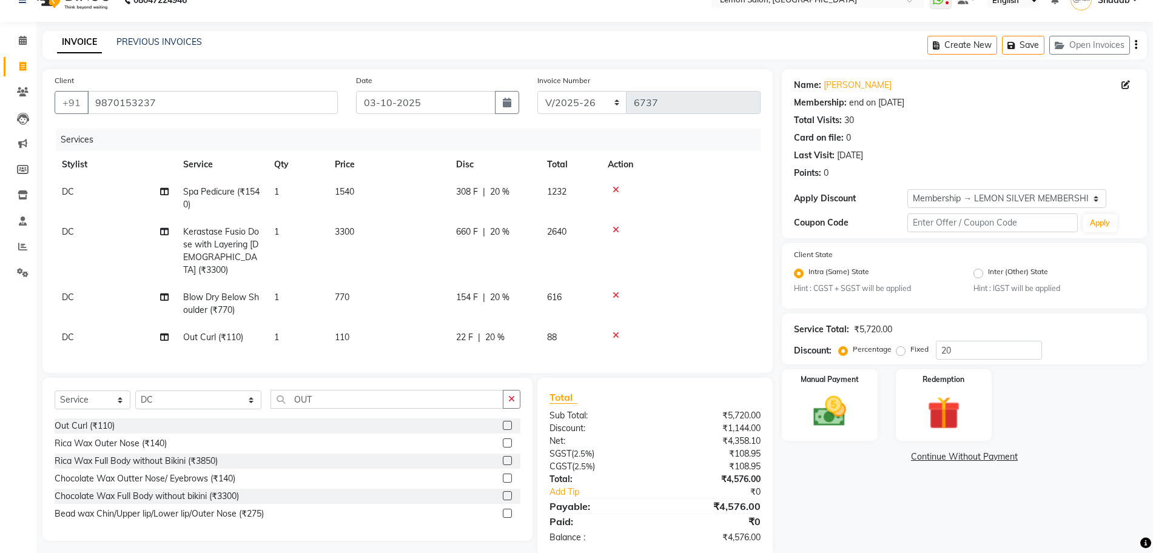
scroll to position [42, 0]
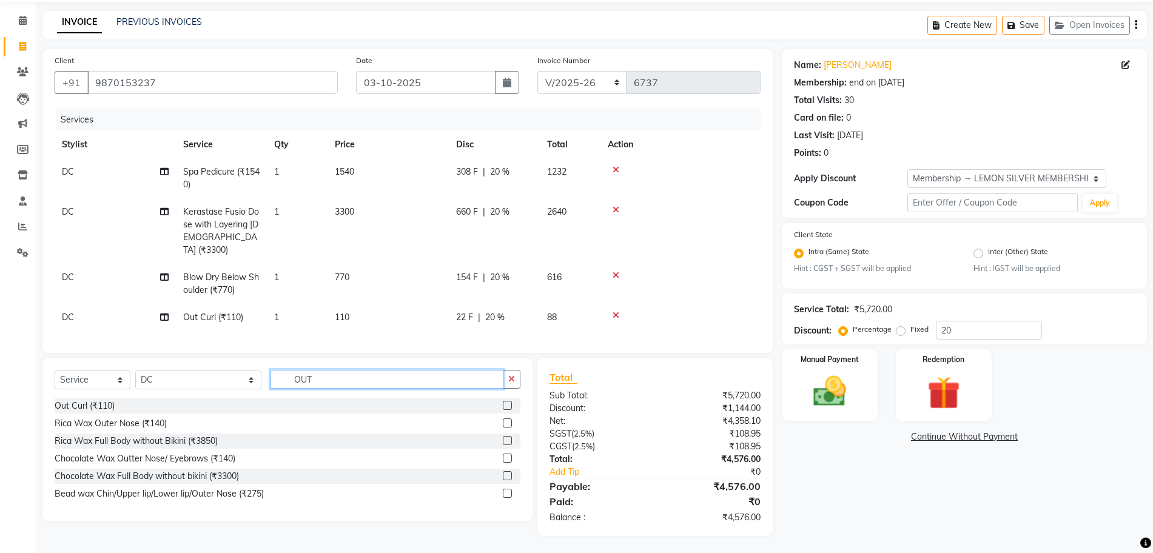
click at [272, 378] on input "OUT" at bounding box center [387, 379] width 232 height 19
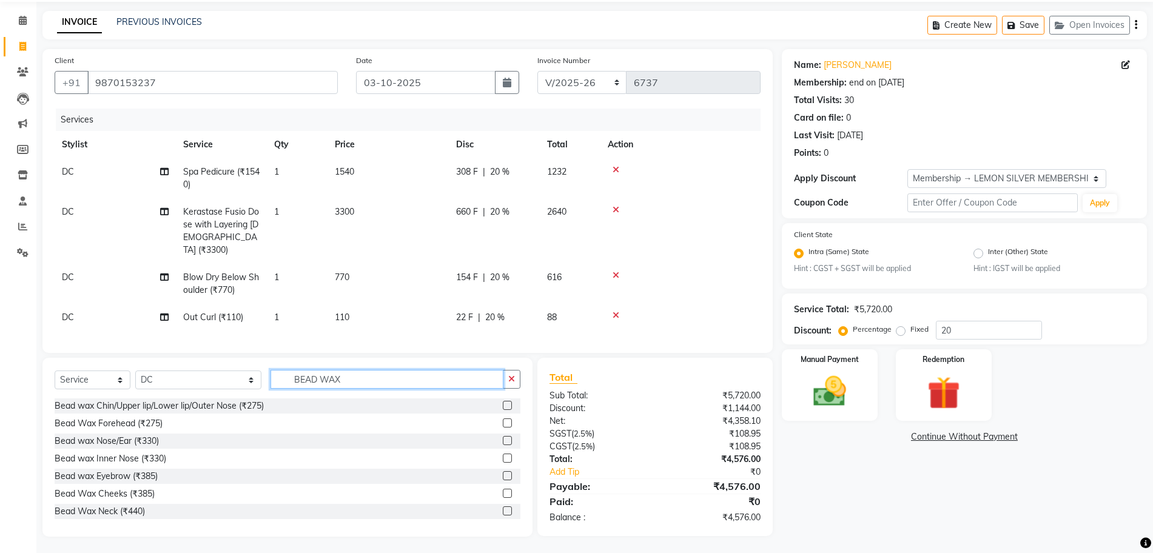
type input "BEAD WAX"
click at [503, 404] on label at bounding box center [507, 405] width 9 height 9
click at [503, 404] on input "checkbox" at bounding box center [507, 406] width 8 height 8
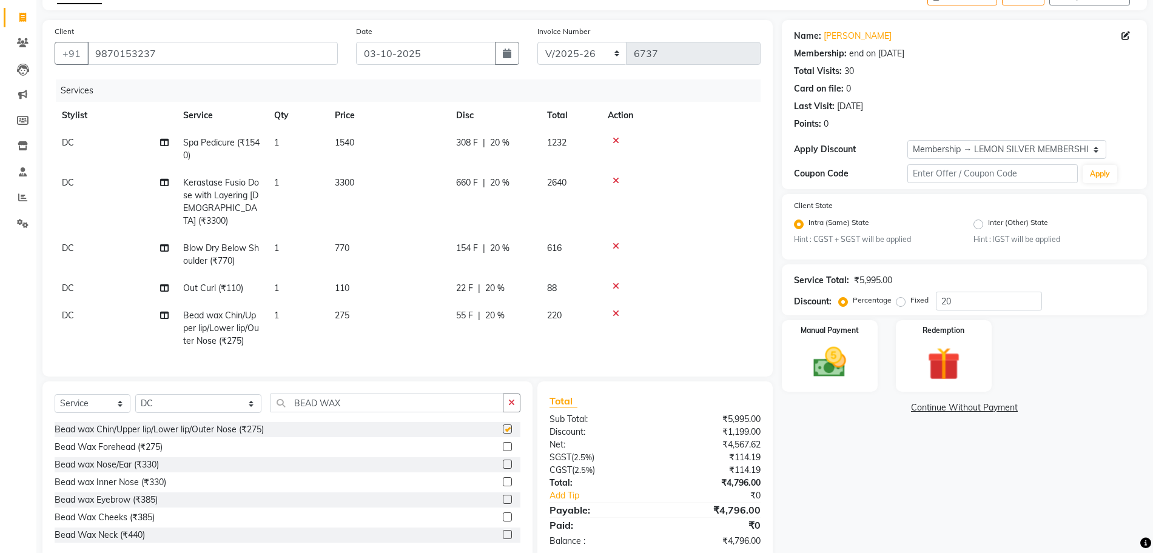
checkbox input "false"
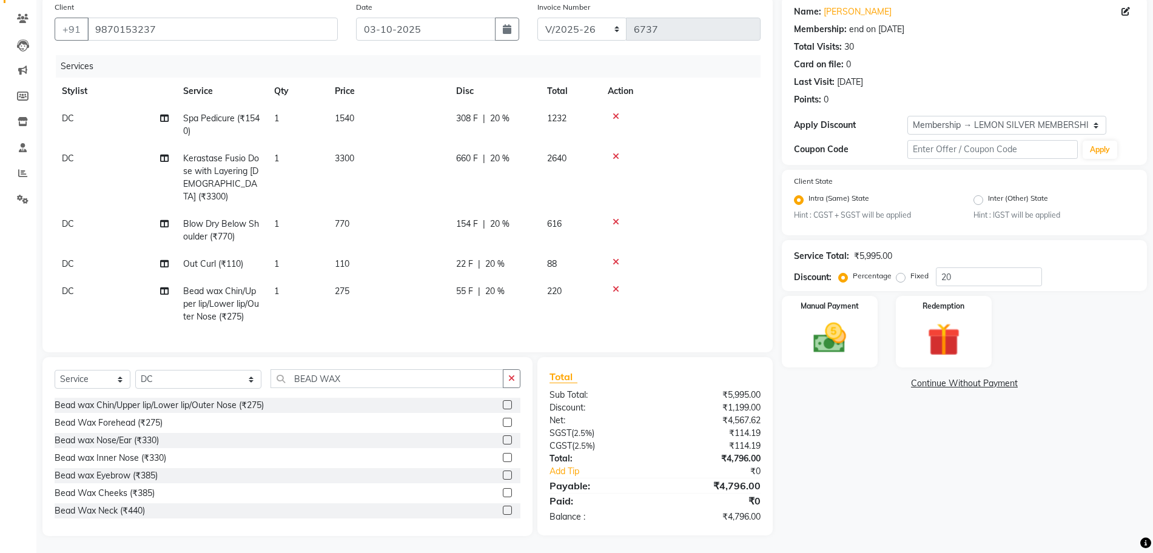
click at [503, 474] on label at bounding box center [507, 475] width 9 height 9
click at [503, 474] on input "checkbox" at bounding box center [507, 476] width 8 height 8
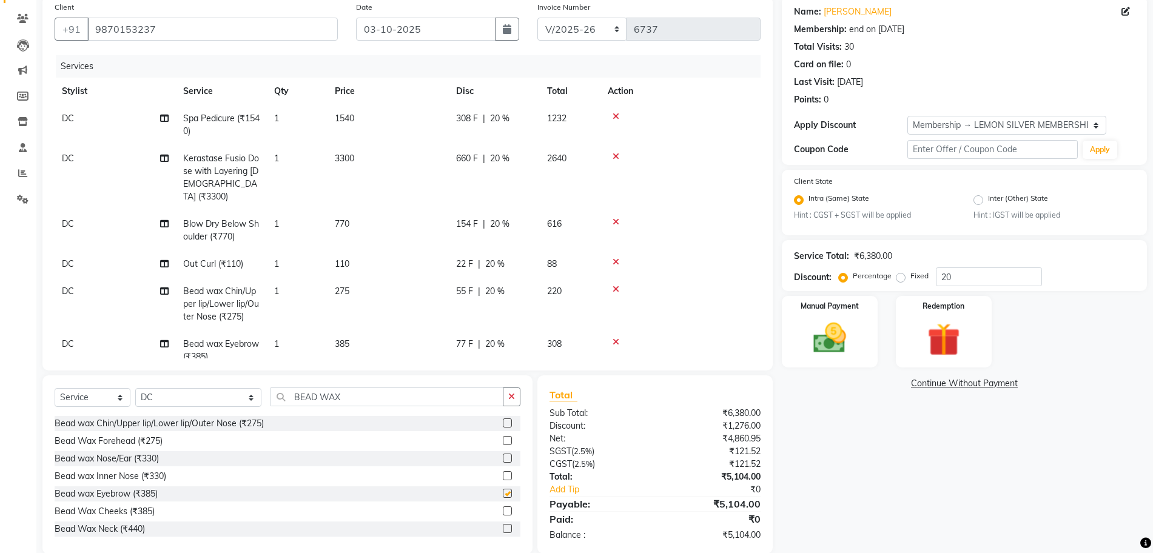
checkbox input "false"
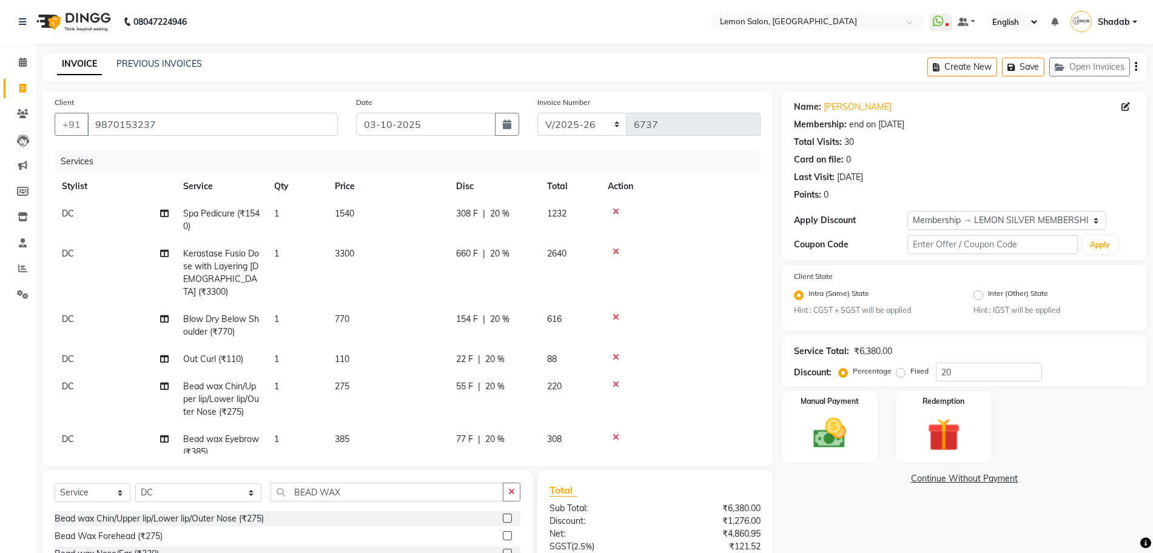
scroll to position [21, 0]
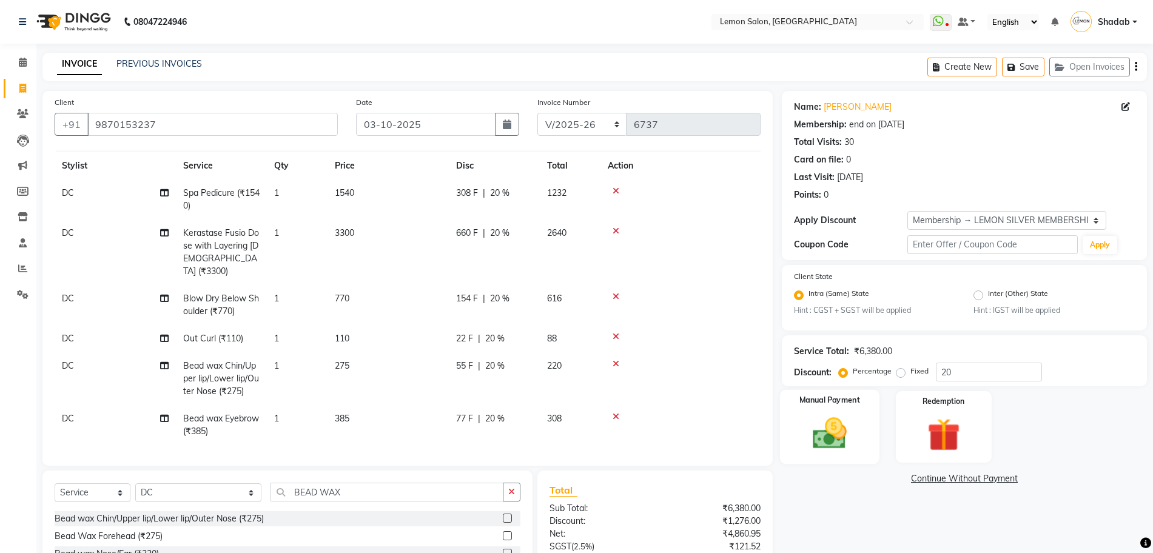
click at [822, 434] on img at bounding box center [830, 433] width 56 height 39
click at [884, 479] on span "CASH" at bounding box center [883, 480] width 26 height 14
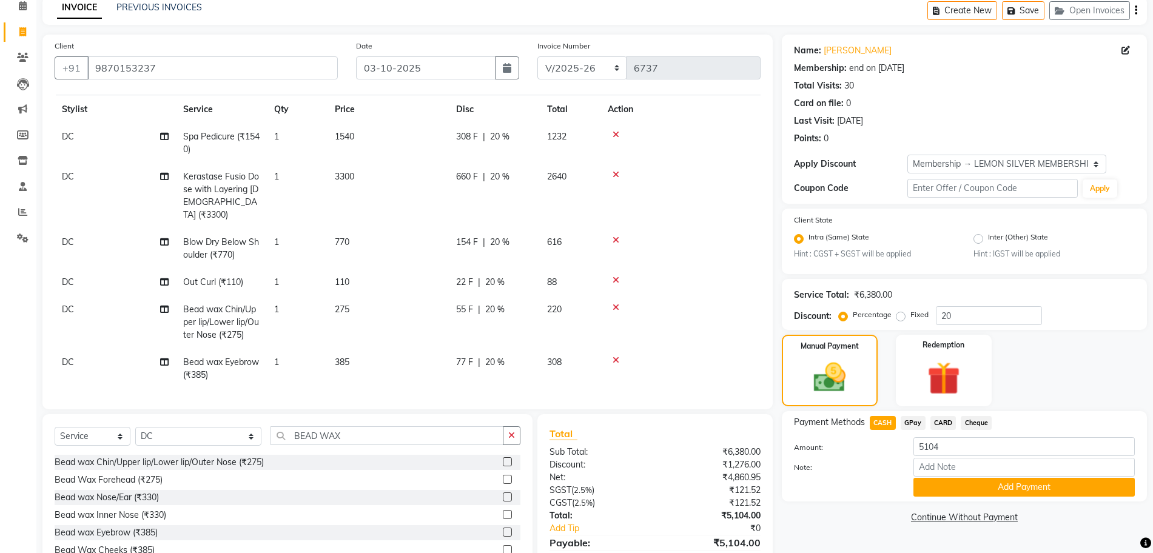
scroll to position [115, 0]
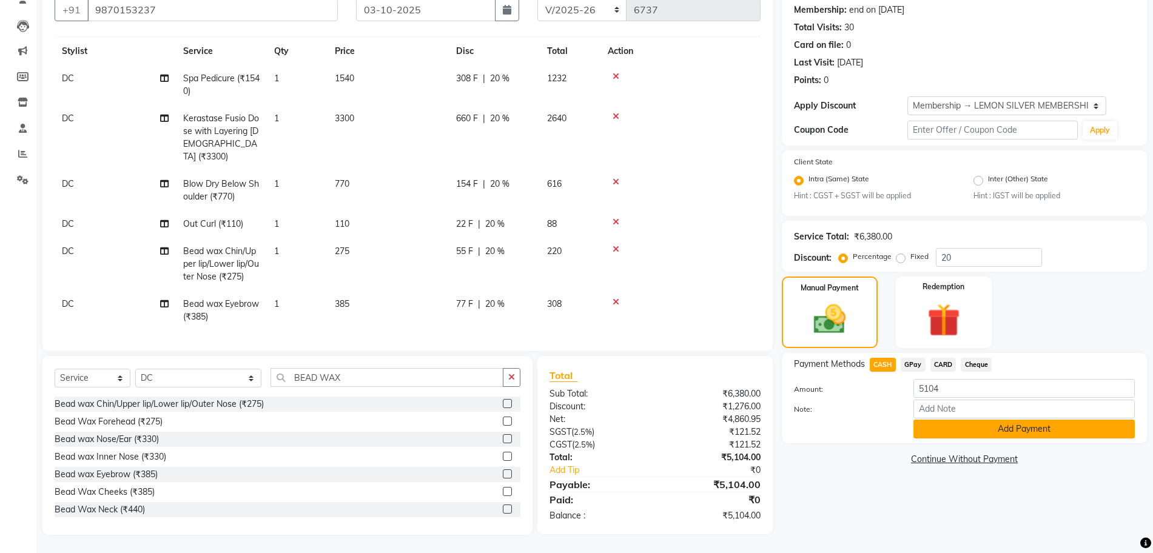
click at [950, 433] on button "Add Payment" at bounding box center [1024, 429] width 221 height 19
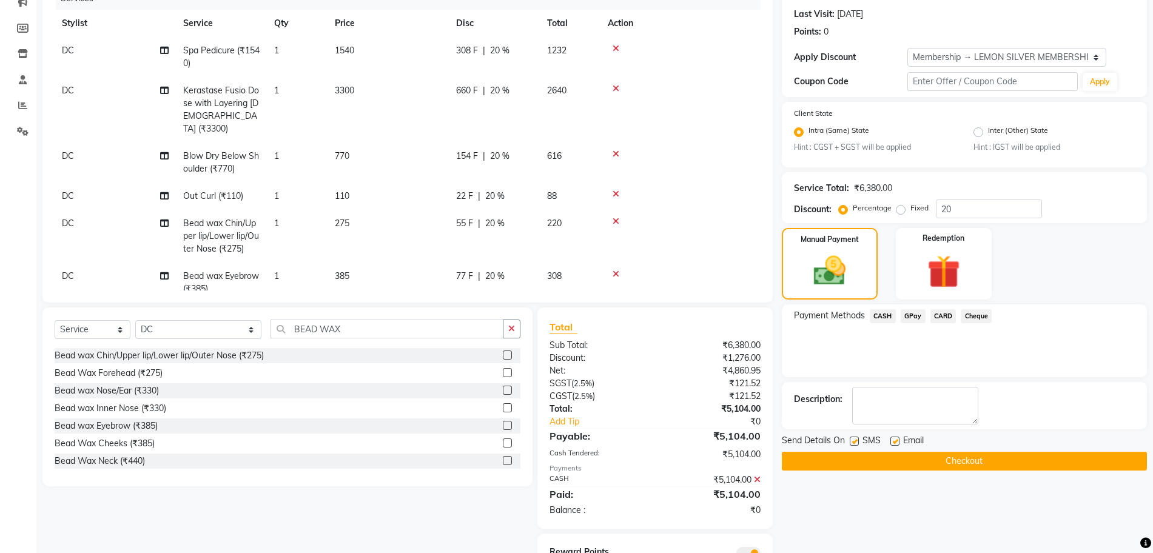
scroll to position [217, 0]
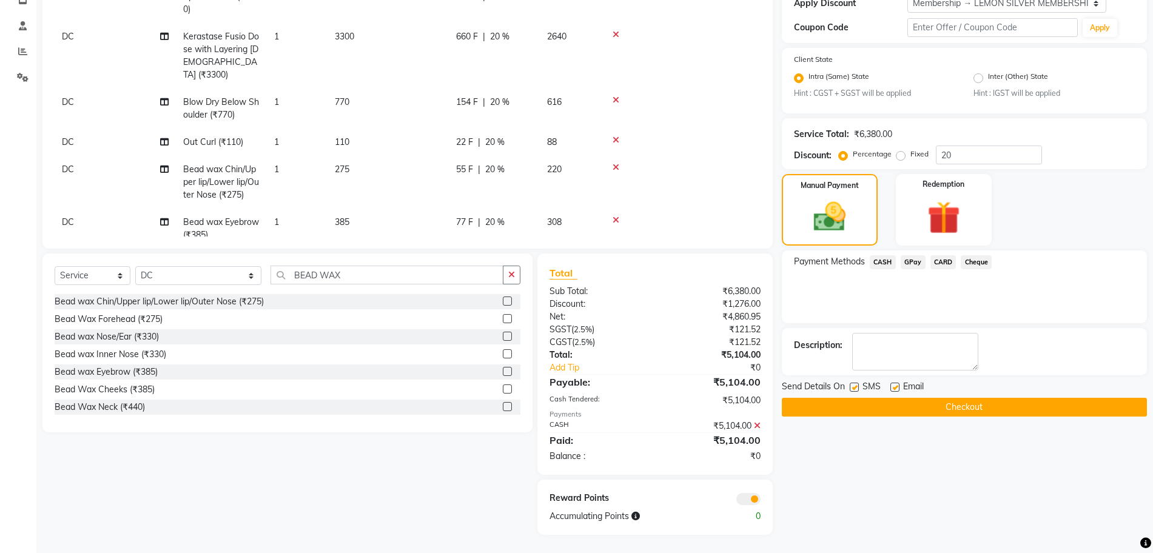
click at [881, 407] on button "Checkout" at bounding box center [964, 407] width 365 height 19
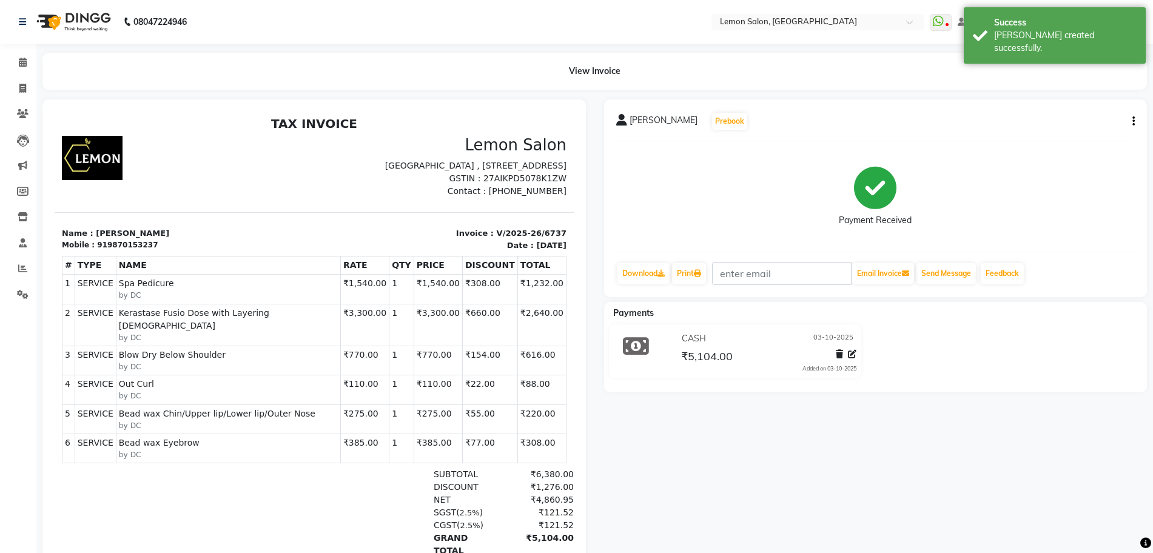
click at [498, 240] on p "Invoice : V/2025-26/6737" at bounding box center [444, 234] width 245 height 12
copy div "Invoice : V/2025-26/6737"
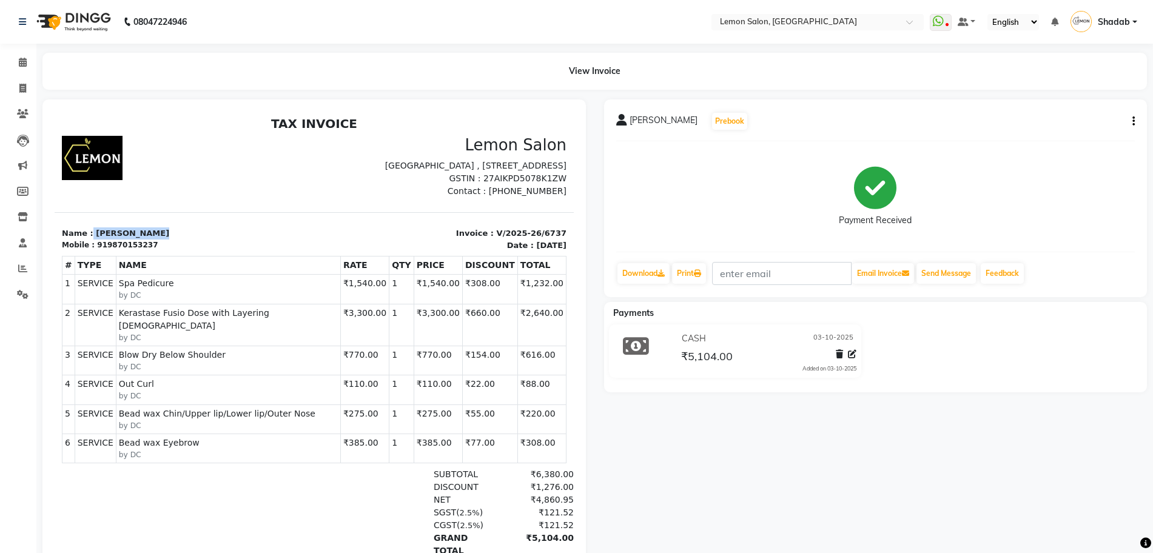
drag, startPoint x: 154, startPoint y: 248, endPoint x: 89, endPoint y: 241, distance: 65.9
click at [89, 240] on p "Name : [PERSON_NAME]" at bounding box center [184, 234] width 245 height 12
copy p "[PERSON_NAME]"
